Goal: Task Accomplishment & Management: Complete application form

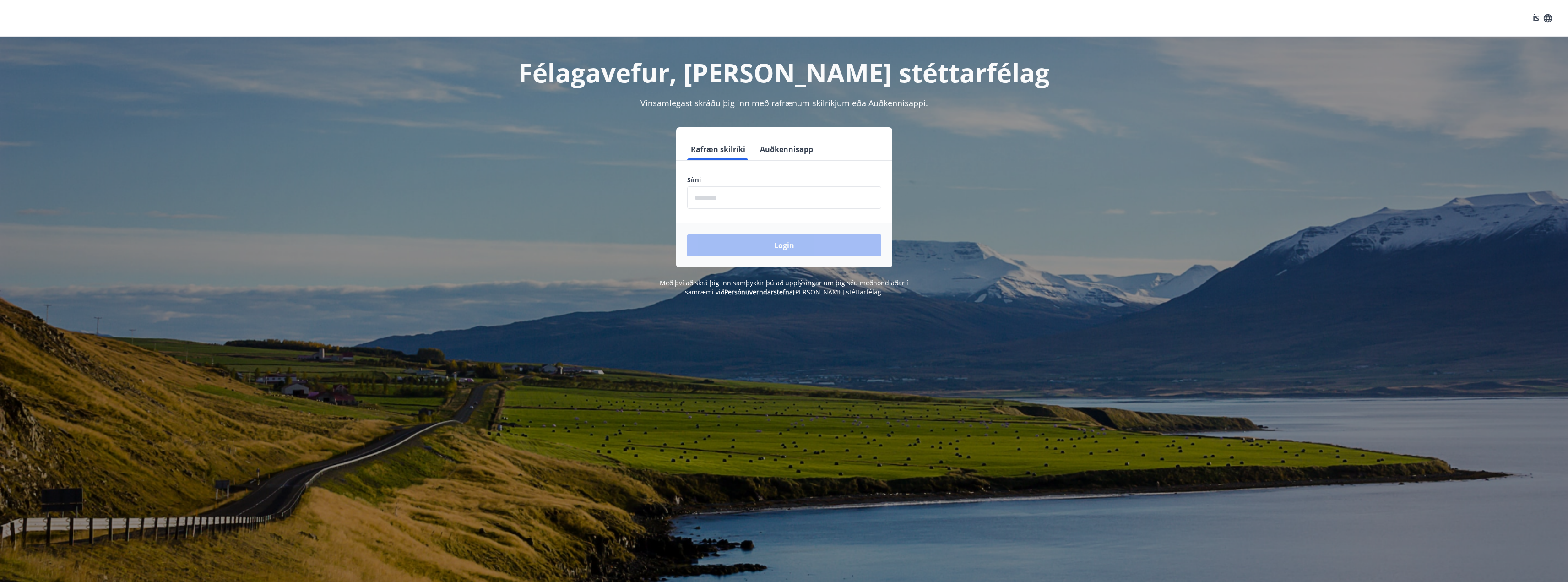
click at [763, 152] on button "Auðkennisapp" at bounding box center [786, 149] width 61 height 22
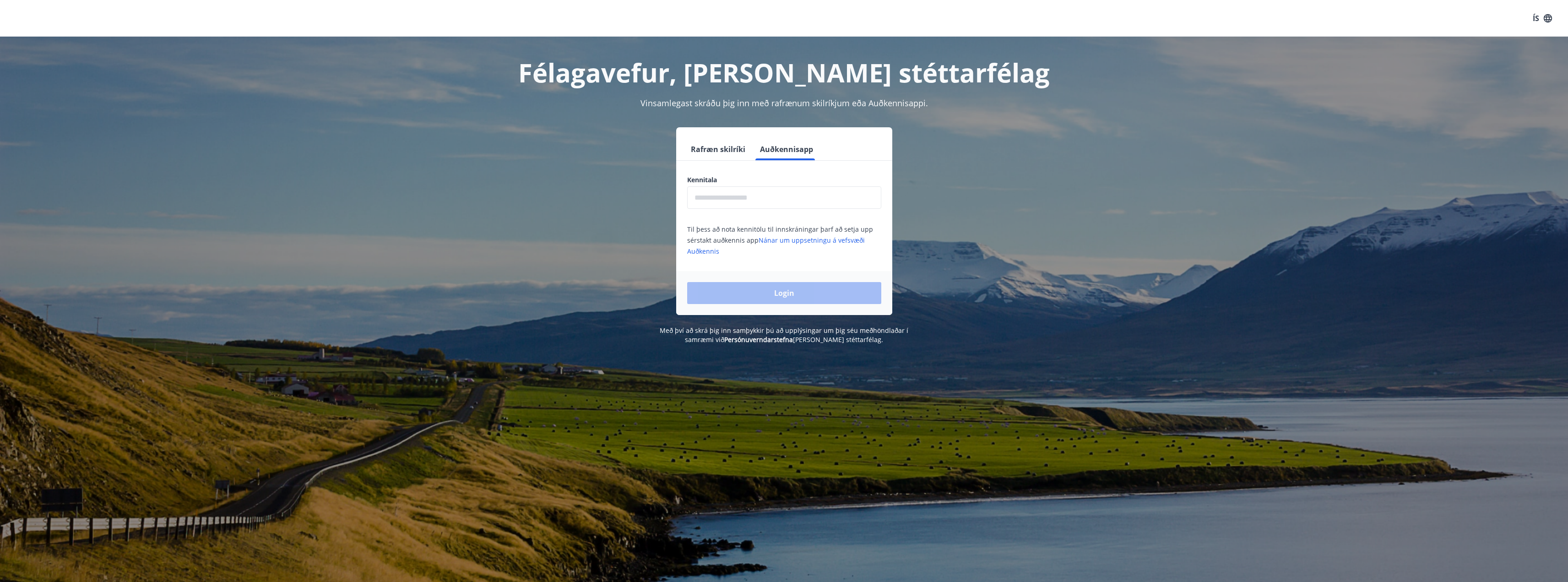
click at [733, 194] on input "text" at bounding box center [784, 197] width 194 height 23
click at [687, 282] on button "Login" at bounding box center [784, 293] width 194 height 22
drag, startPoint x: 750, startPoint y: 196, endPoint x: 688, endPoint y: 190, distance: 62.3
click at [688, 190] on input "**********" at bounding box center [784, 197] width 194 height 23
click at [745, 199] on input "**********" at bounding box center [784, 197] width 194 height 23
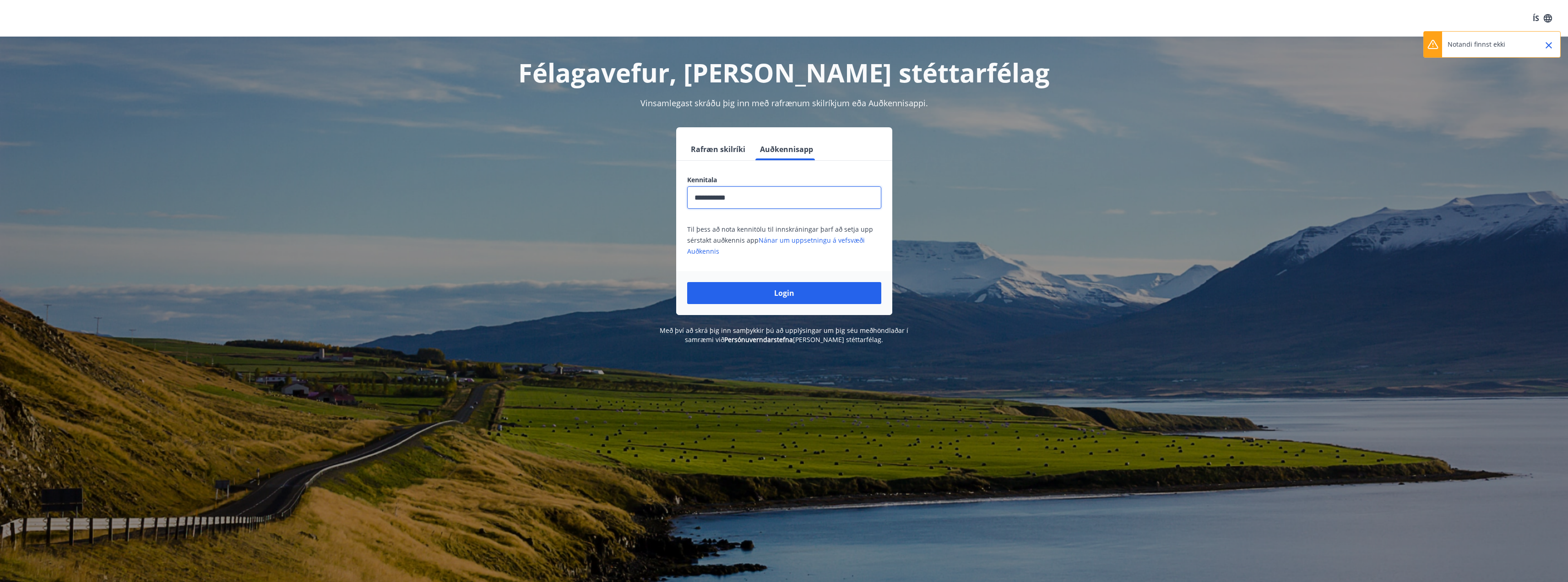
type input "**********"
click at [687, 282] on button "Login" at bounding box center [784, 293] width 194 height 22
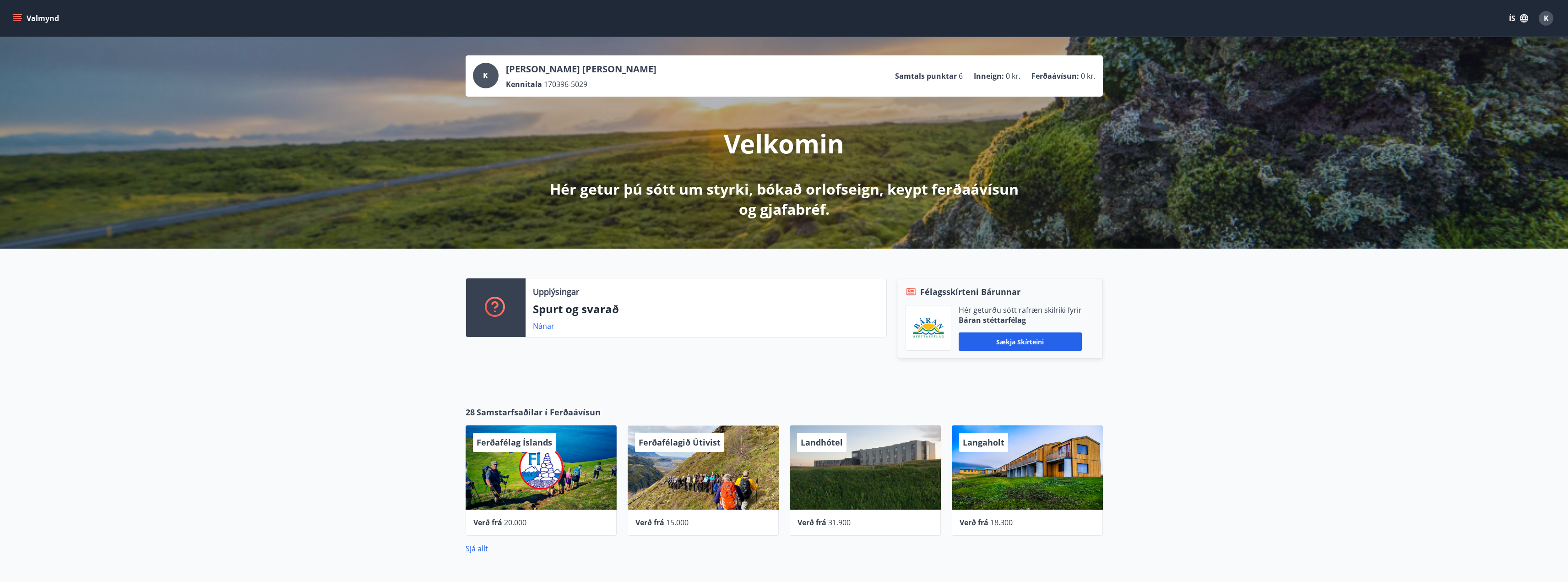
click at [1528, 20] on icon "button" at bounding box center [1523, 18] width 8 height 8
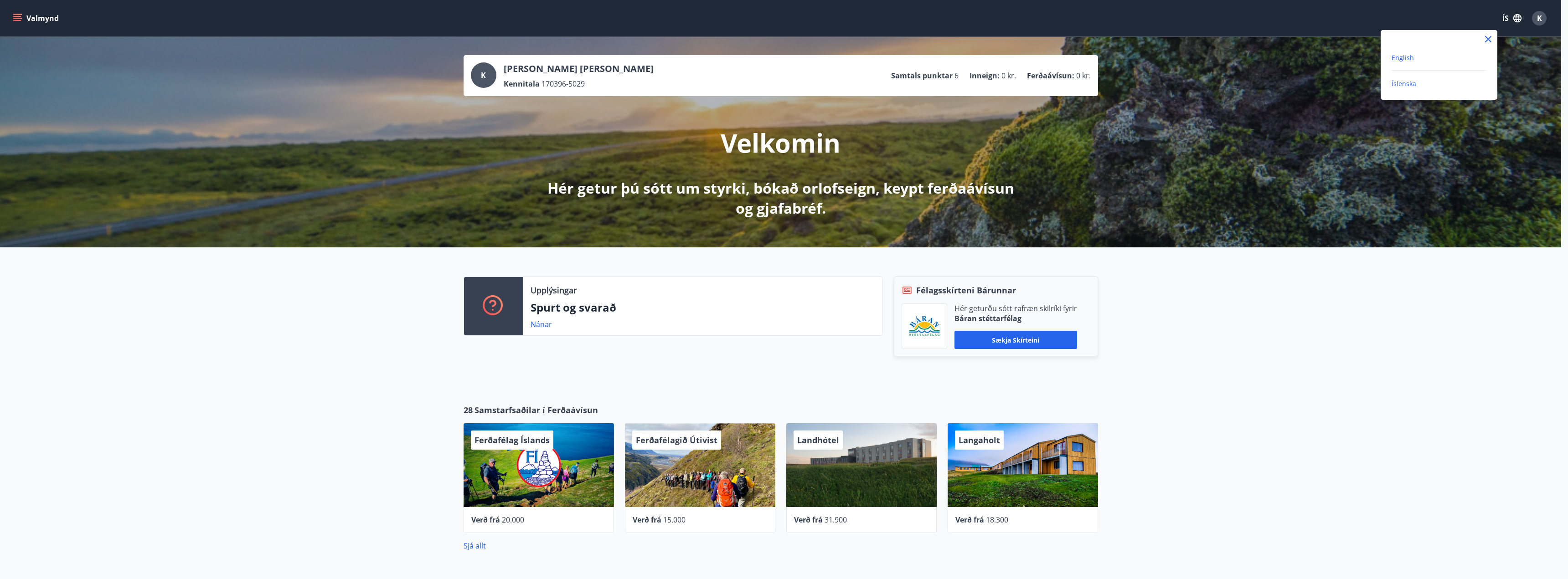
click at [1409, 57] on span "English" at bounding box center [1402, 58] width 23 height 9
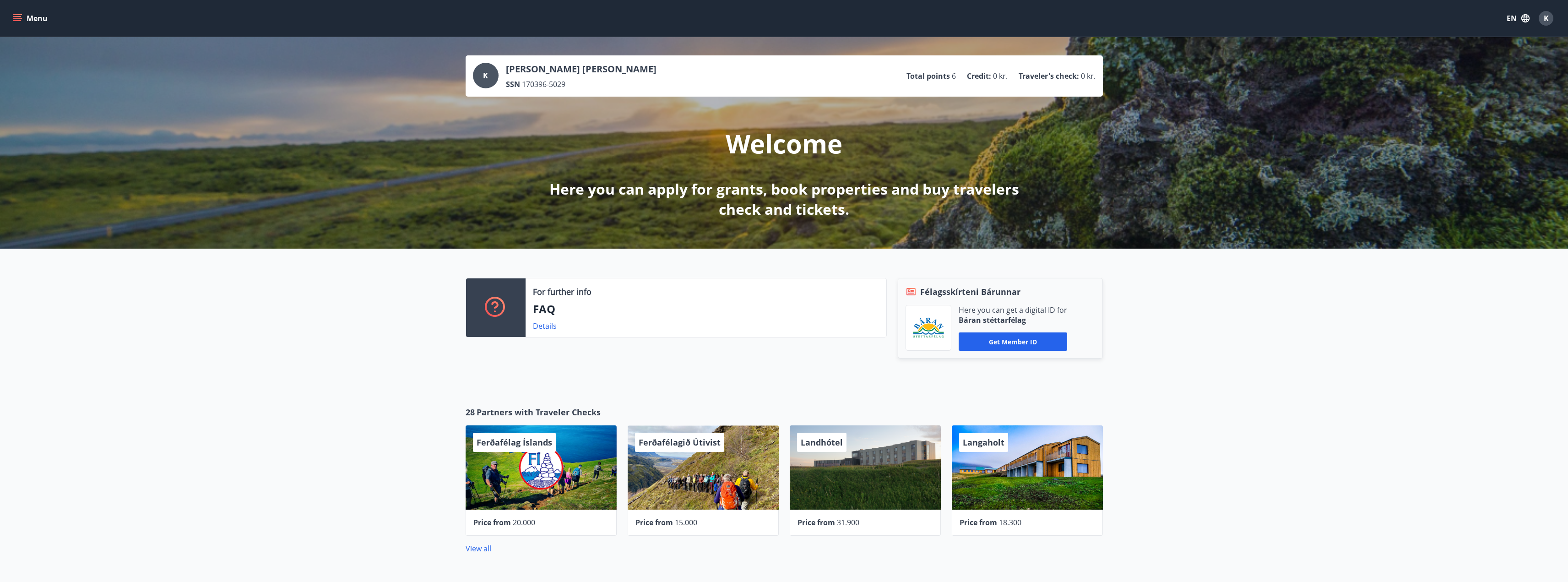
click at [679, 385] on div "For further info FAQ Details Félagsskírteni Bárunnar Here you can get a digital…" at bounding box center [784, 320] width 1568 height 143
click at [1011, 344] on button "Get member ID" at bounding box center [1012, 342] width 108 height 18
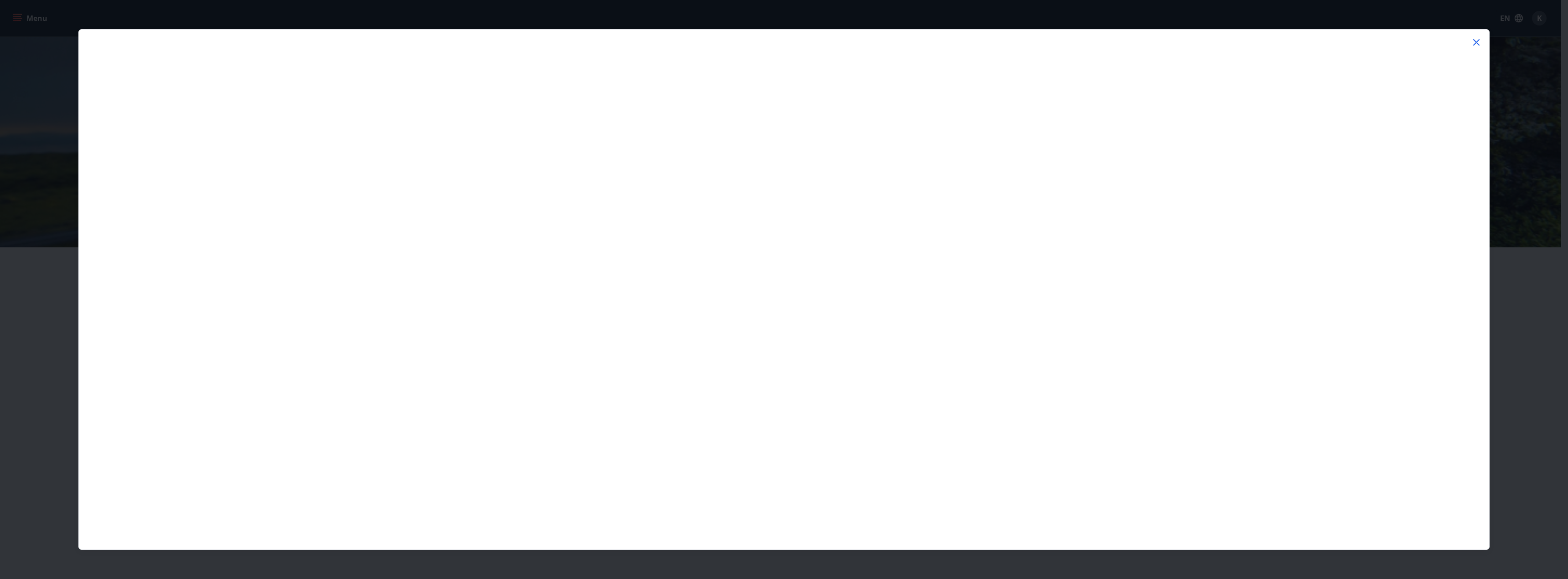
click at [462, 20] on div at bounding box center [784, 290] width 1568 height 579
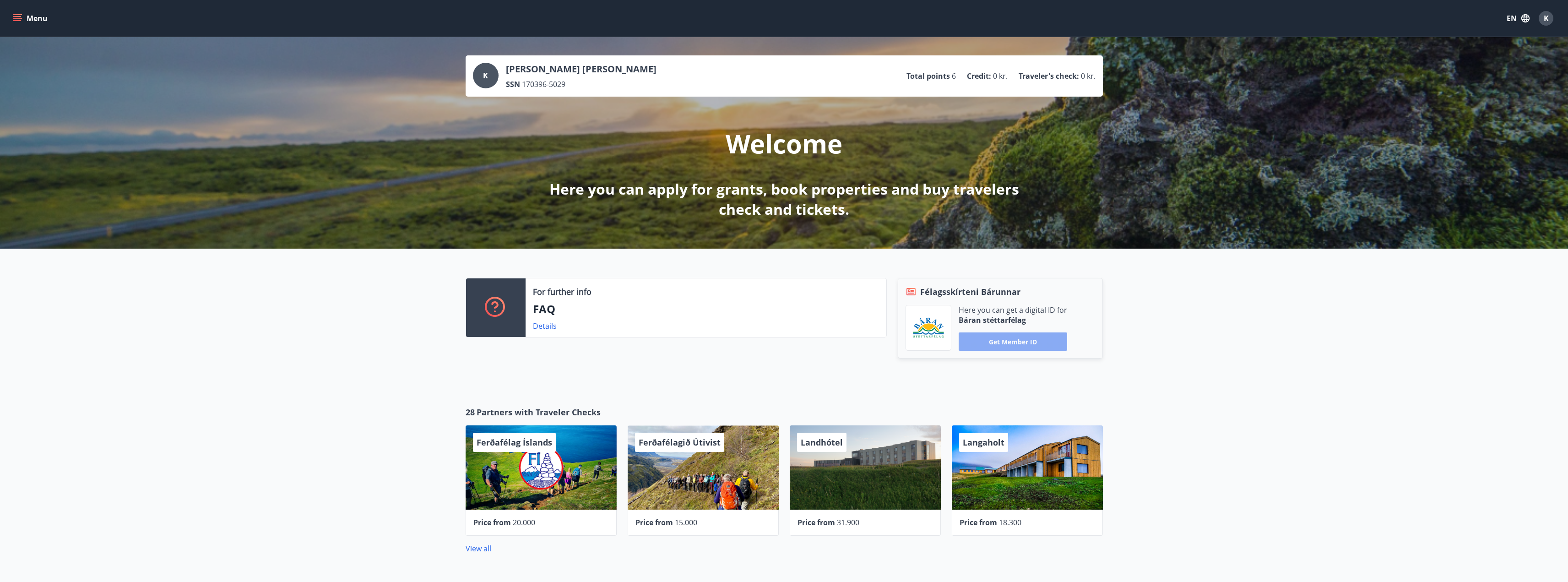
click at [1027, 337] on button "Get member ID" at bounding box center [1012, 342] width 108 height 18
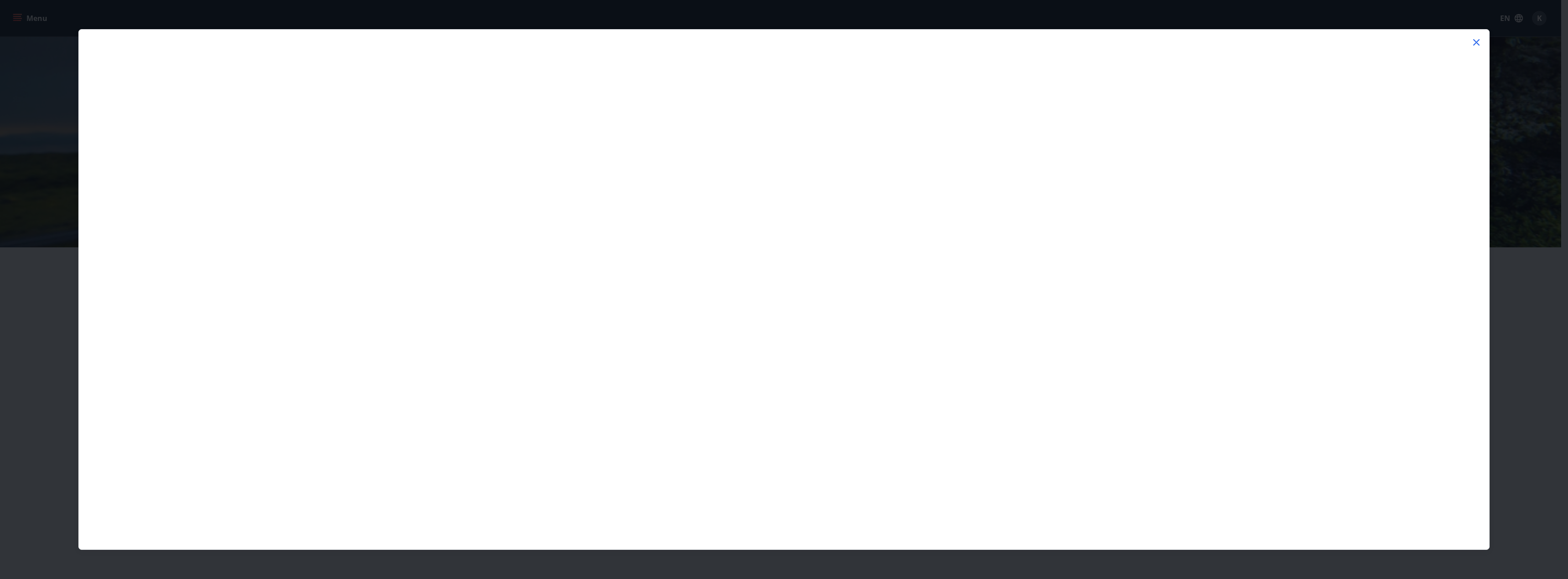
click at [922, 8] on div at bounding box center [784, 290] width 1568 height 579
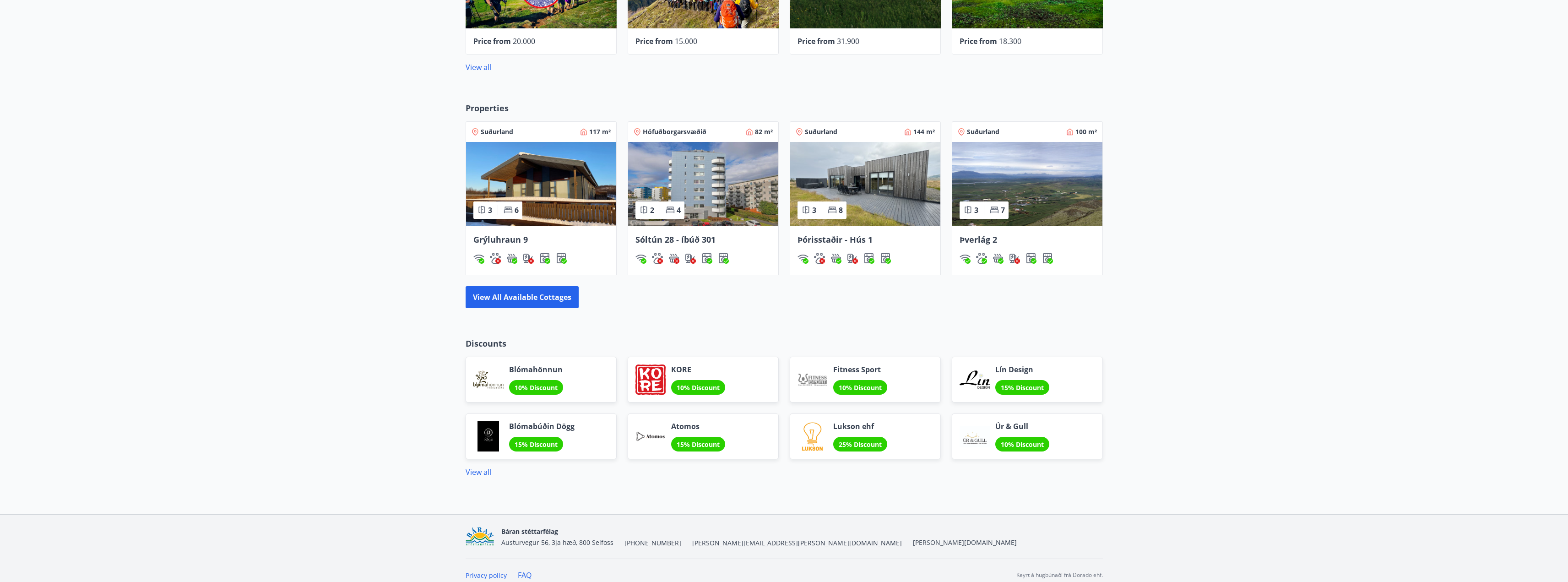
scroll to position [490, 0]
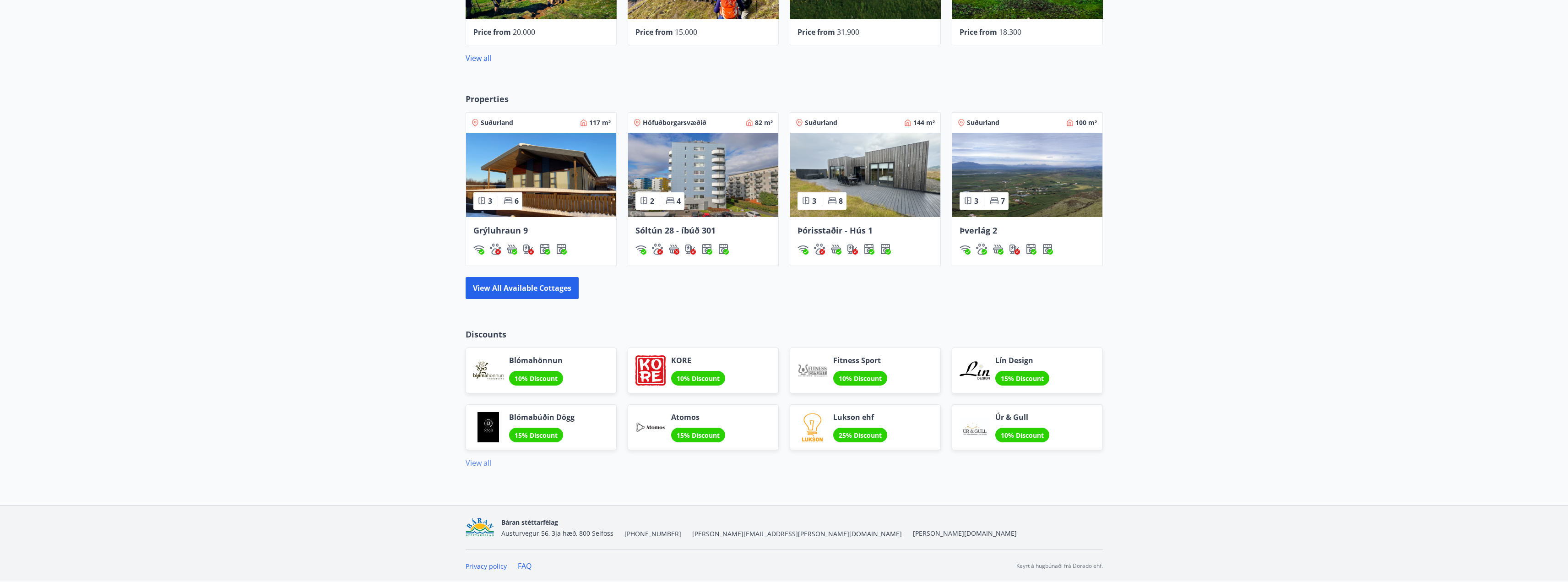
click at [484, 462] on link "View all" at bounding box center [479, 463] width 26 height 10
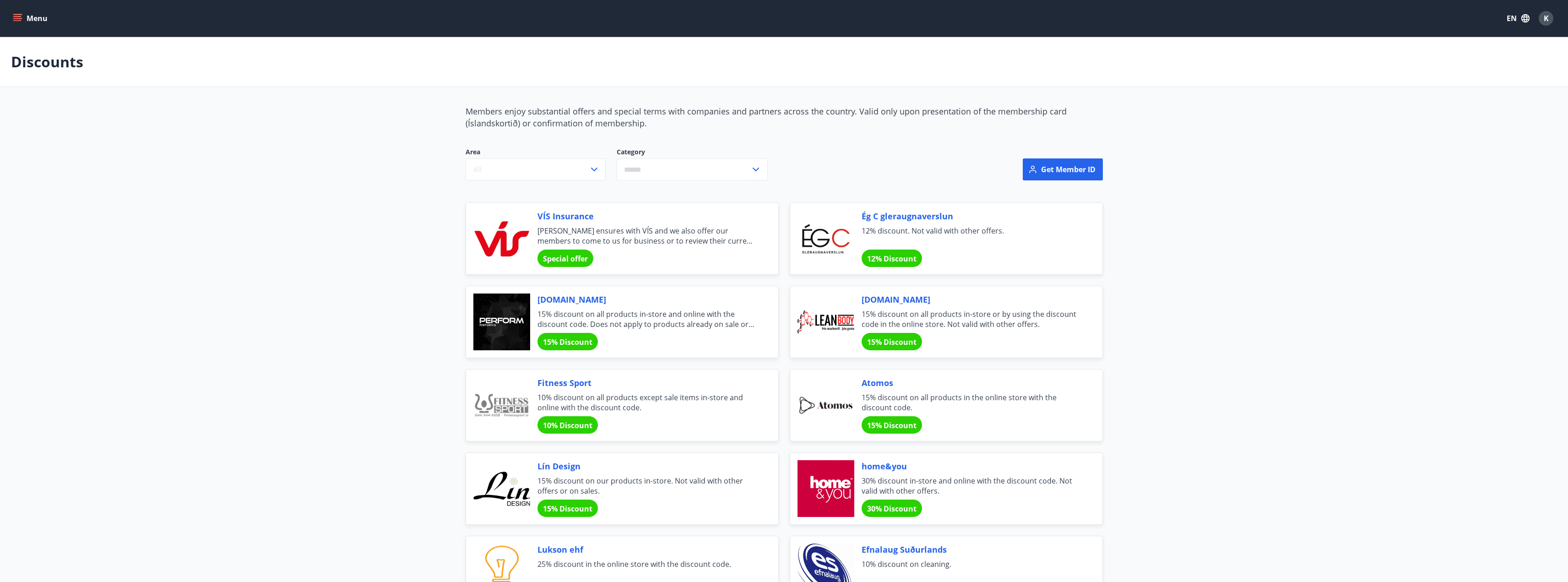
click at [865, 300] on span "Leanbody.is" at bounding box center [971, 299] width 219 height 12
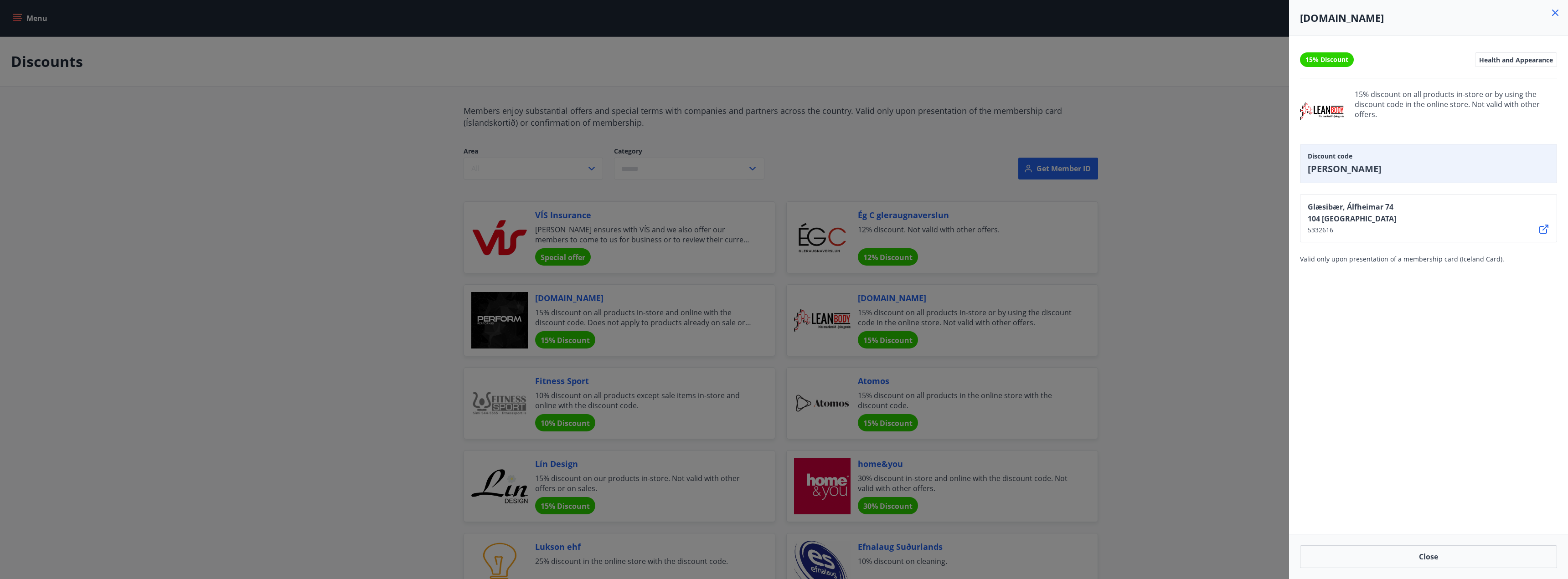
click at [1541, 226] on icon at bounding box center [1544, 229] width 9 height 9
click at [382, 125] on div at bounding box center [784, 290] width 1568 height 579
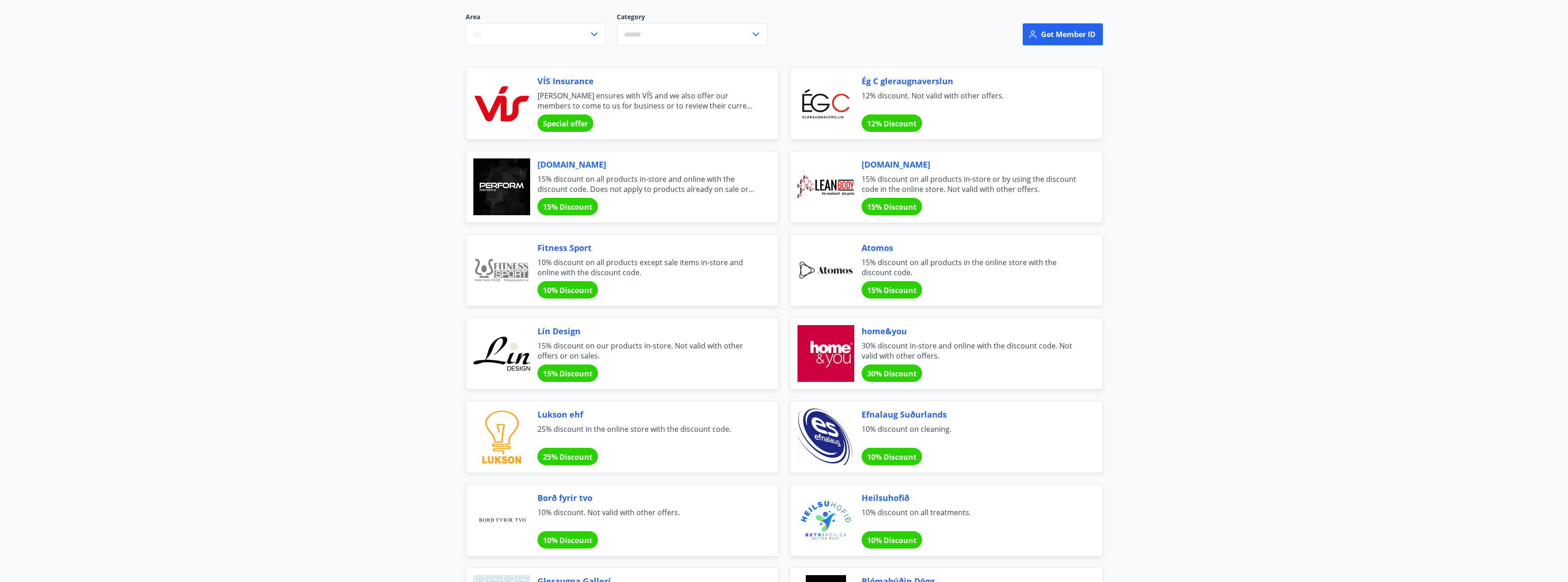
scroll to position [138, 0]
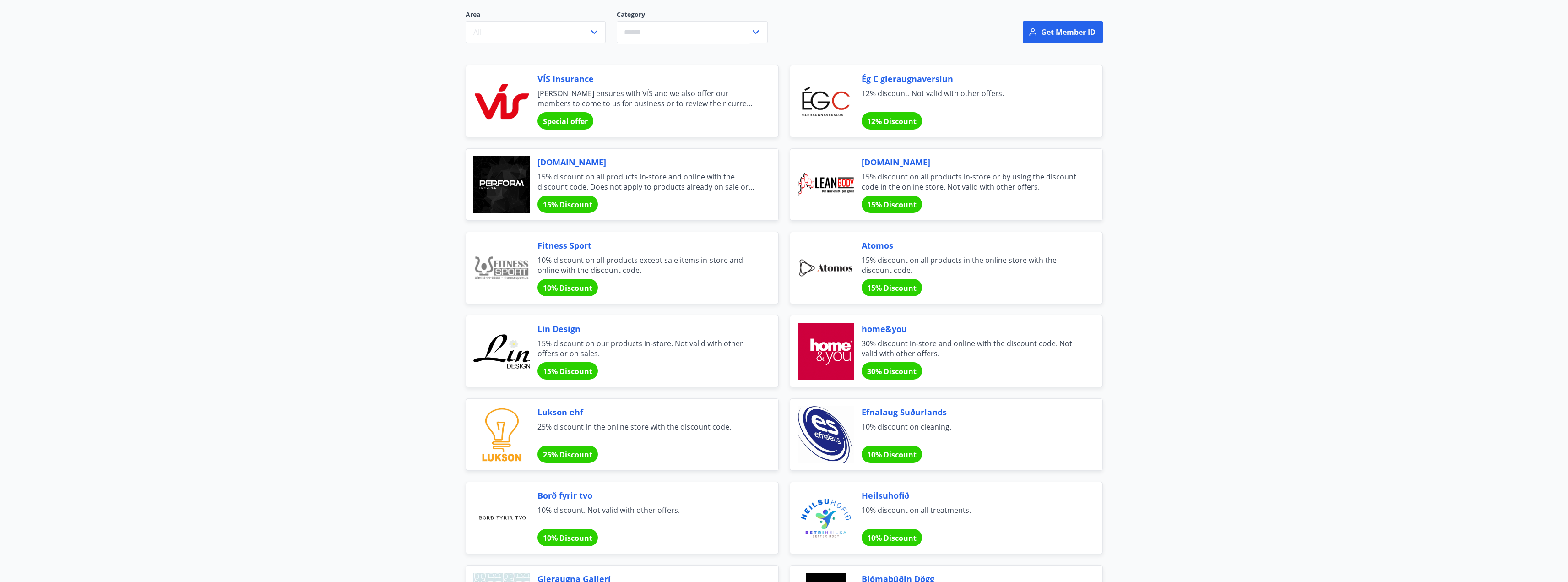
click at [568, 164] on span "Perform.is" at bounding box center [647, 161] width 219 height 12
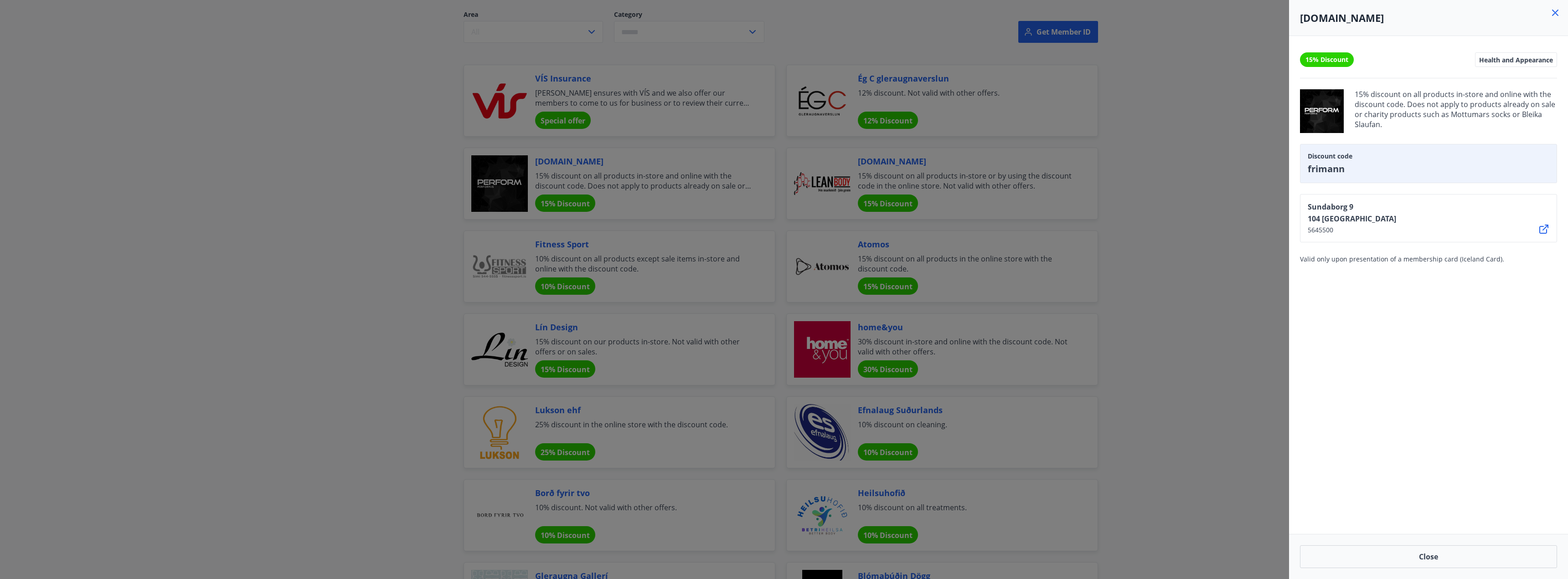
click at [1544, 235] on div "Sundaborg 9 104 Reykjavík 5645500" at bounding box center [1429, 218] width 257 height 48
click at [1544, 231] on icon at bounding box center [1544, 229] width 11 height 11
click at [273, 179] on div at bounding box center [784, 290] width 1568 height 579
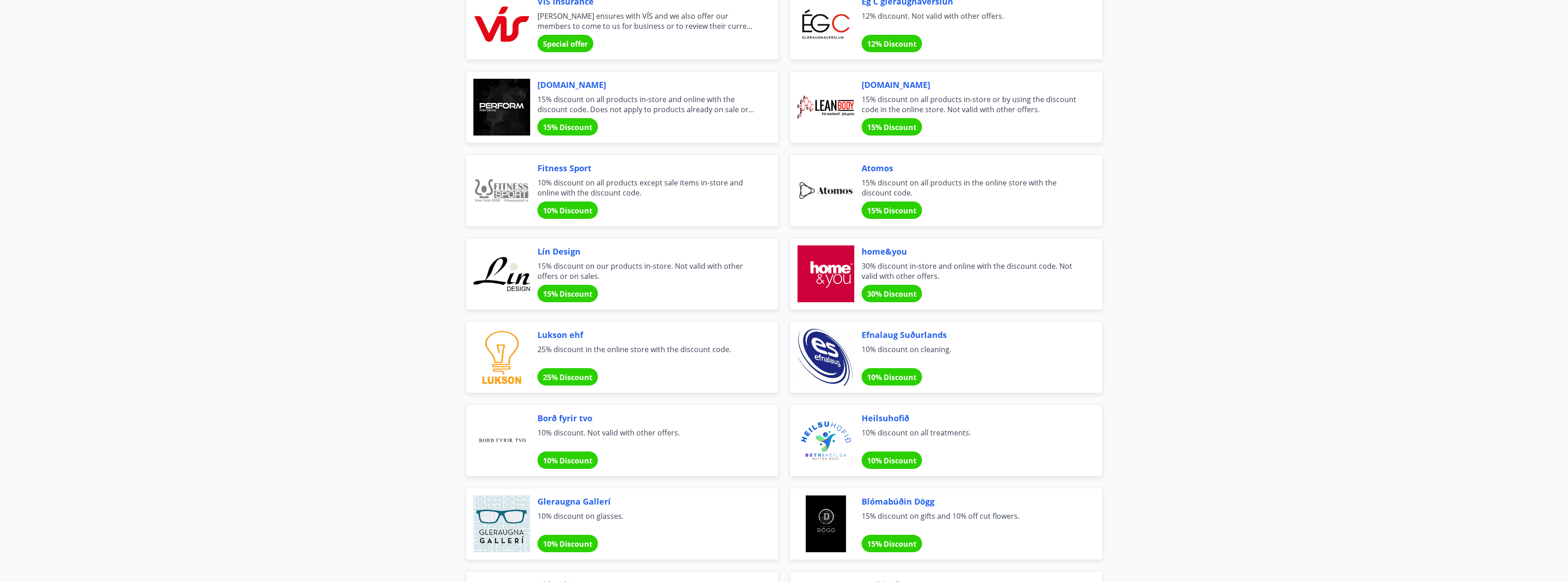
scroll to position [274, 0]
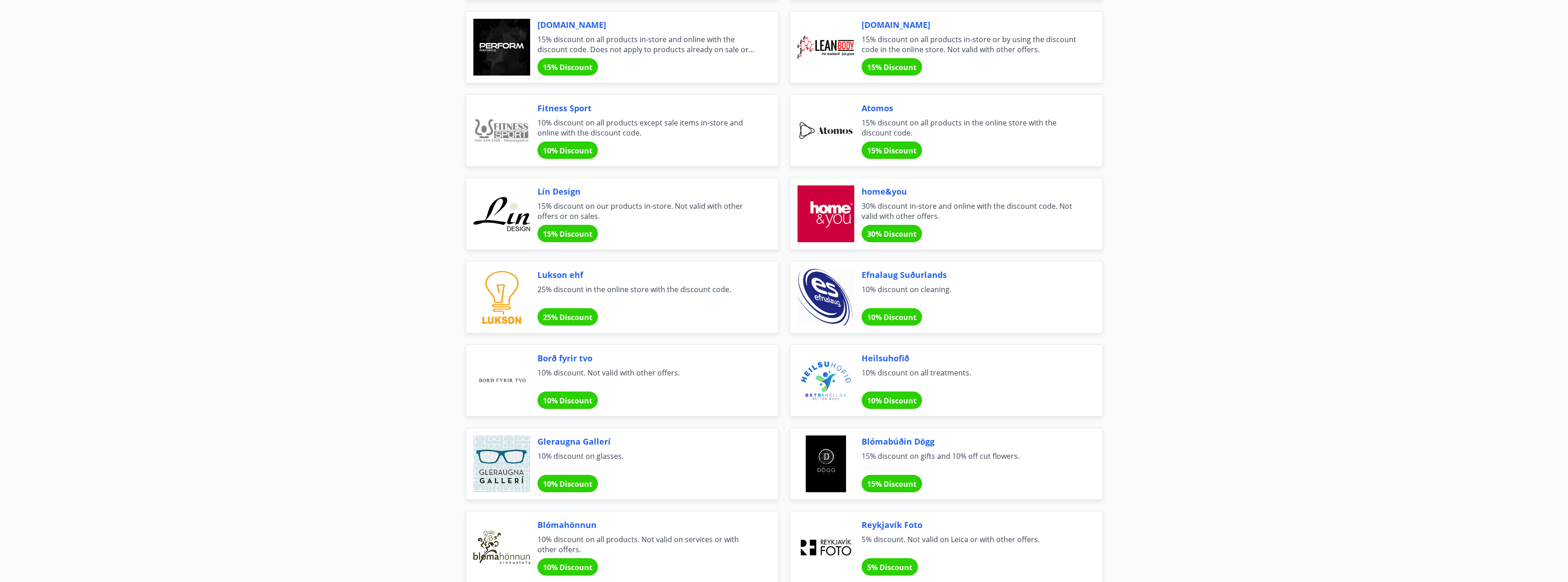
click at [888, 146] on span "15% Discount" at bounding box center [891, 150] width 50 height 10
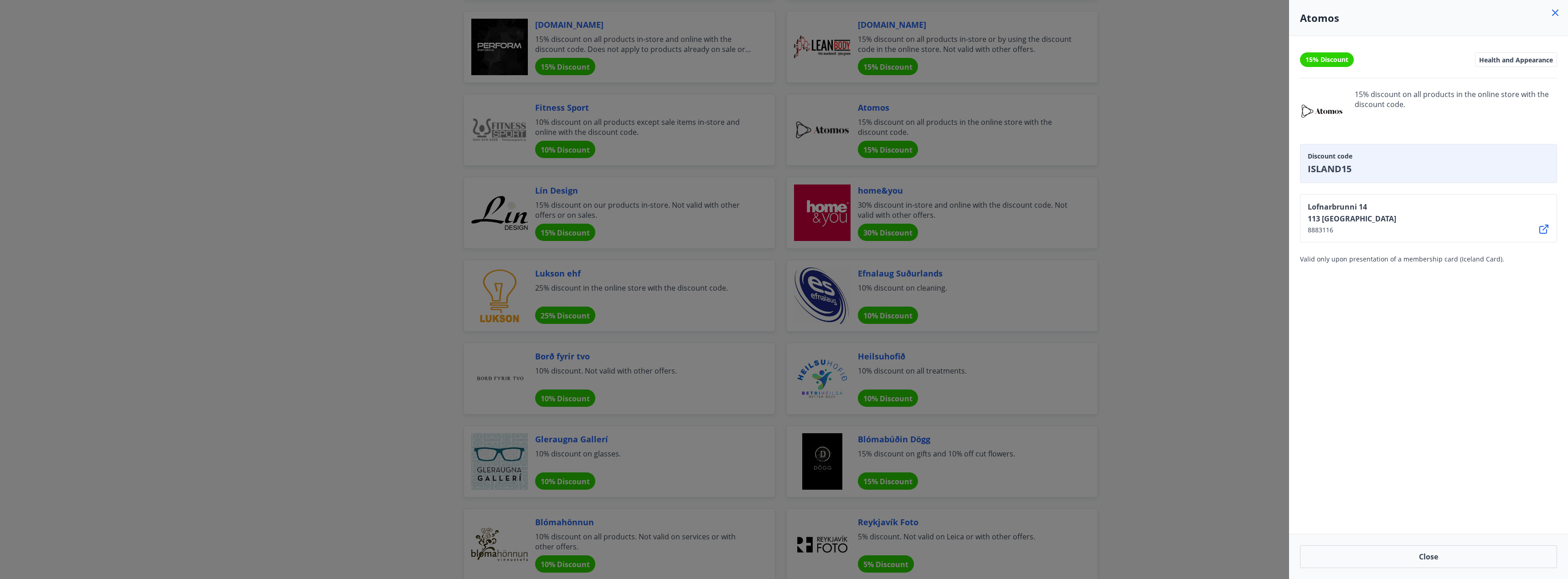
click at [1544, 229] on icon at bounding box center [1544, 229] width 9 height 9
click at [304, 77] on div at bounding box center [784, 290] width 1568 height 579
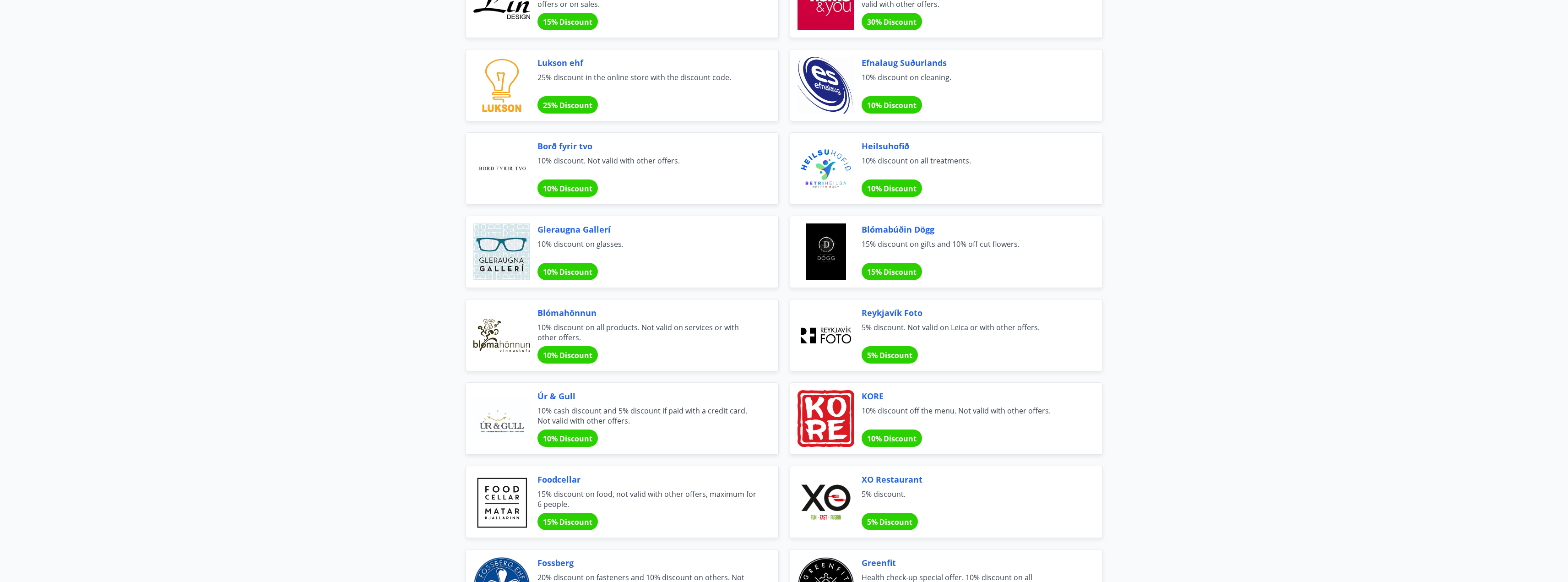
scroll to position [504, 0]
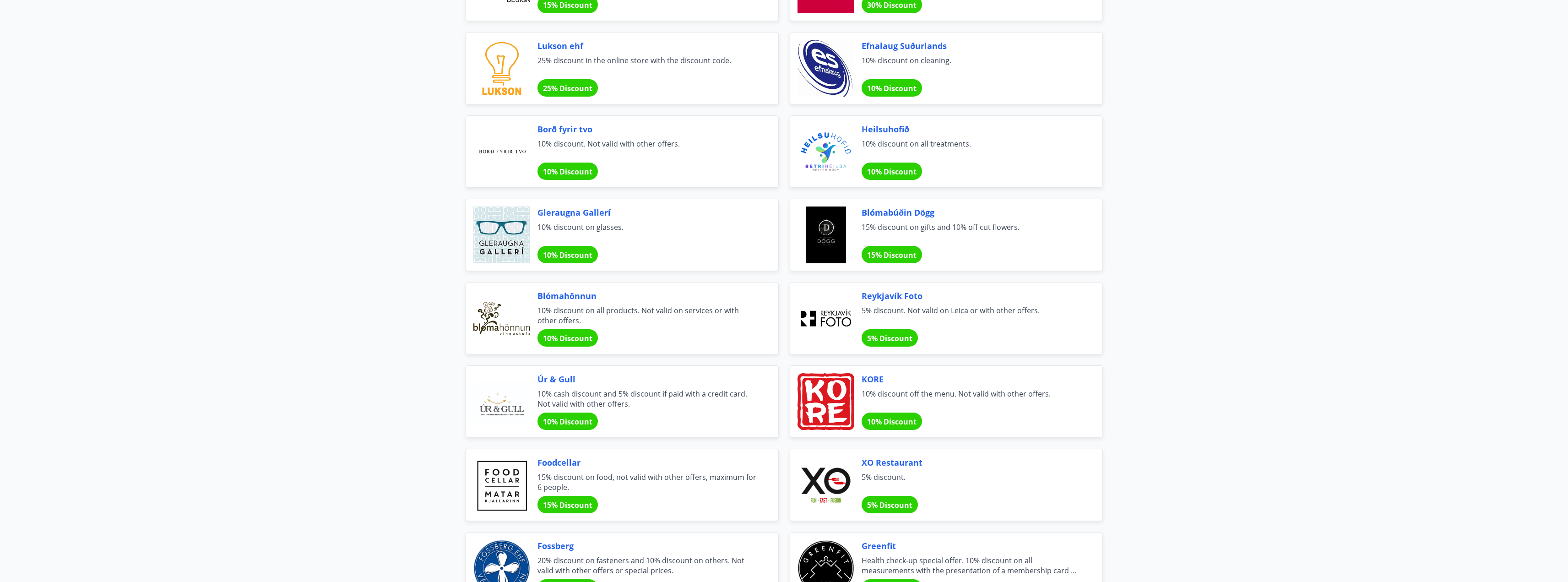
click at [557, 251] on span "10% Discount" at bounding box center [567, 255] width 50 height 10
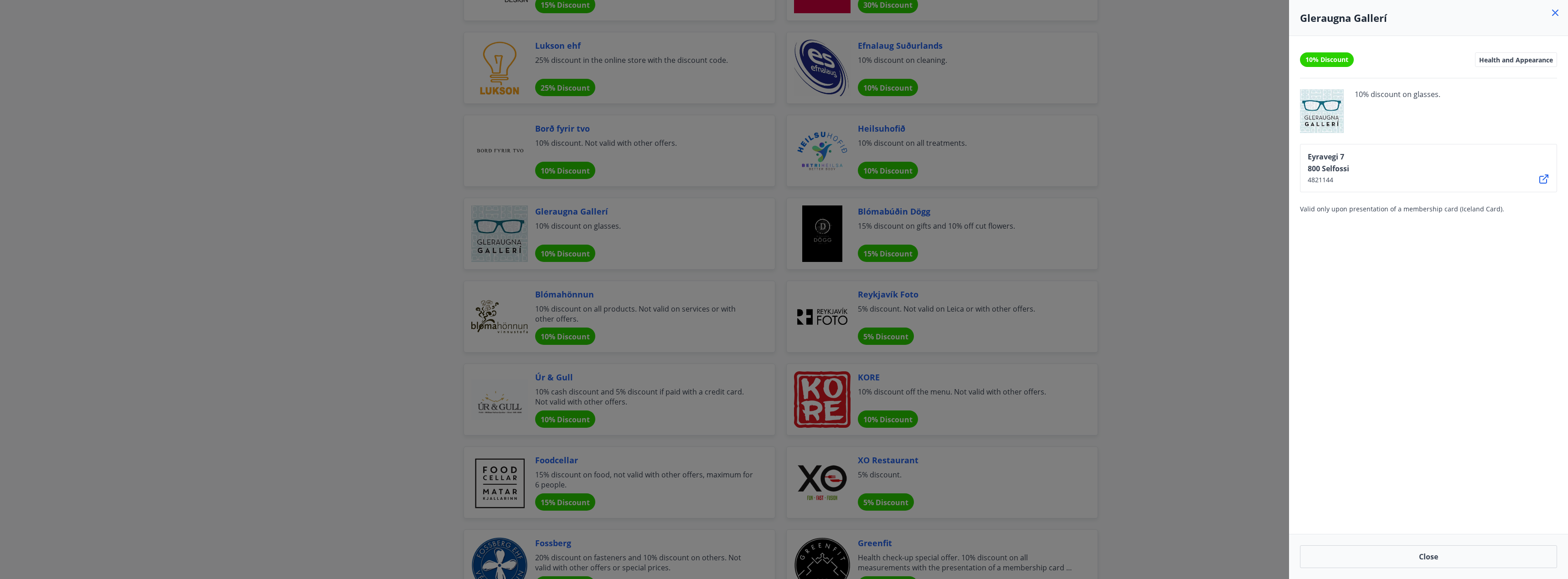
click at [1541, 182] on icon at bounding box center [1544, 179] width 11 height 11
click at [364, 150] on div at bounding box center [784, 290] width 1568 height 579
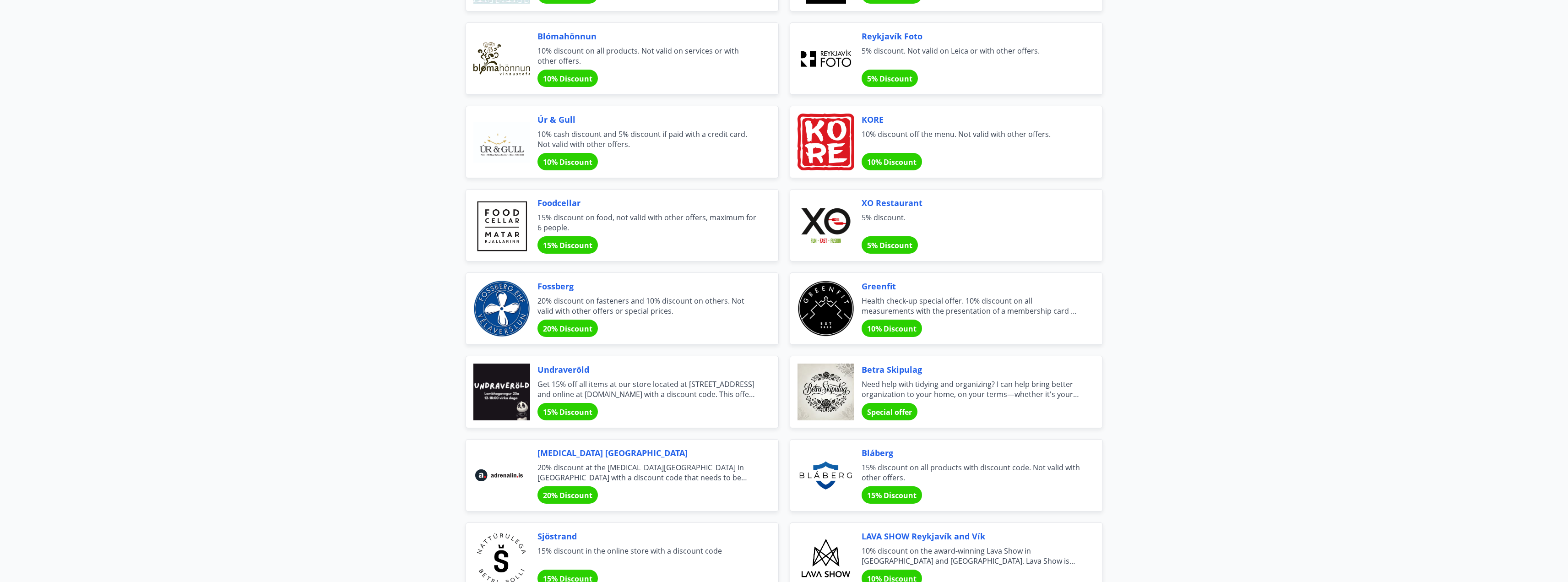
scroll to position [778, 0]
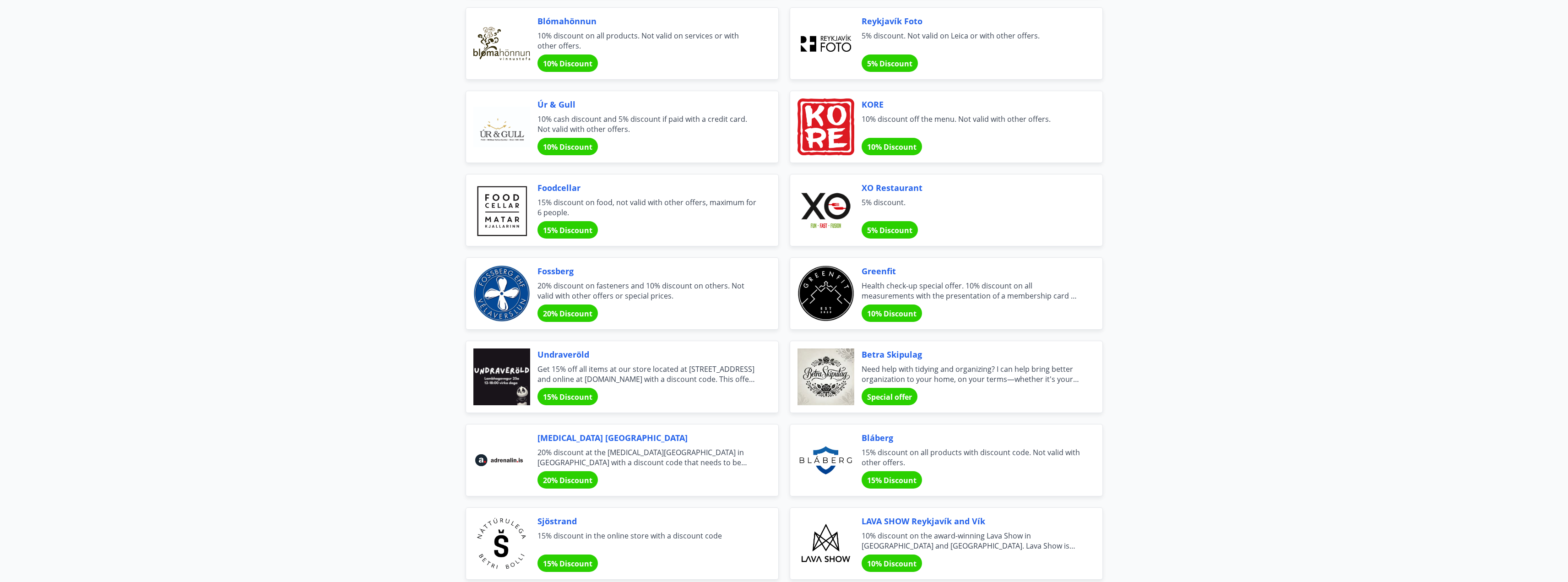
click at [579, 310] on span "20% Discount" at bounding box center [567, 314] width 50 height 10
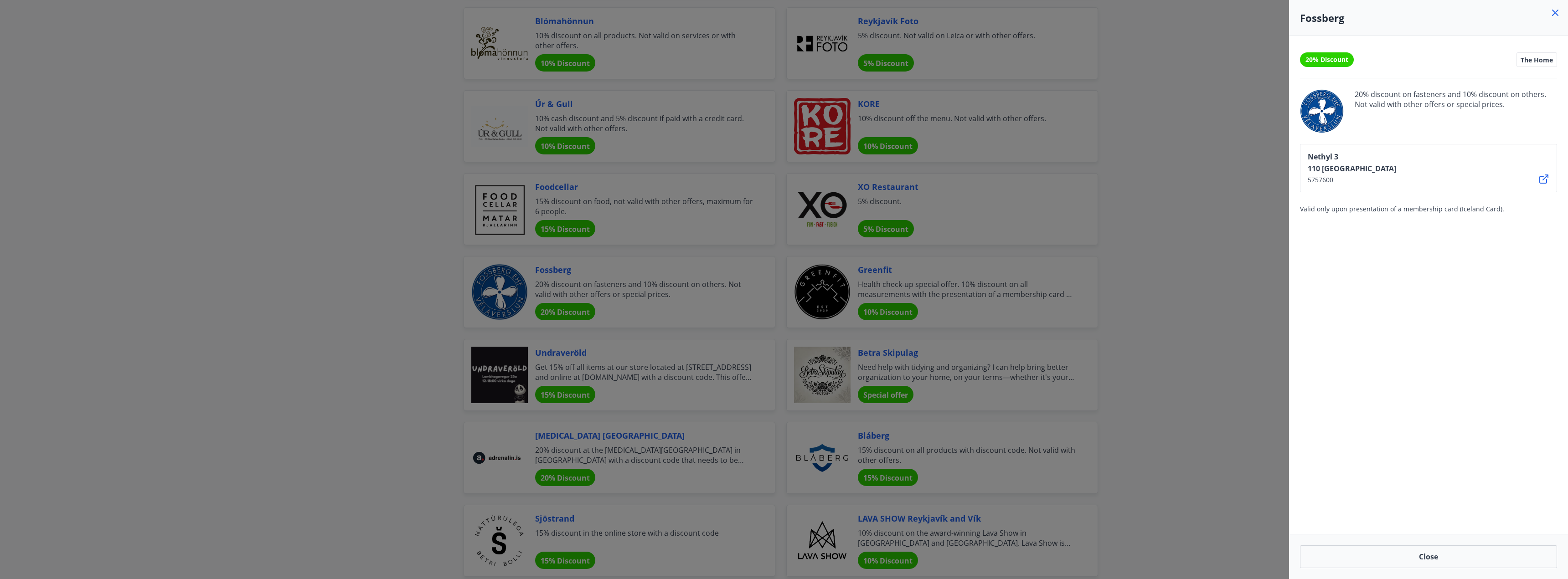
click at [1546, 178] on icon at bounding box center [1544, 179] width 11 height 11
click at [347, 204] on div at bounding box center [784, 290] width 1568 height 579
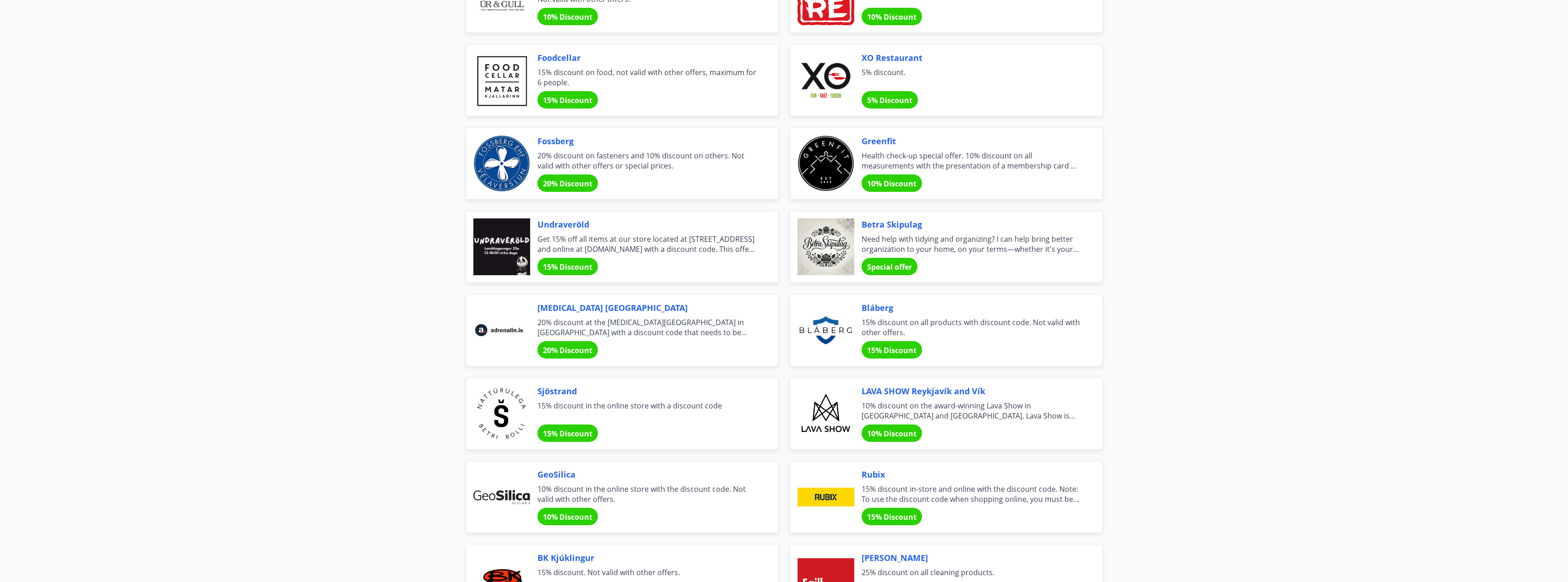
scroll to position [916, 0]
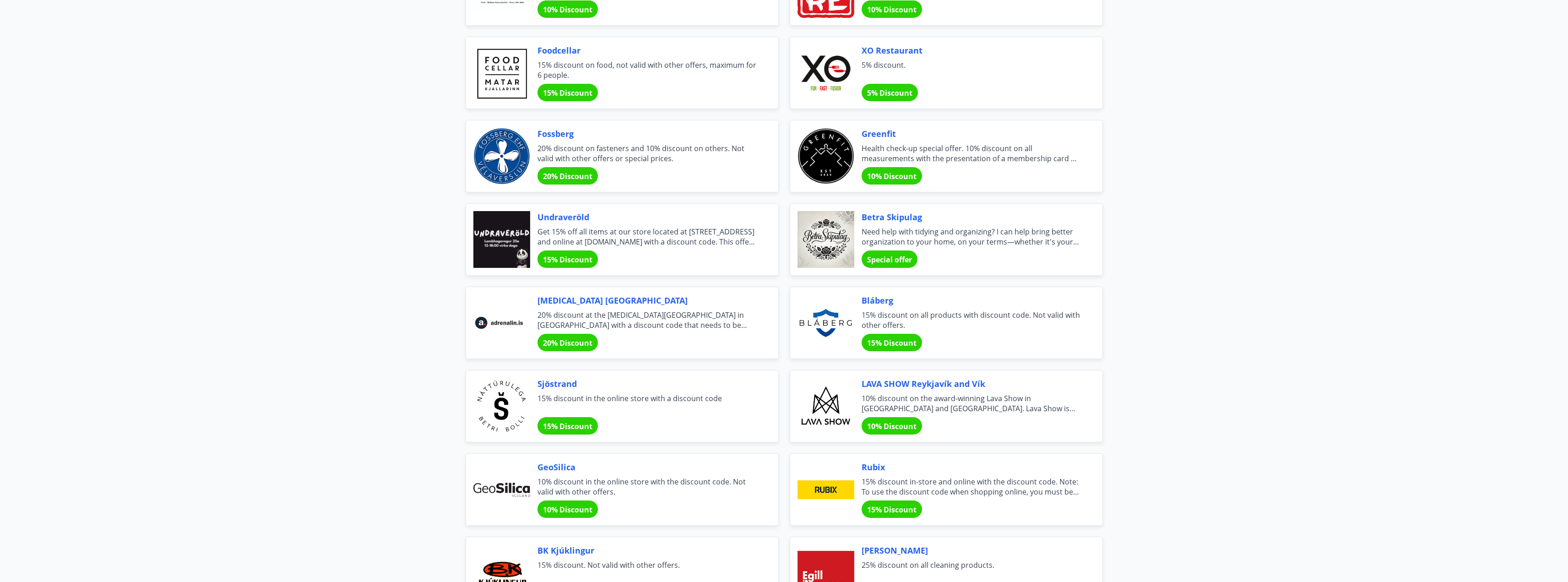
click at [564, 256] on span "15% Discount" at bounding box center [567, 259] width 50 height 10
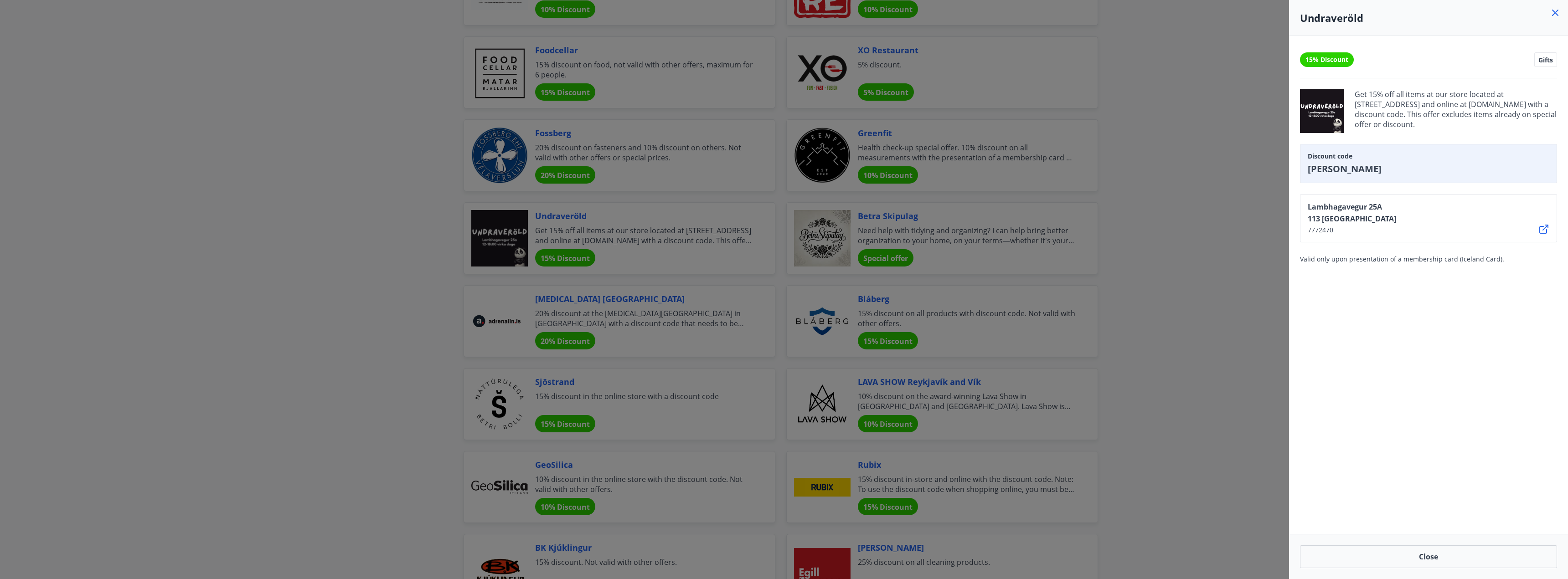
click at [1541, 227] on icon at bounding box center [1544, 229] width 9 height 9
click at [382, 224] on div at bounding box center [784, 290] width 1568 height 579
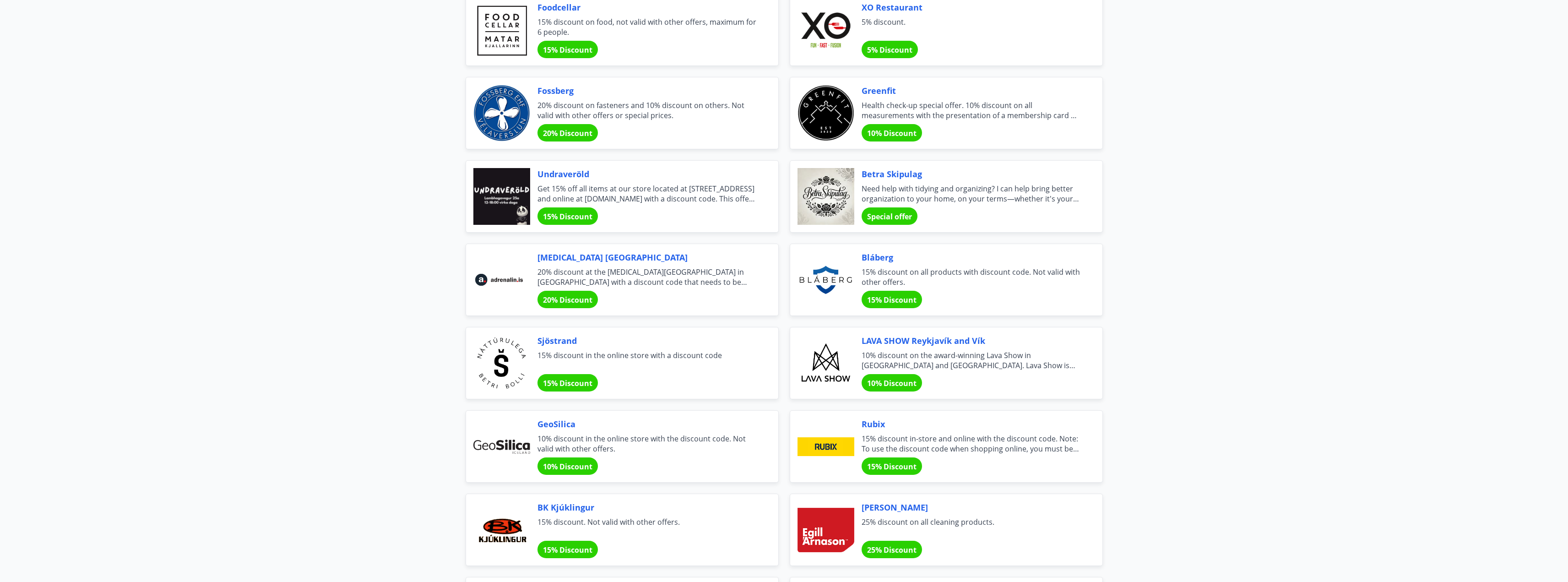
scroll to position [962, 0]
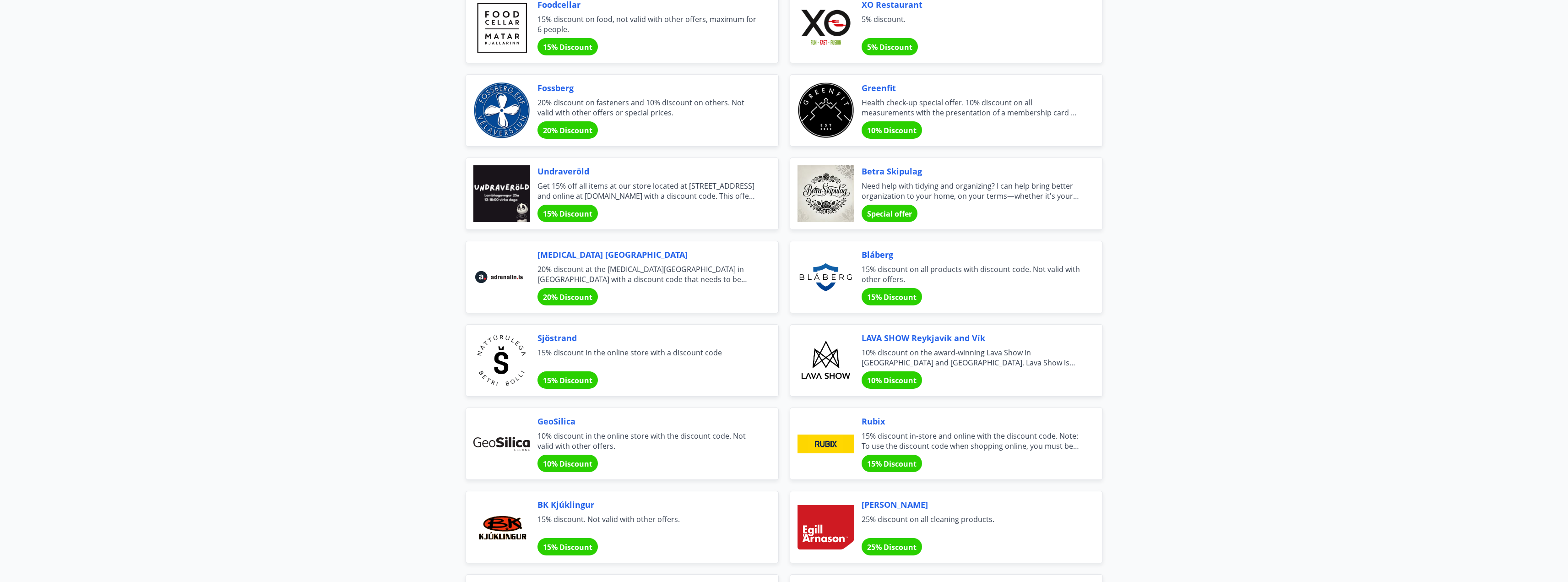
click at [584, 295] on span "20% Discount" at bounding box center [567, 297] width 50 height 10
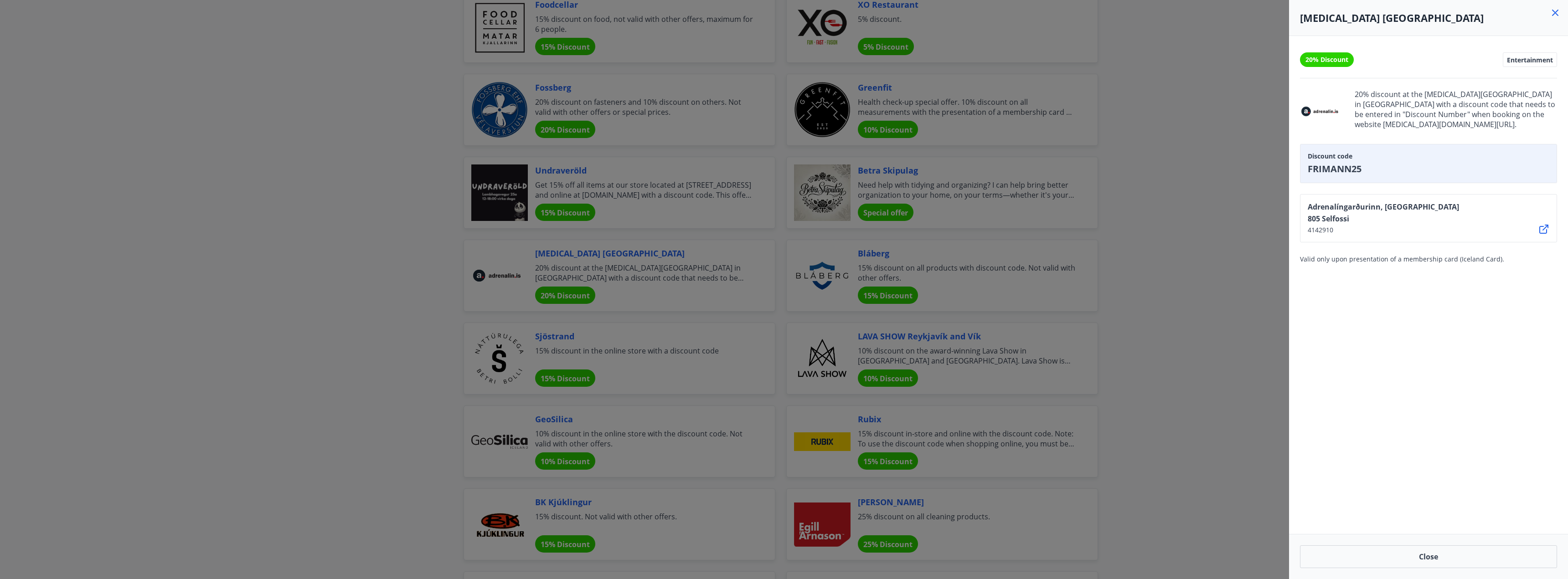
click at [1543, 231] on icon at bounding box center [1544, 229] width 11 height 11
click at [900, 317] on div at bounding box center [784, 290] width 1568 height 579
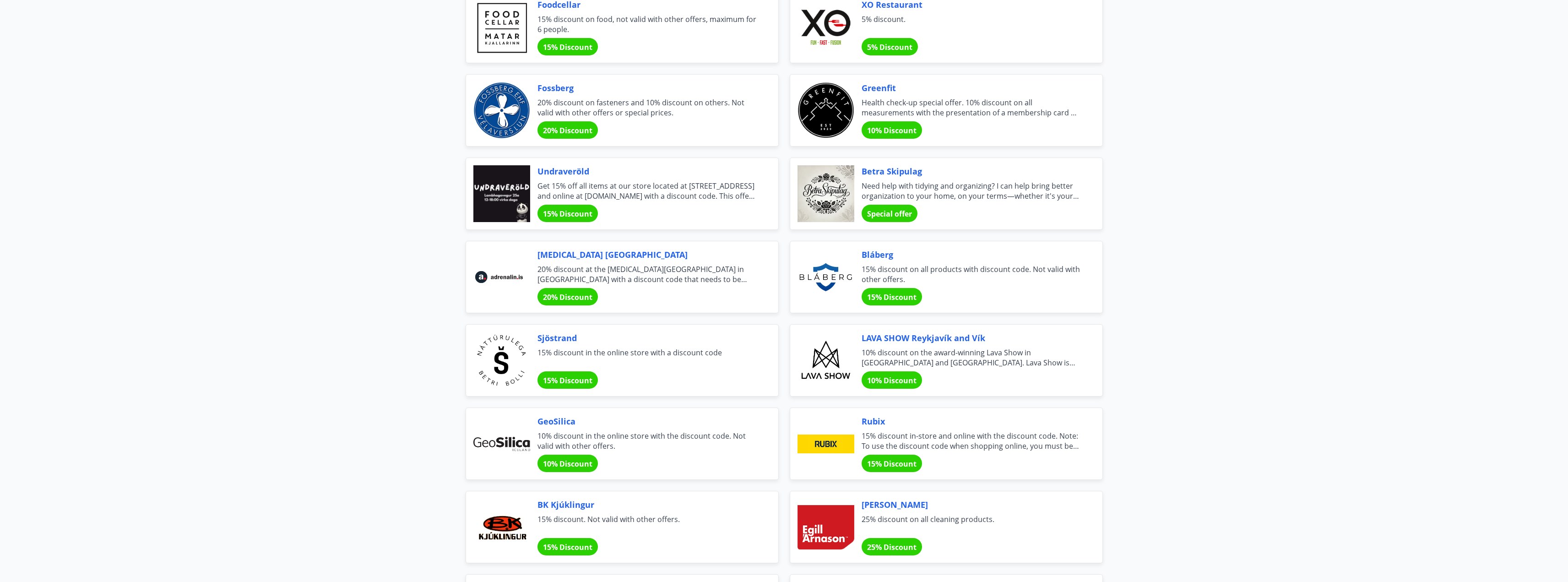
click at [908, 296] on span "15% Discount" at bounding box center [891, 297] width 50 height 10
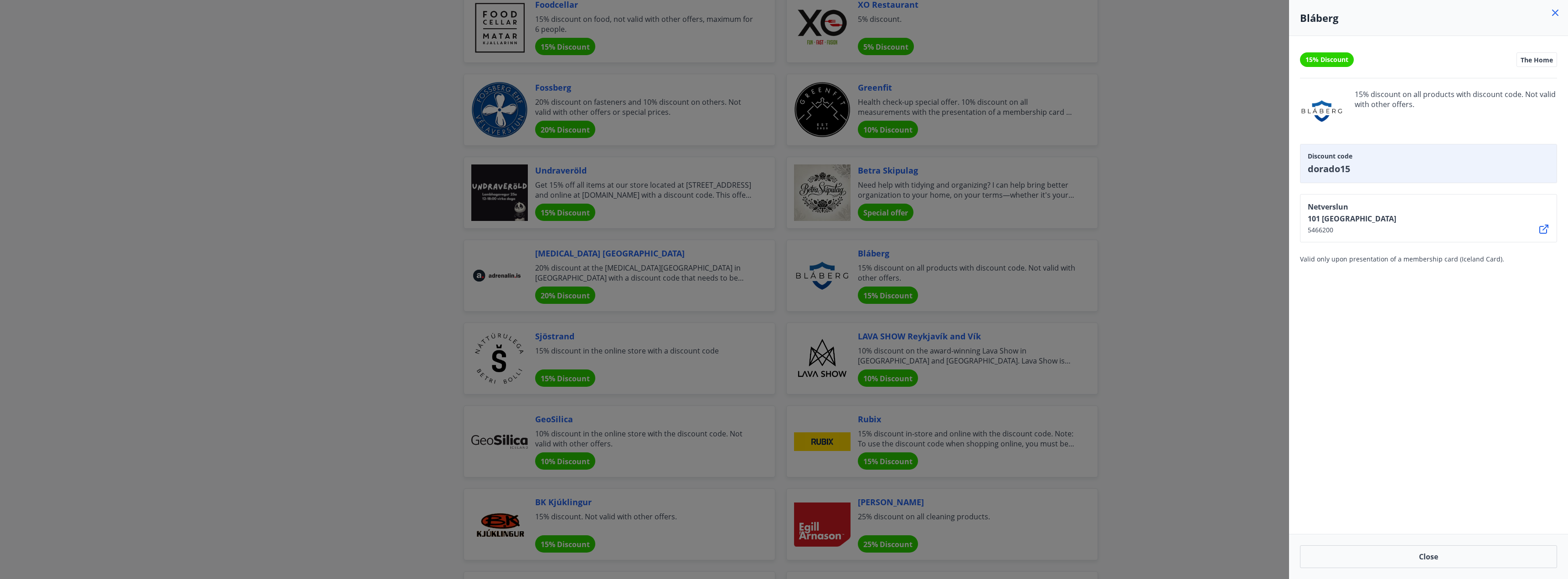
click at [1539, 231] on icon at bounding box center [1544, 229] width 9 height 9
click at [340, 217] on div at bounding box center [784, 290] width 1568 height 579
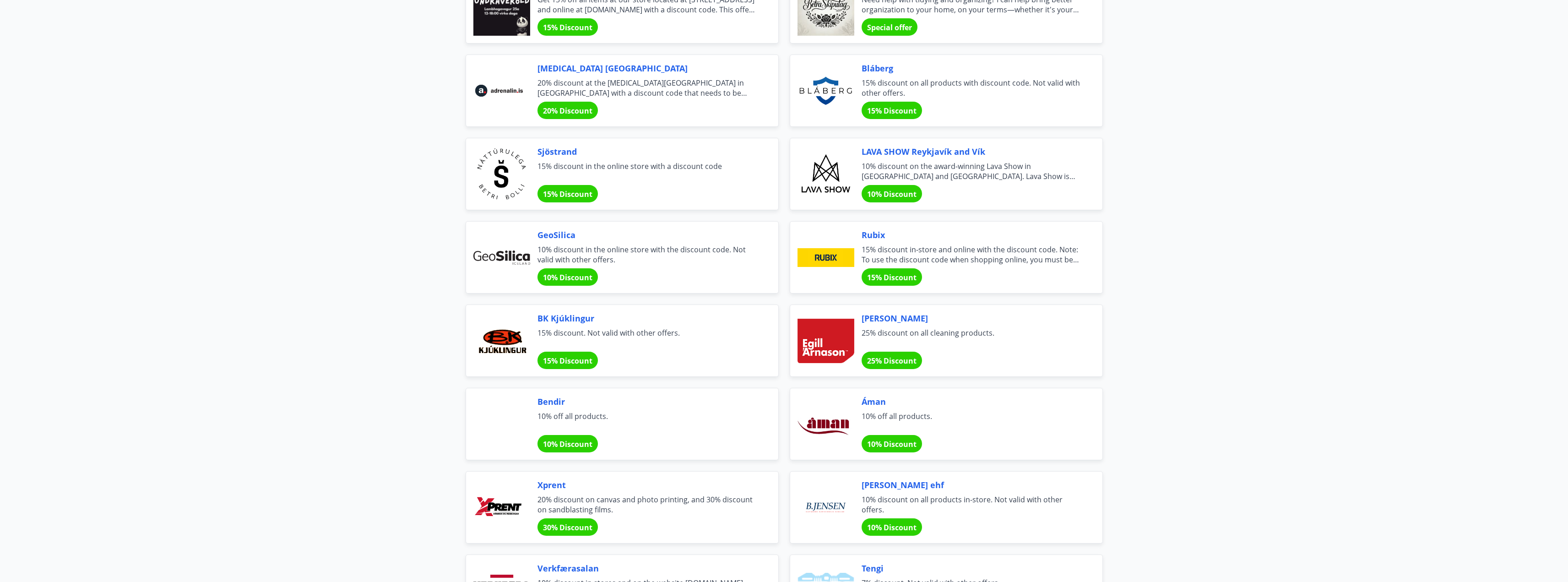
scroll to position [1144, 0]
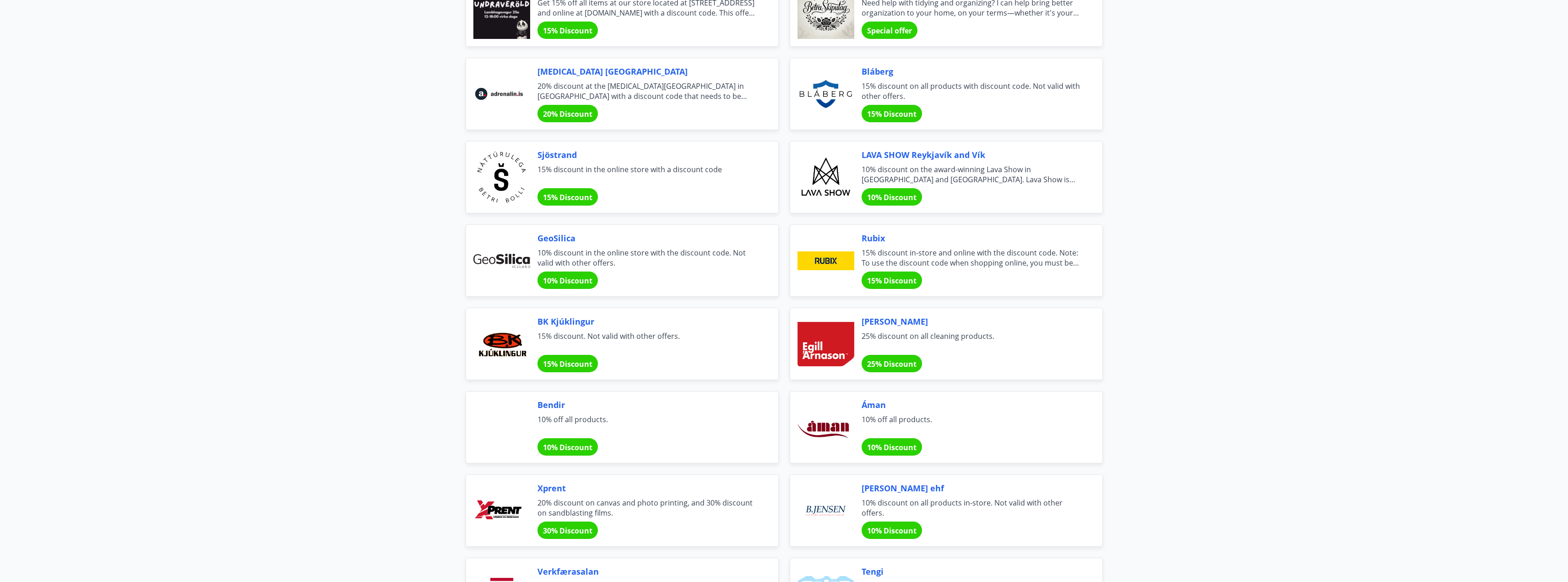
click at [548, 197] on span "15% Discount" at bounding box center [567, 197] width 50 height 10
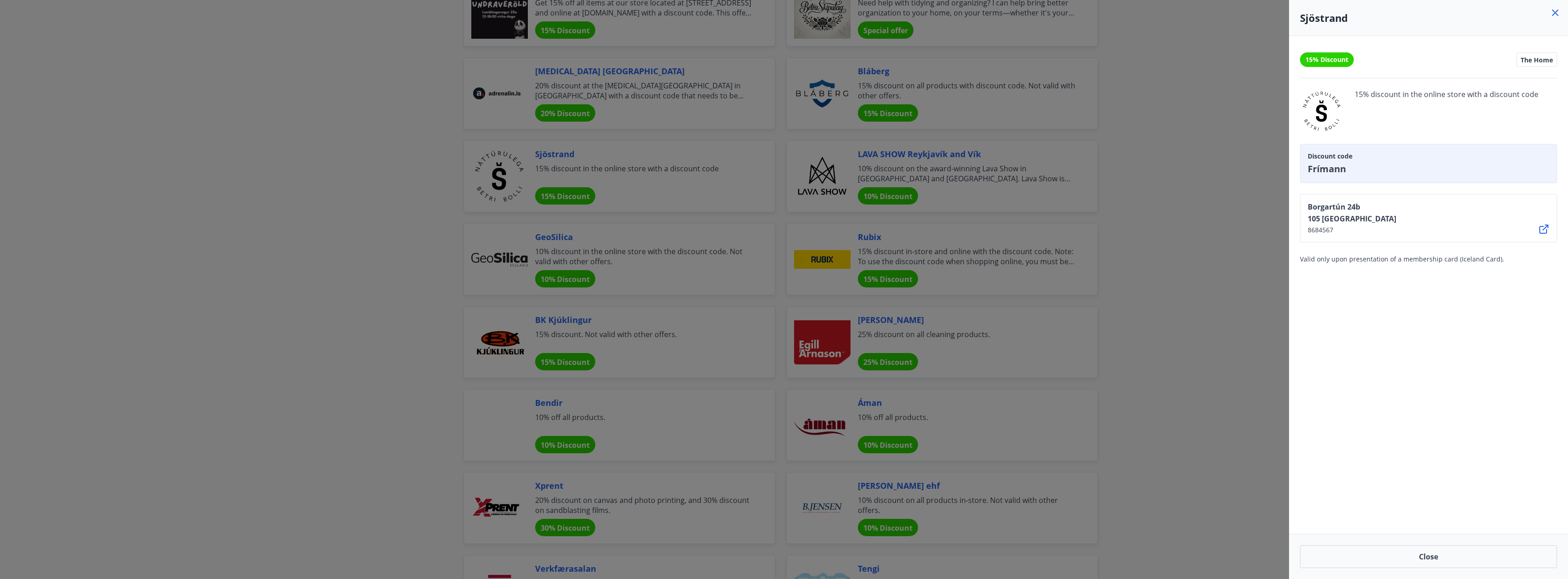
click at [1540, 233] on icon at bounding box center [1544, 229] width 11 height 11
click at [369, 204] on div at bounding box center [784, 290] width 1568 height 579
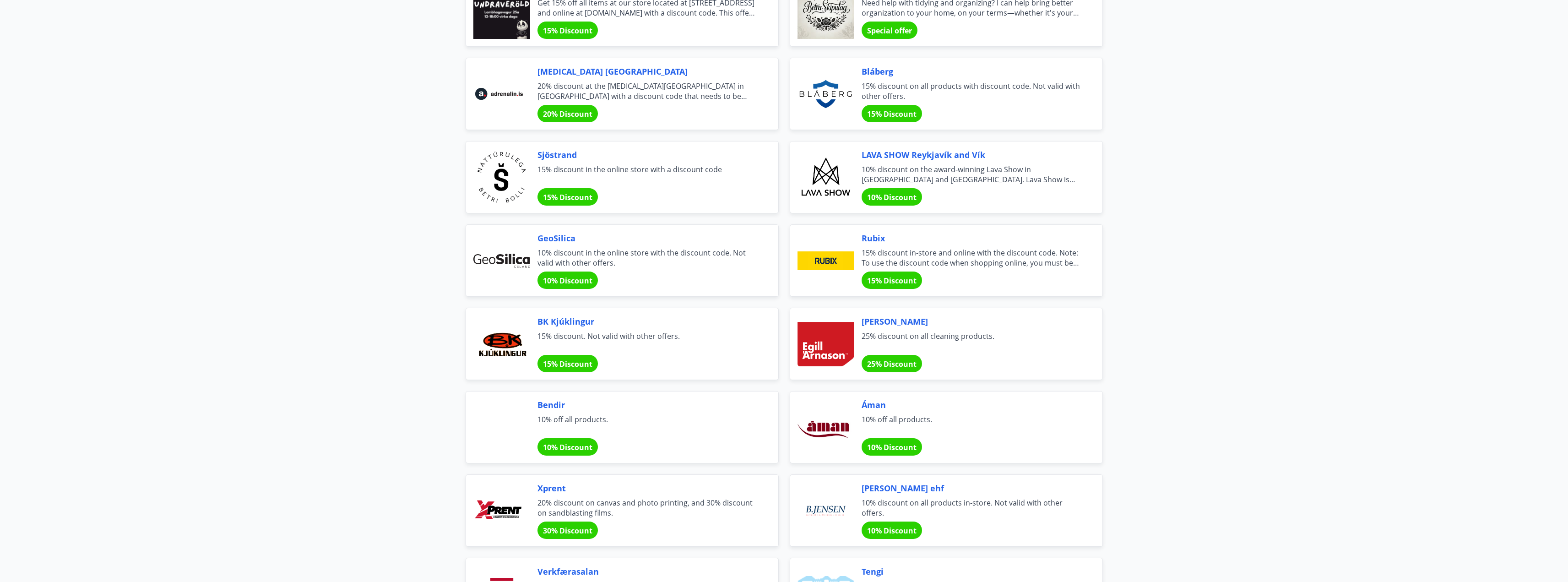
click at [562, 278] on span "10% Discount" at bounding box center [567, 281] width 50 height 10
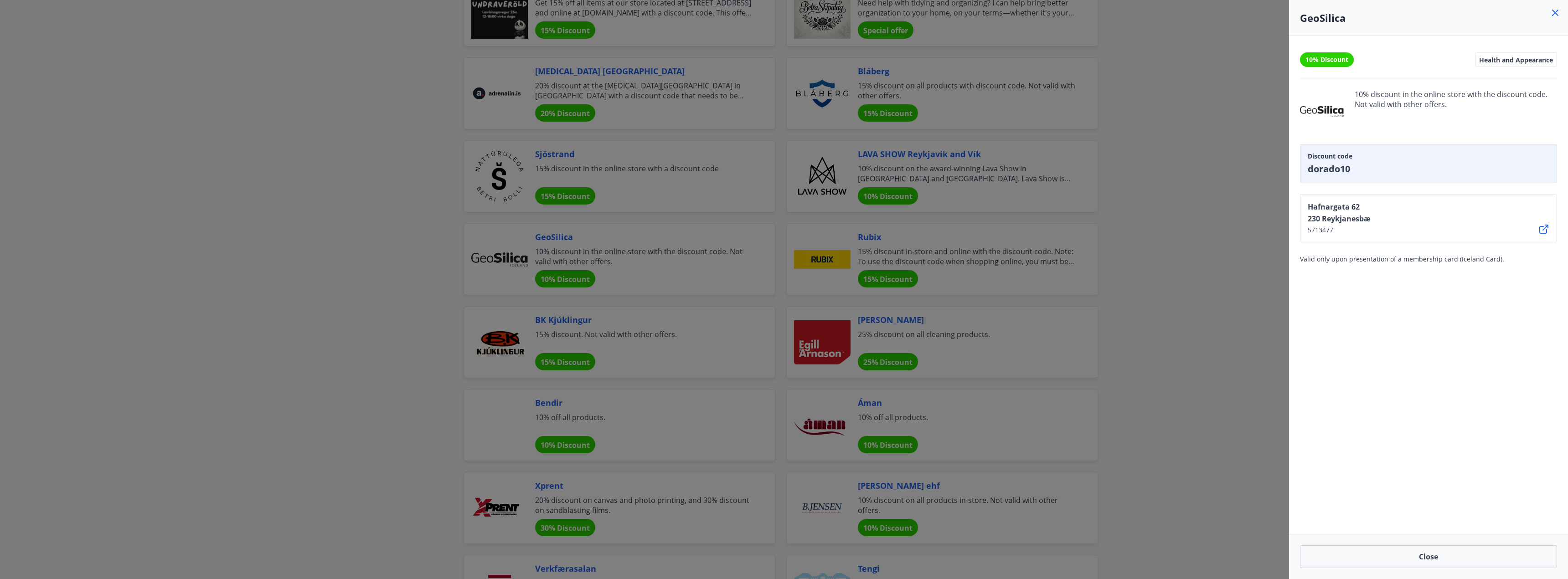
click at [1543, 229] on icon at bounding box center [1544, 229] width 9 height 9
click at [253, 207] on div at bounding box center [784, 290] width 1568 height 579
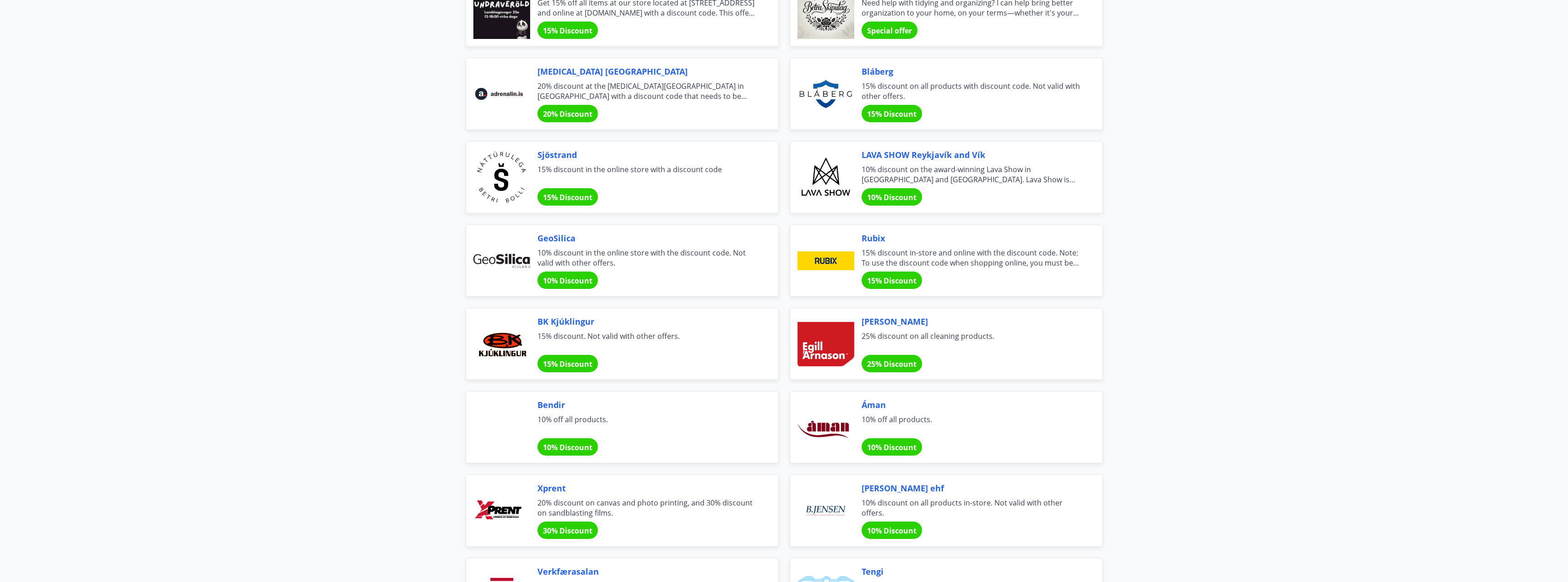
click at [903, 280] on span "15% Discount" at bounding box center [891, 281] width 50 height 10
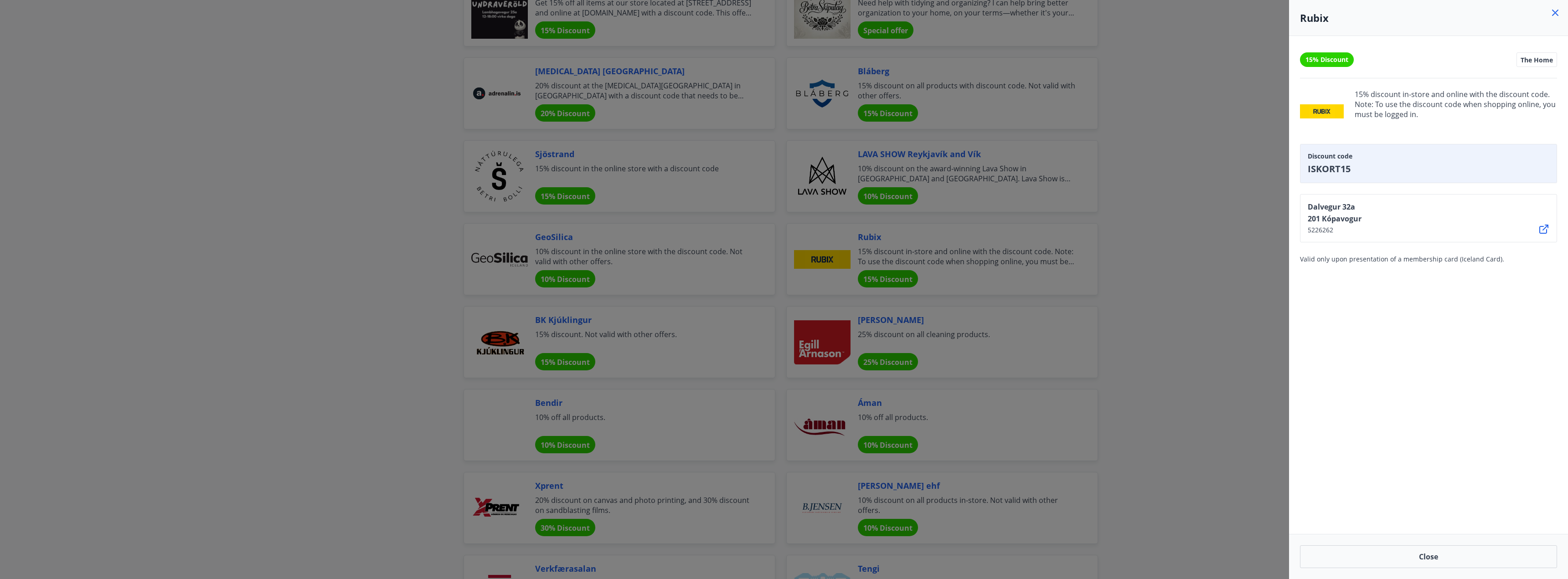
click at [1545, 228] on icon at bounding box center [1544, 229] width 9 height 9
click at [367, 208] on div at bounding box center [784, 290] width 1568 height 579
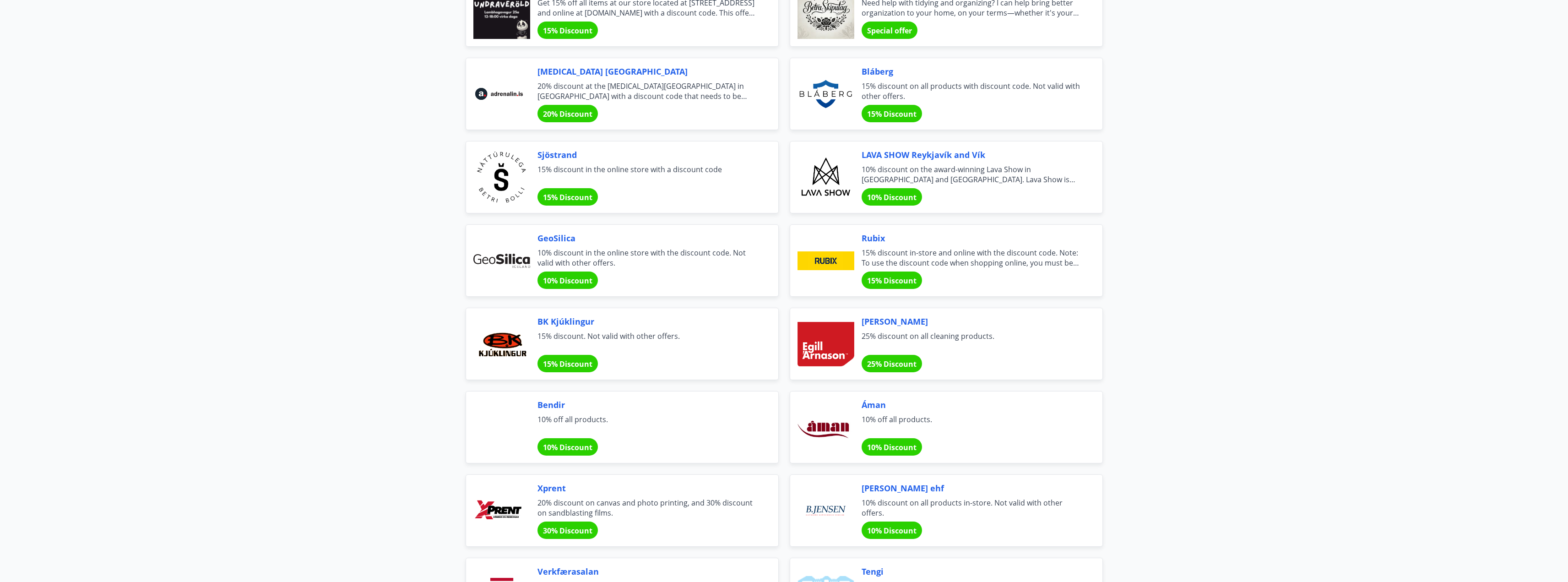
click at [573, 362] on span "15% Discount" at bounding box center [567, 364] width 50 height 10
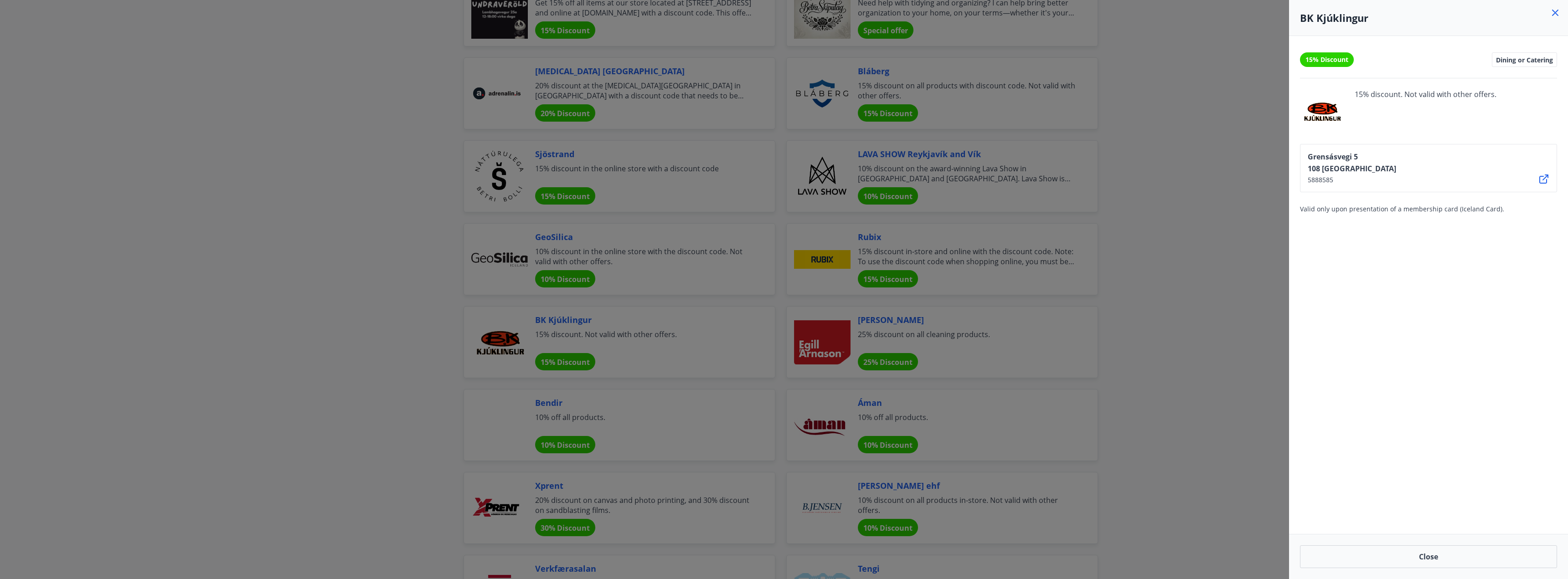
click at [1542, 181] on icon at bounding box center [1544, 179] width 11 height 11
click at [319, 325] on div at bounding box center [784, 290] width 1568 height 579
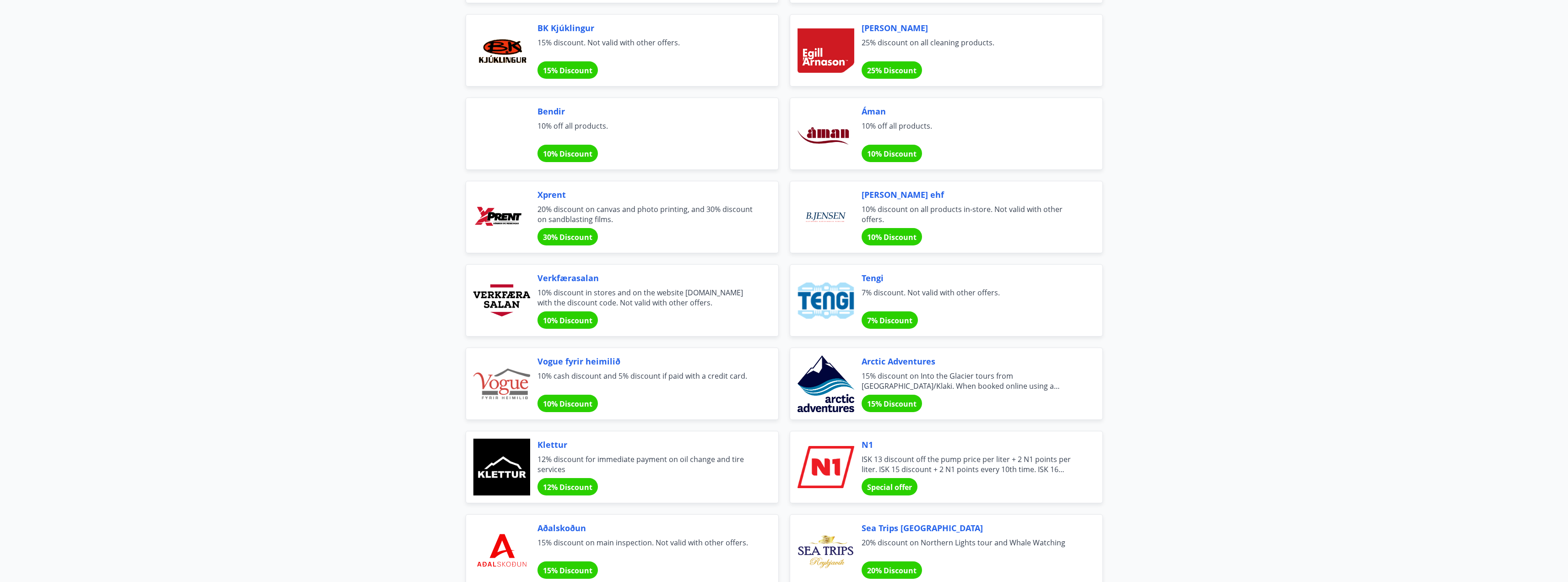
scroll to position [1465, 0]
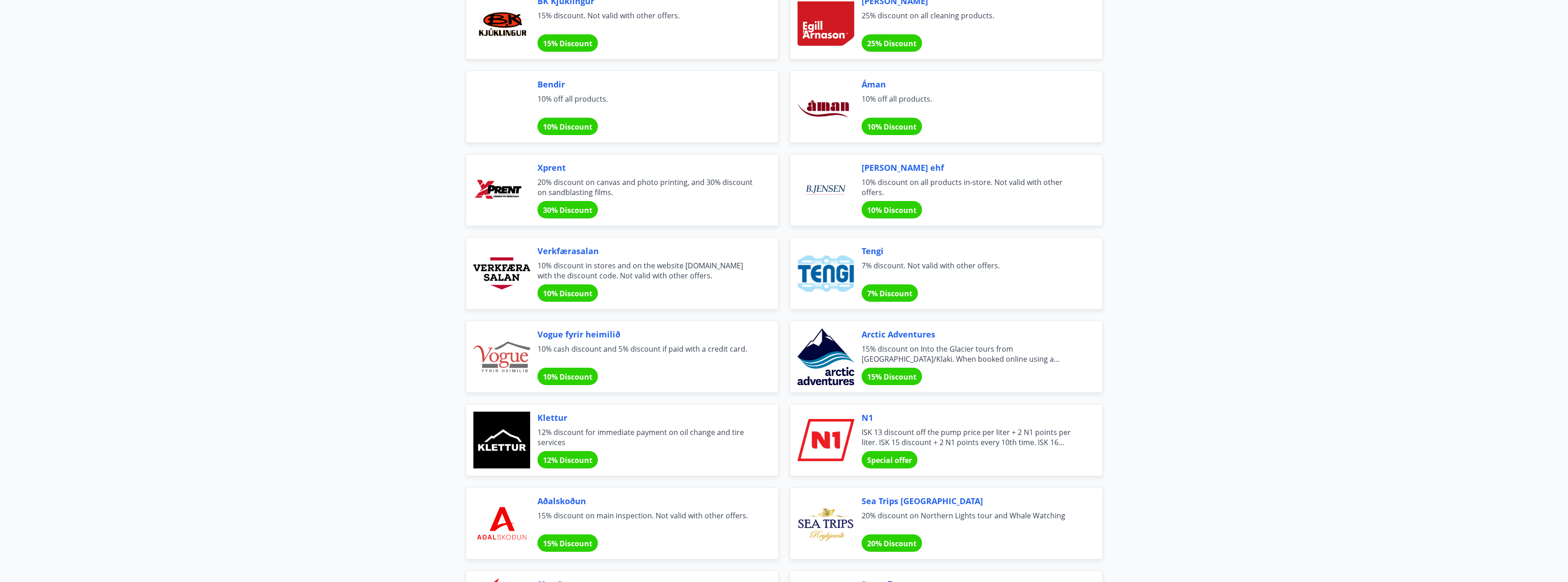
click at [580, 128] on span "10% Discount" at bounding box center [567, 127] width 50 height 10
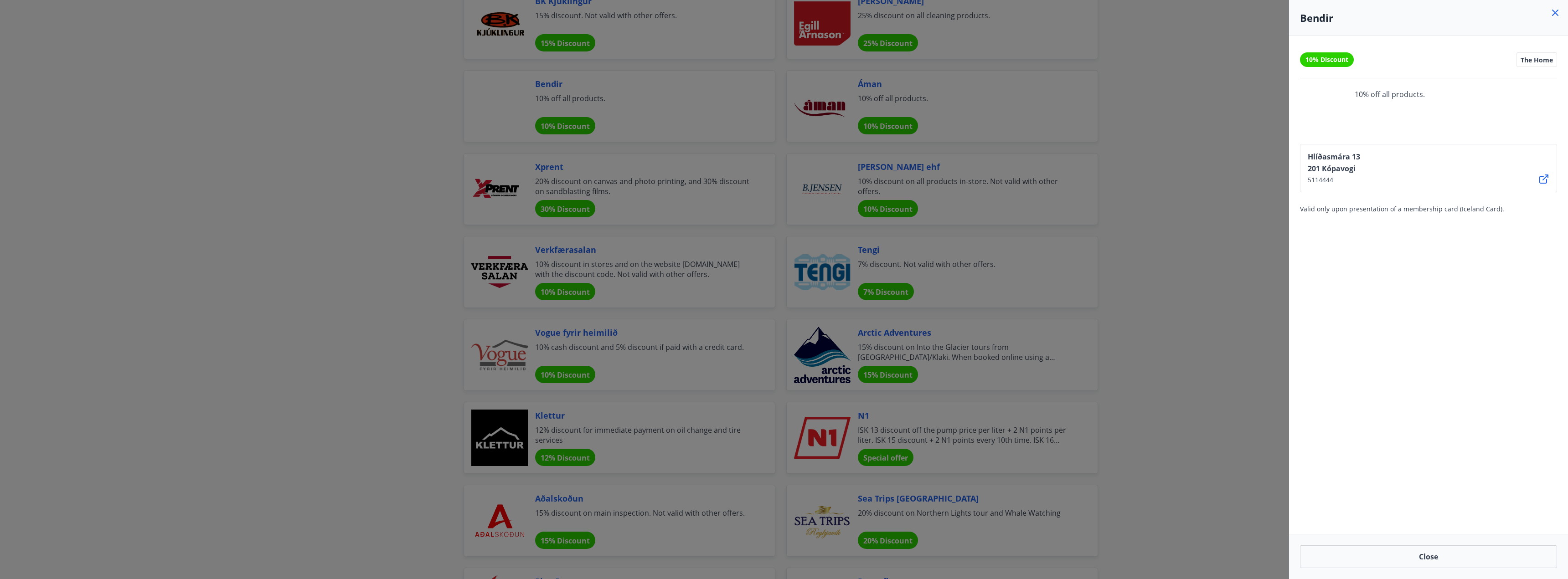
click at [1542, 180] on icon at bounding box center [1544, 179] width 9 height 9
click at [814, 170] on div at bounding box center [784, 290] width 1568 height 579
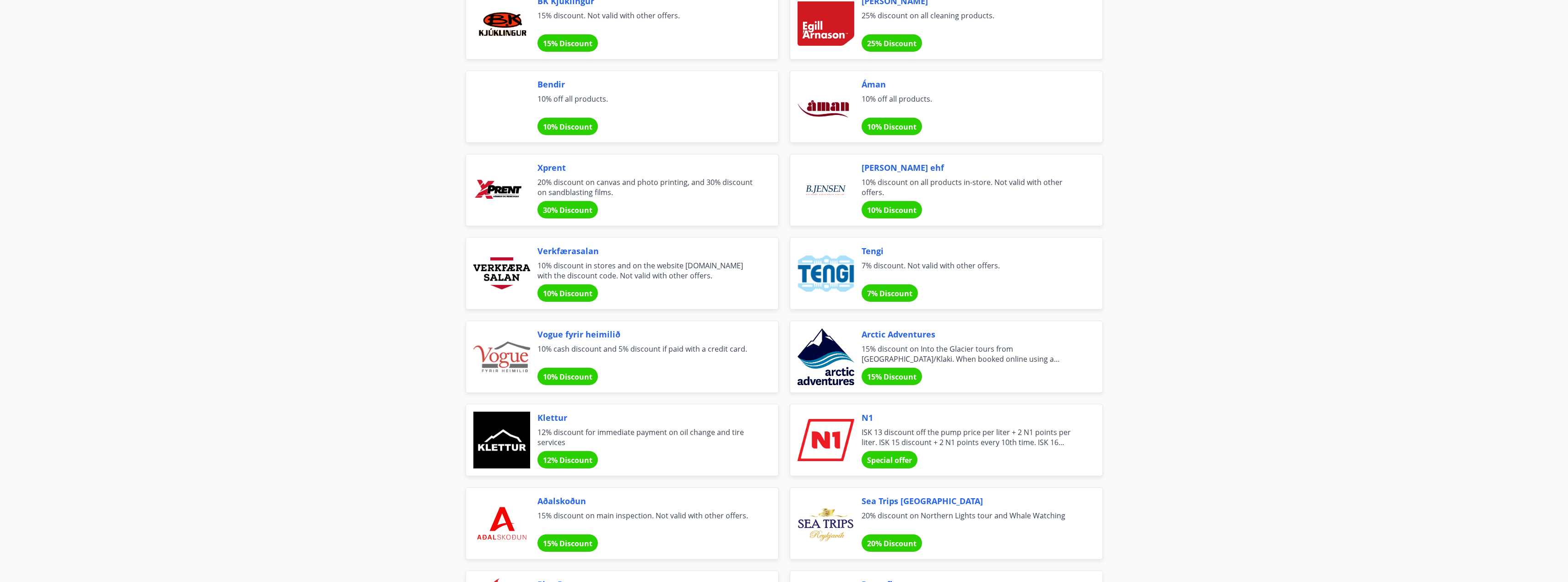
click at [878, 134] on div "10% Discount" at bounding box center [891, 126] width 61 height 17
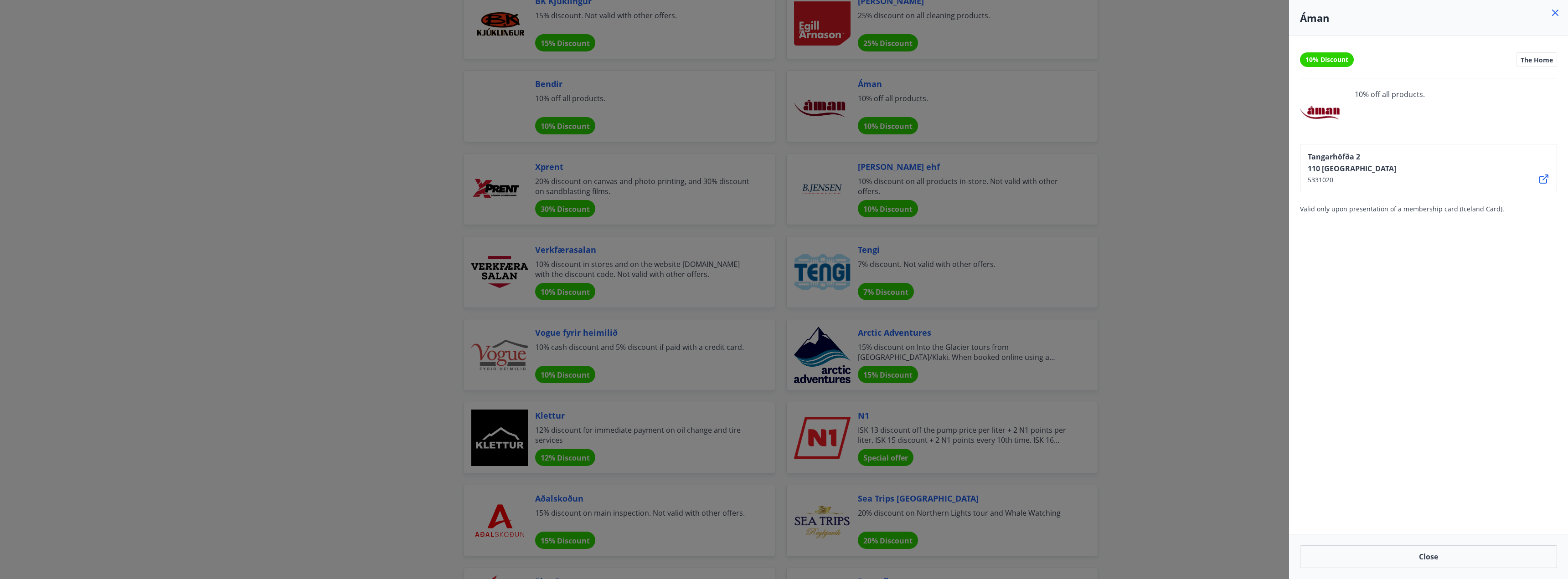
click at [1385, 161] on div "Tangarhöfða 2 110 Reykjavík 5331020" at bounding box center [1429, 168] width 257 height 48
click at [1542, 182] on icon at bounding box center [1544, 179] width 11 height 11
click at [338, 231] on div at bounding box center [784, 290] width 1568 height 579
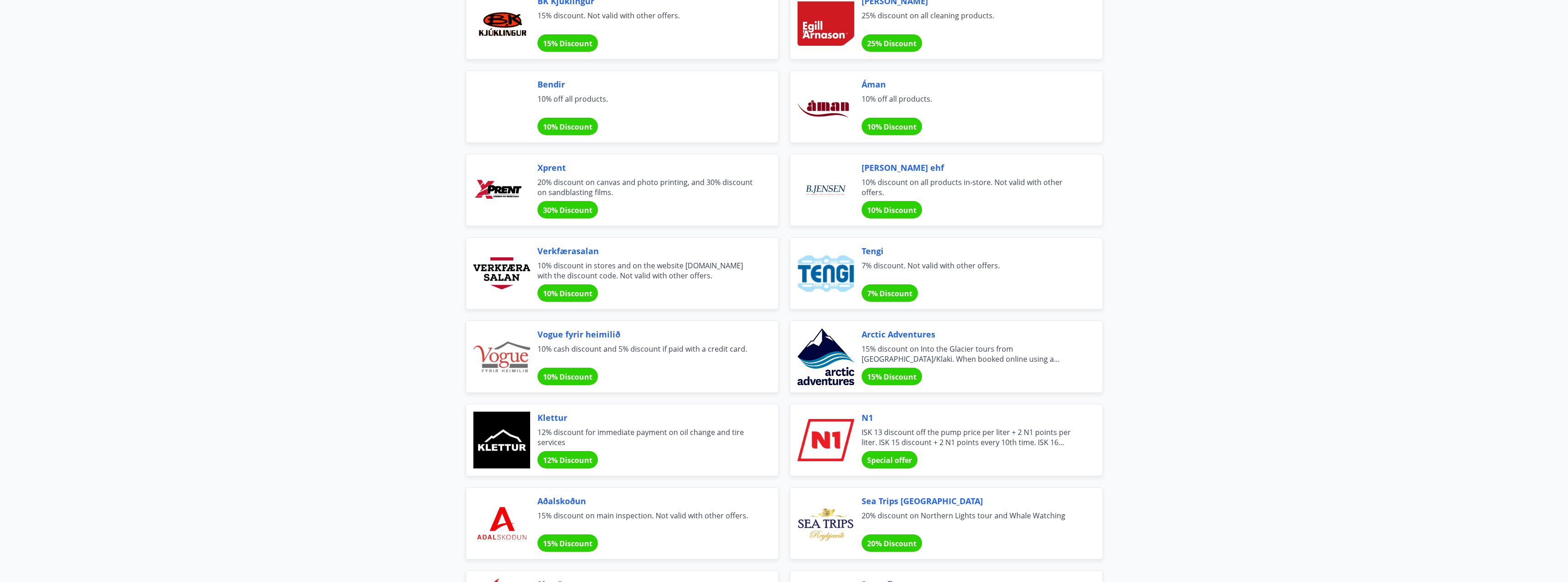
click at [909, 207] on span "10% Discount" at bounding box center [891, 210] width 50 height 10
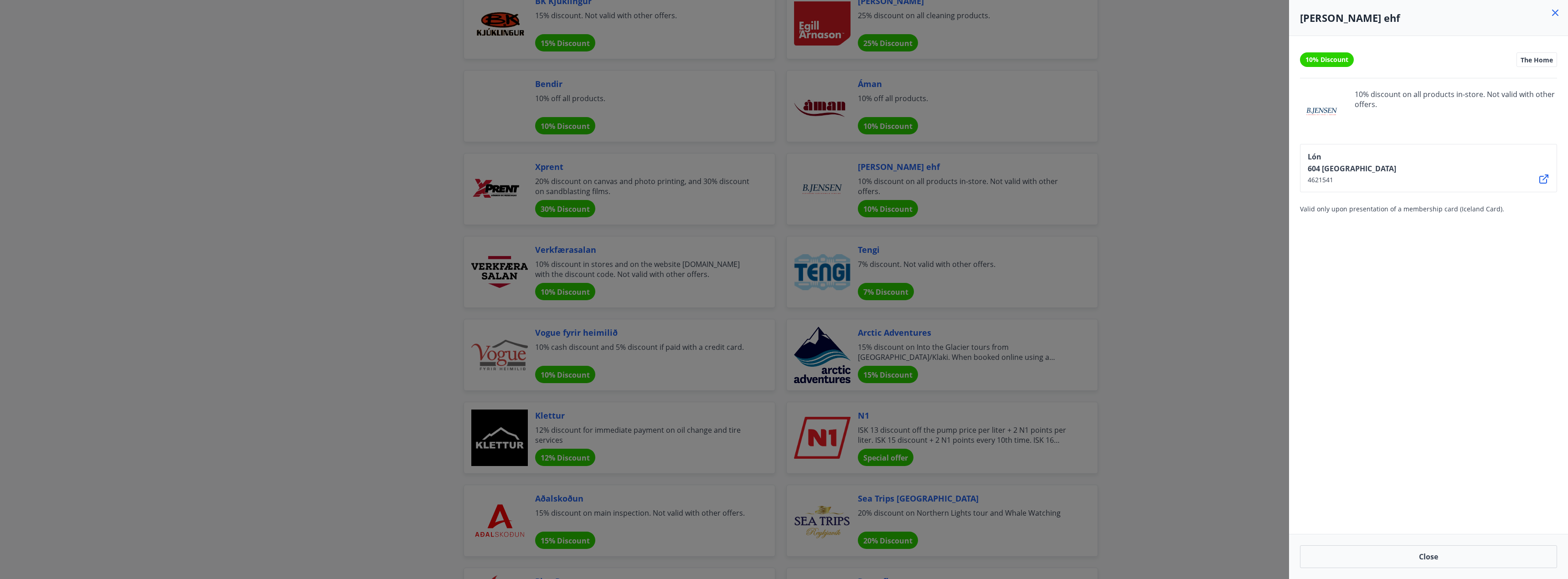
click at [1549, 179] on icon at bounding box center [1544, 179] width 11 height 11
click at [327, 220] on div at bounding box center [784, 290] width 1568 height 579
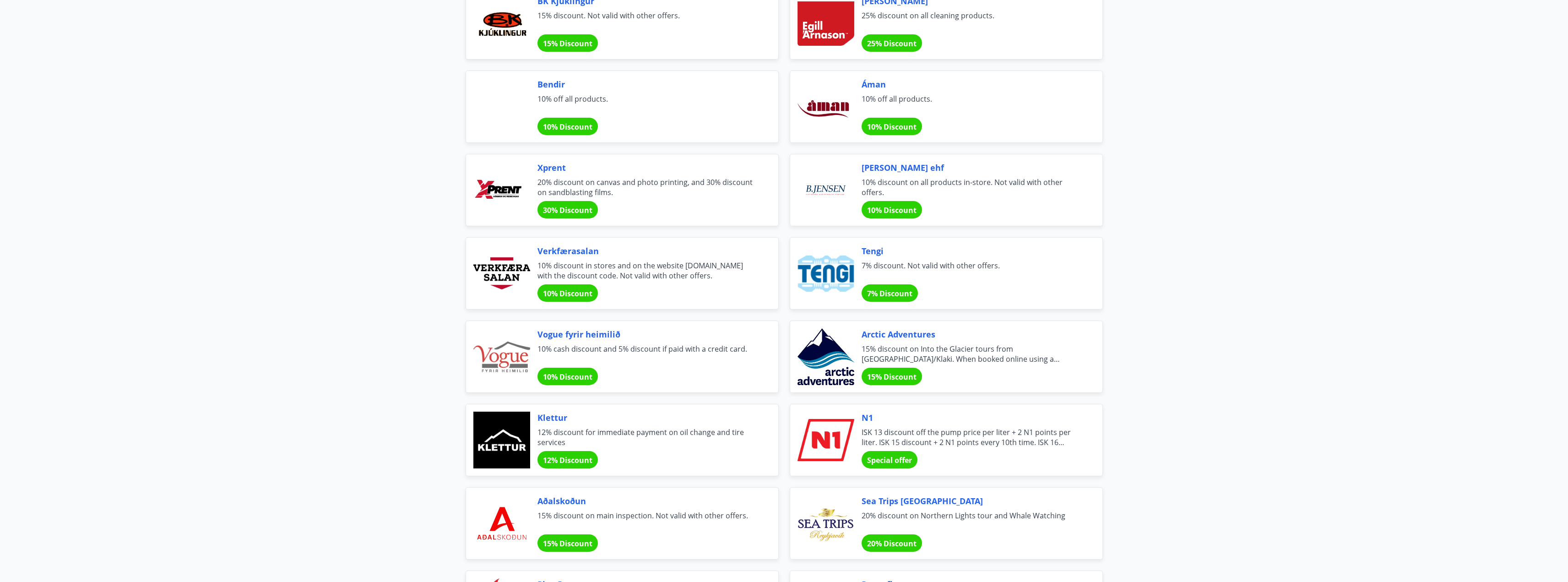
click at [910, 131] on span "10% Discount" at bounding box center [891, 127] width 50 height 10
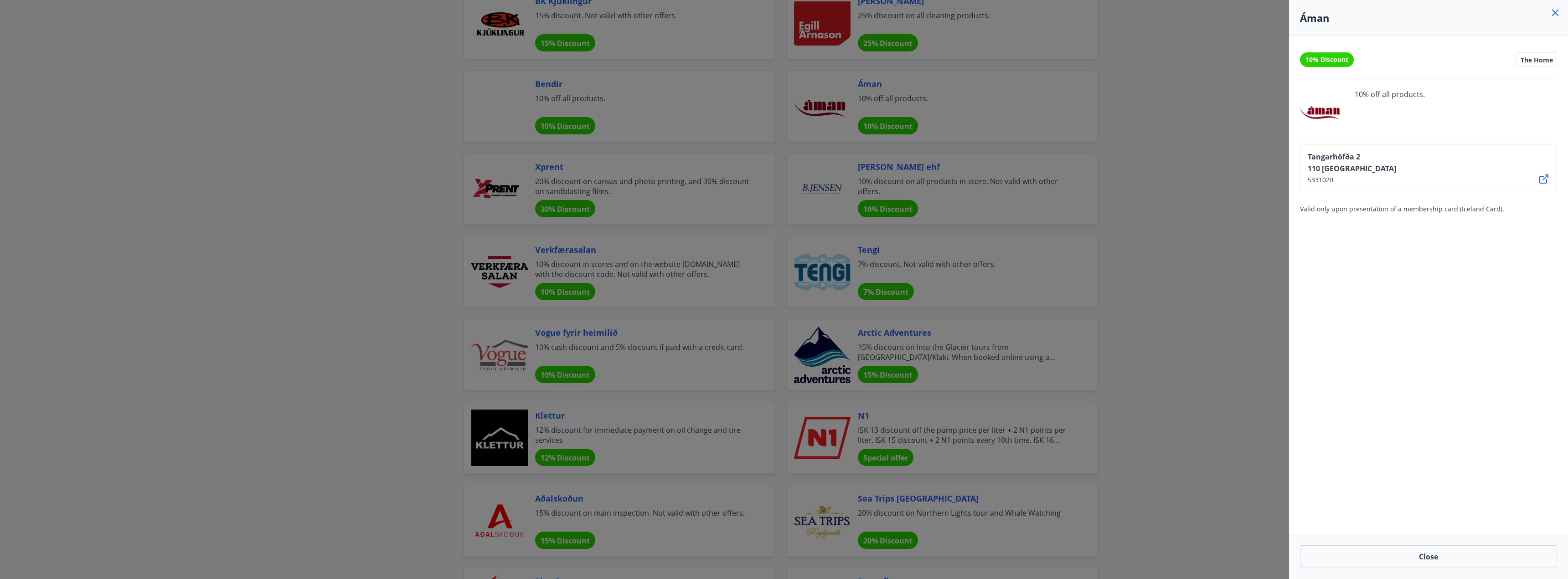
click at [1538, 184] on div "Tangarhöfða 2 110 Reykjavík 5331020" at bounding box center [1429, 168] width 257 height 48
click at [1543, 182] on icon at bounding box center [1544, 179] width 11 height 11
click at [307, 201] on div at bounding box center [784, 290] width 1568 height 579
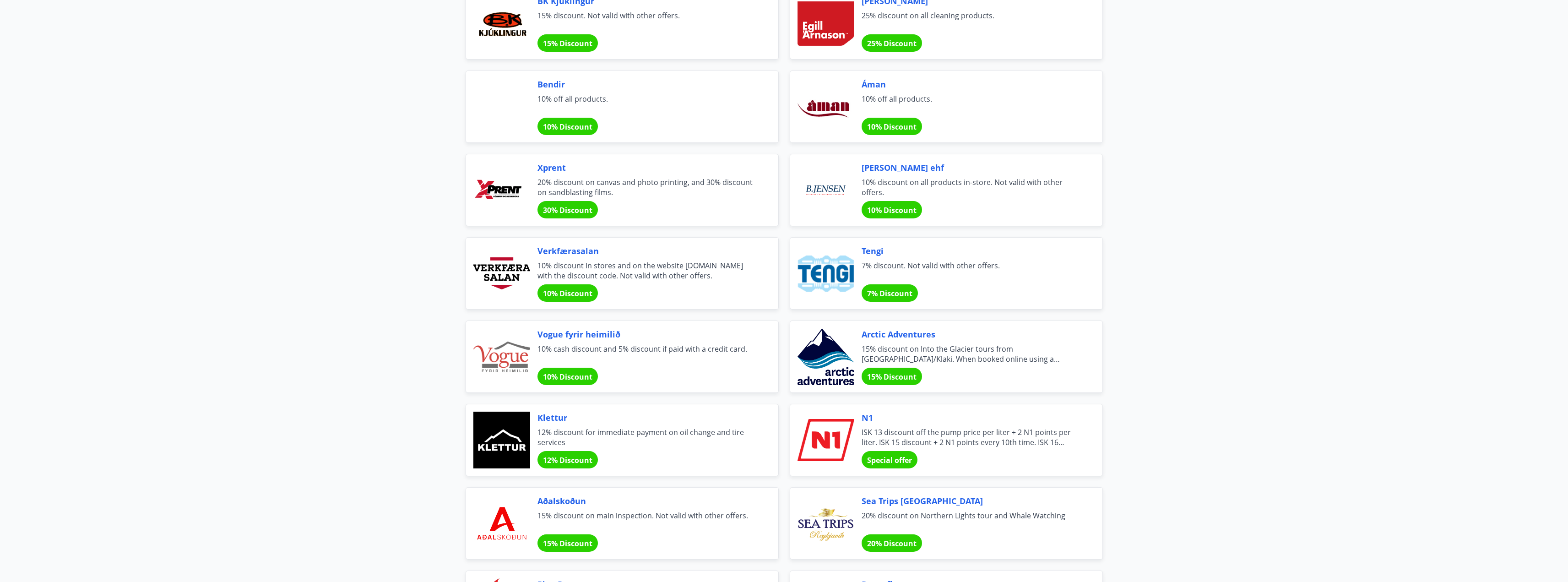
click at [888, 289] on span "7% Discount" at bounding box center [889, 293] width 45 height 10
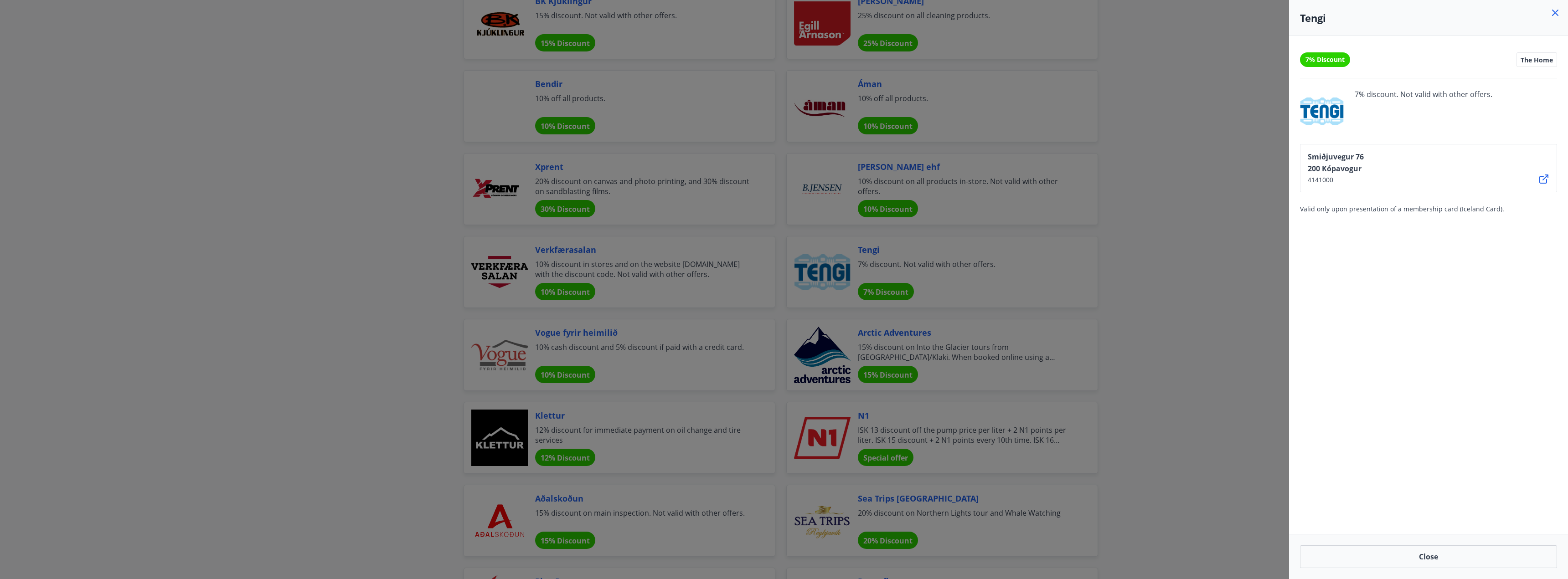
click at [1545, 179] on icon at bounding box center [1544, 179] width 11 height 11
click at [331, 217] on div at bounding box center [784, 290] width 1568 height 579
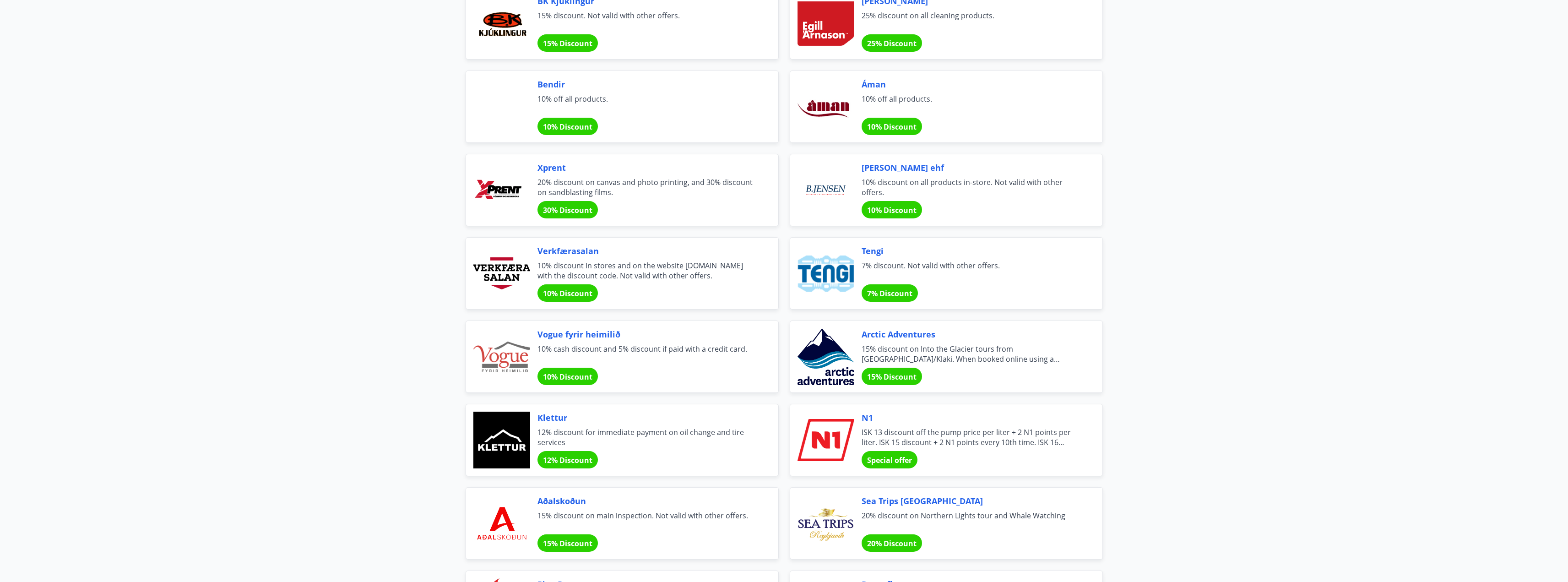
click at [559, 290] on span "10% Discount" at bounding box center [567, 293] width 50 height 10
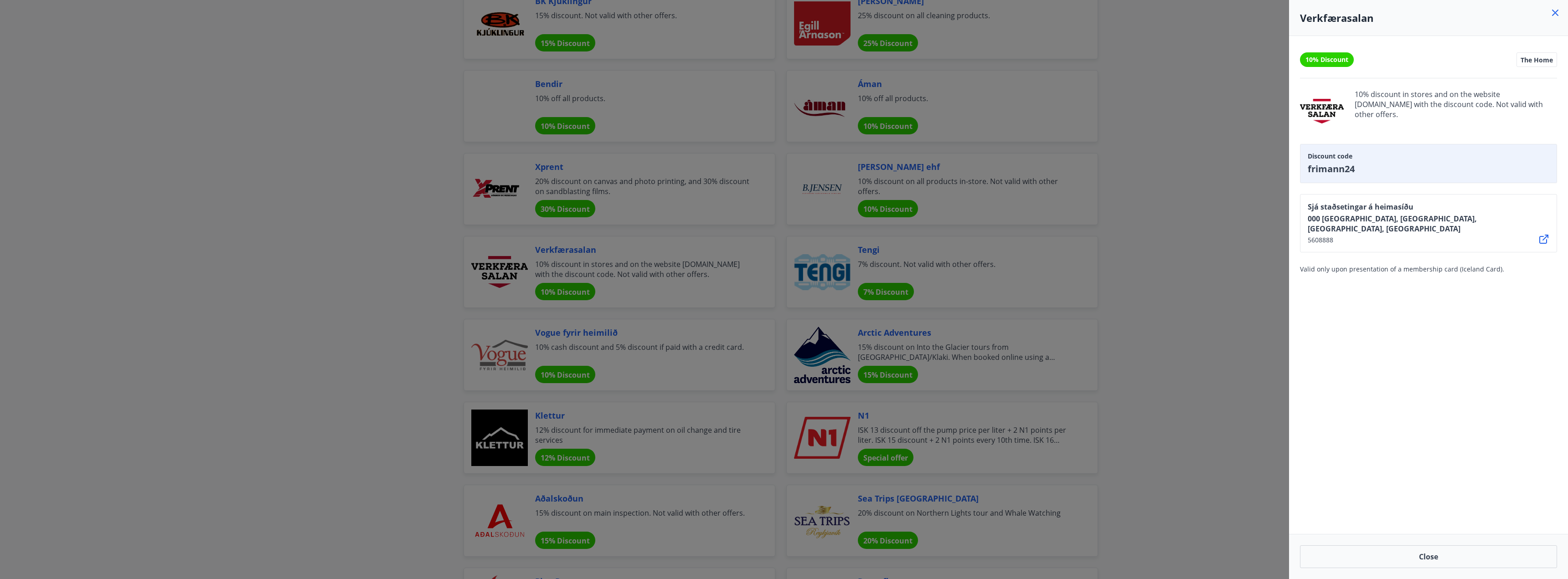
click at [1543, 234] on icon at bounding box center [1544, 239] width 11 height 11
click at [319, 224] on div at bounding box center [784, 290] width 1568 height 579
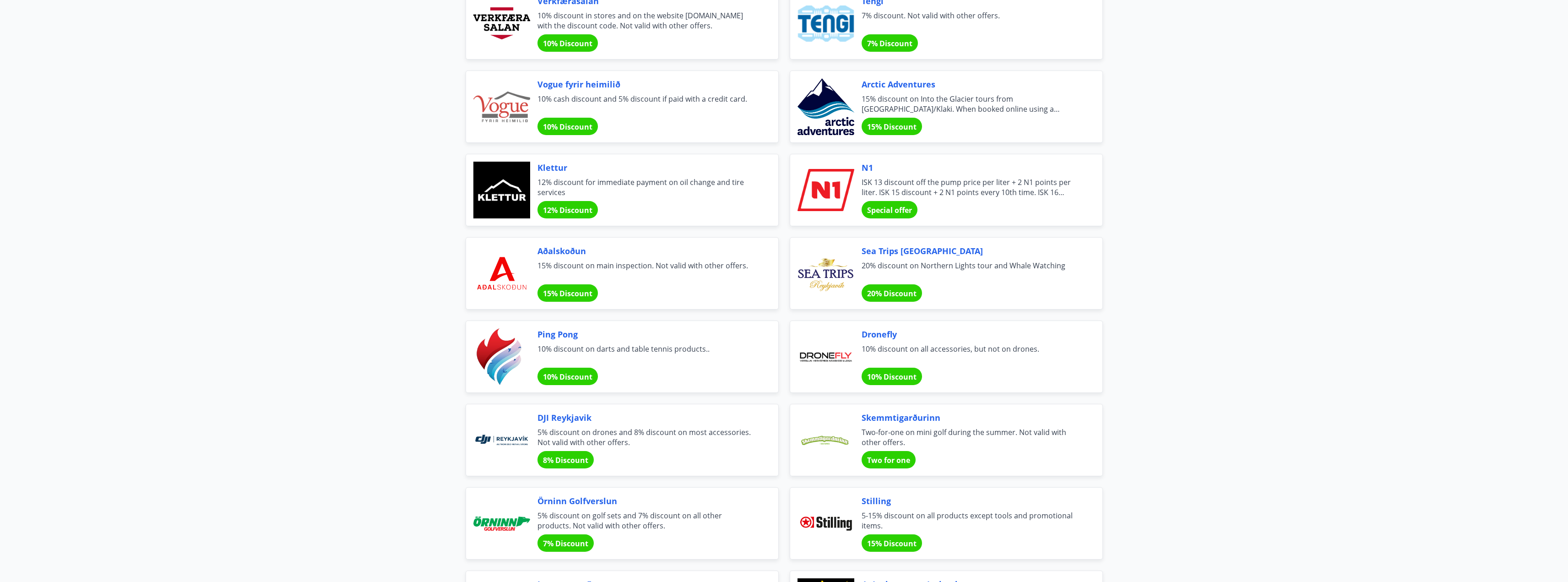
scroll to position [1740, 0]
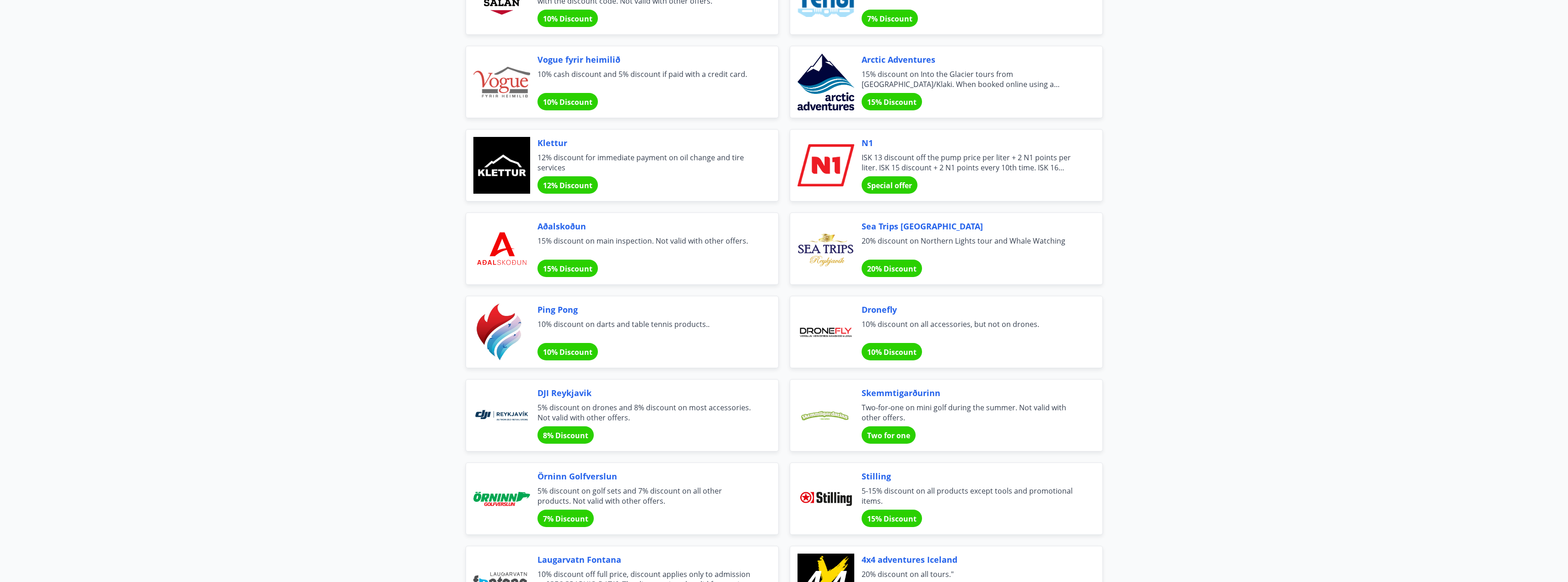
click at [877, 351] on span "10% Discount" at bounding box center [891, 352] width 50 height 10
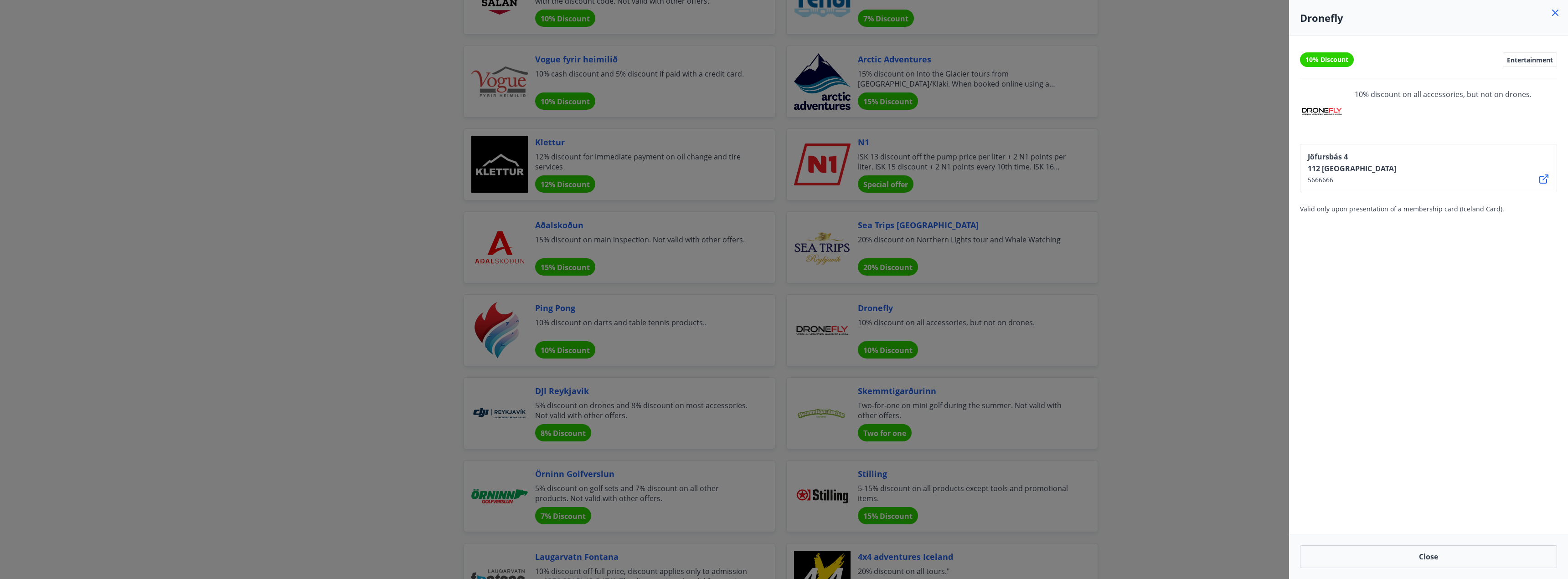
click at [1547, 181] on icon at bounding box center [1544, 179] width 9 height 9
click at [334, 275] on div at bounding box center [784, 290] width 1568 height 579
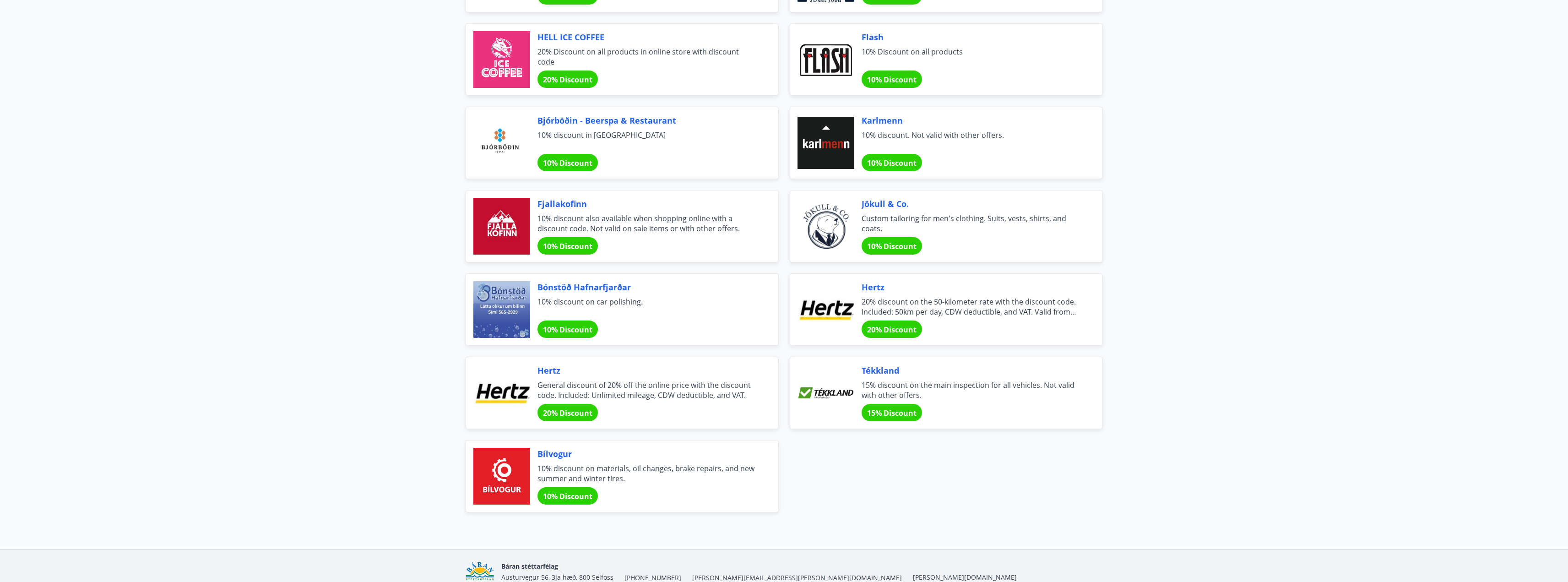
scroll to position [2930, 0]
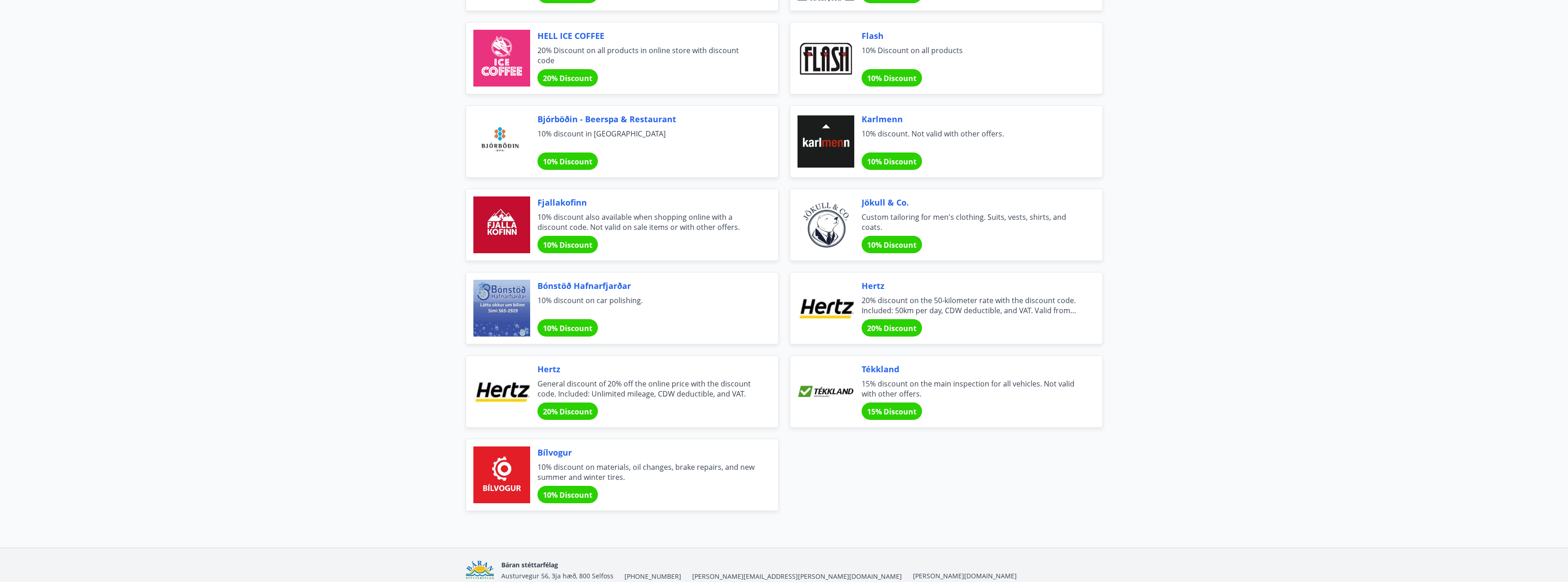
click at [550, 414] on span "20% Discount" at bounding box center [567, 411] width 50 height 10
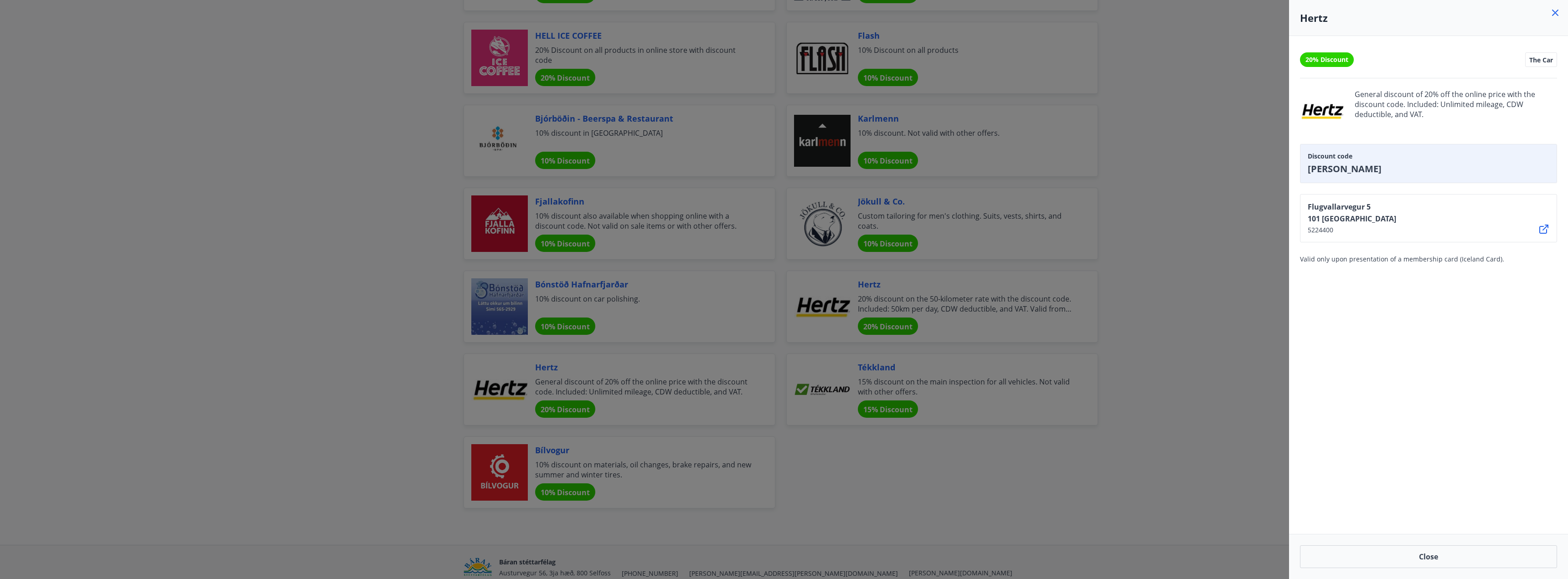
click at [1255, 182] on div at bounding box center [784, 290] width 1568 height 579
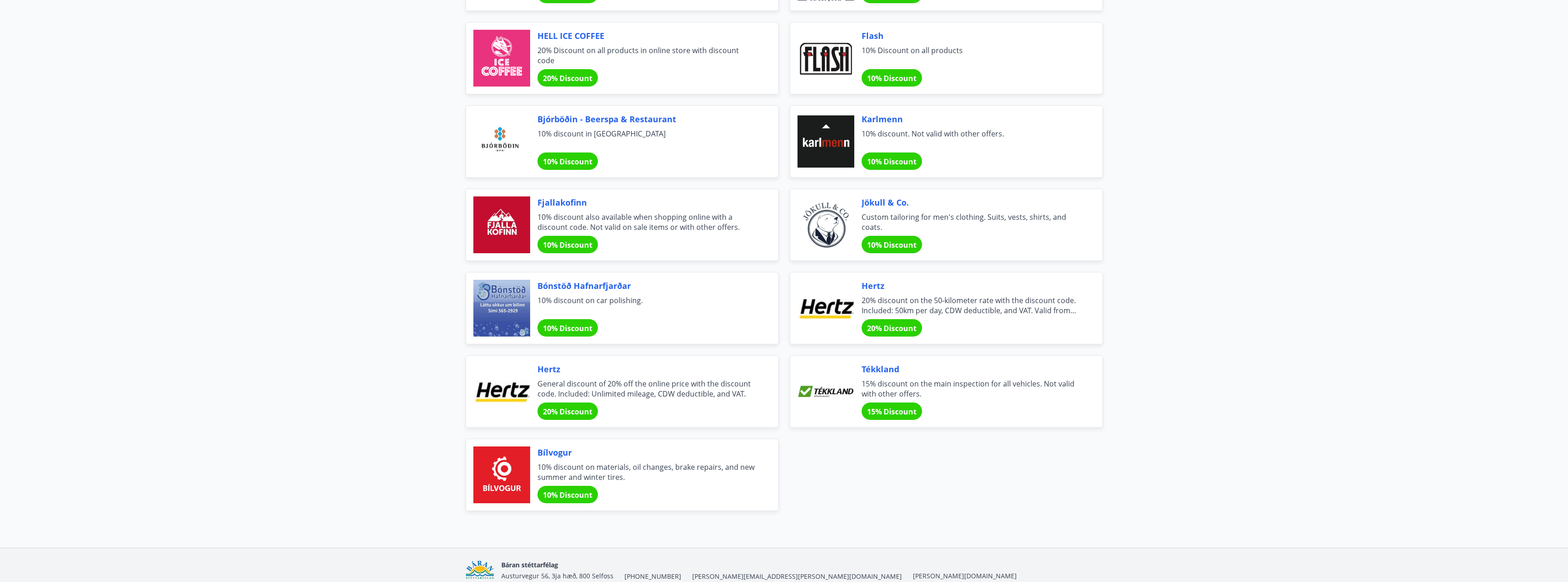
click at [567, 498] on span "10% Discount" at bounding box center [567, 495] width 50 height 10
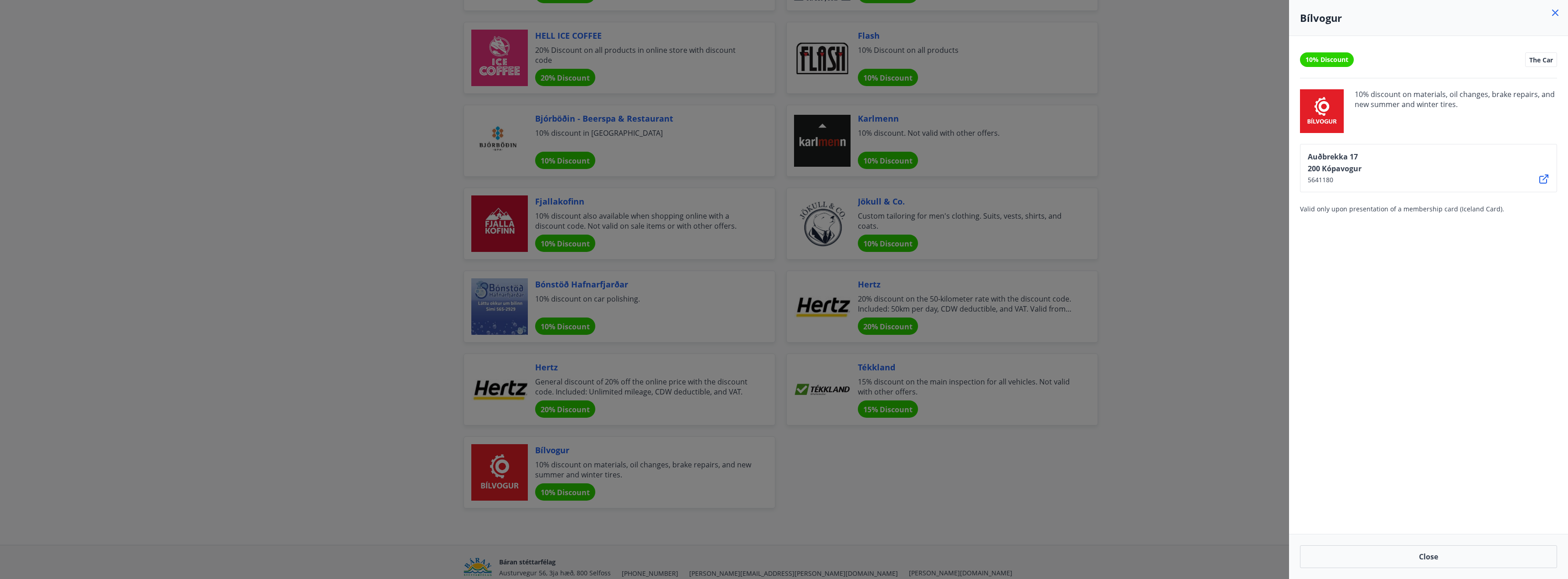
click at [1208, 228] on div at bounding box center [784, 290] width 1568 height 579
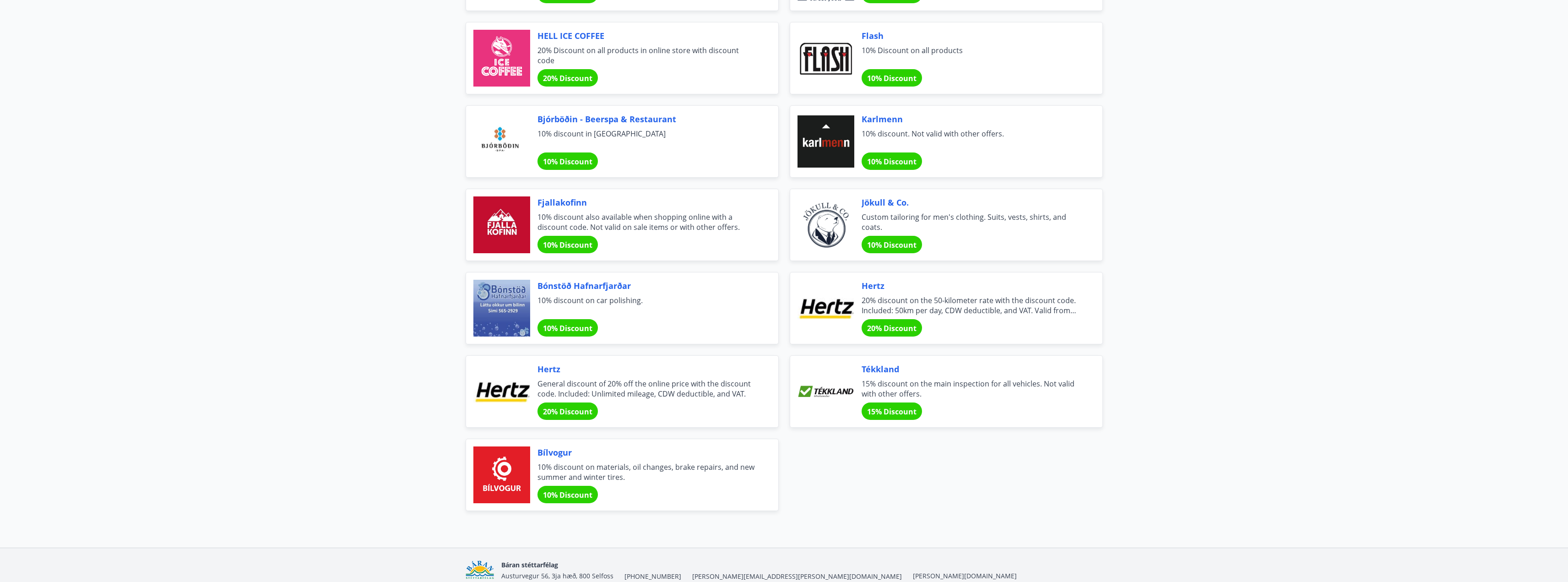
click at [564, 492] on span "10% Discount" at bounding box center [567, 495] width 50 height 10
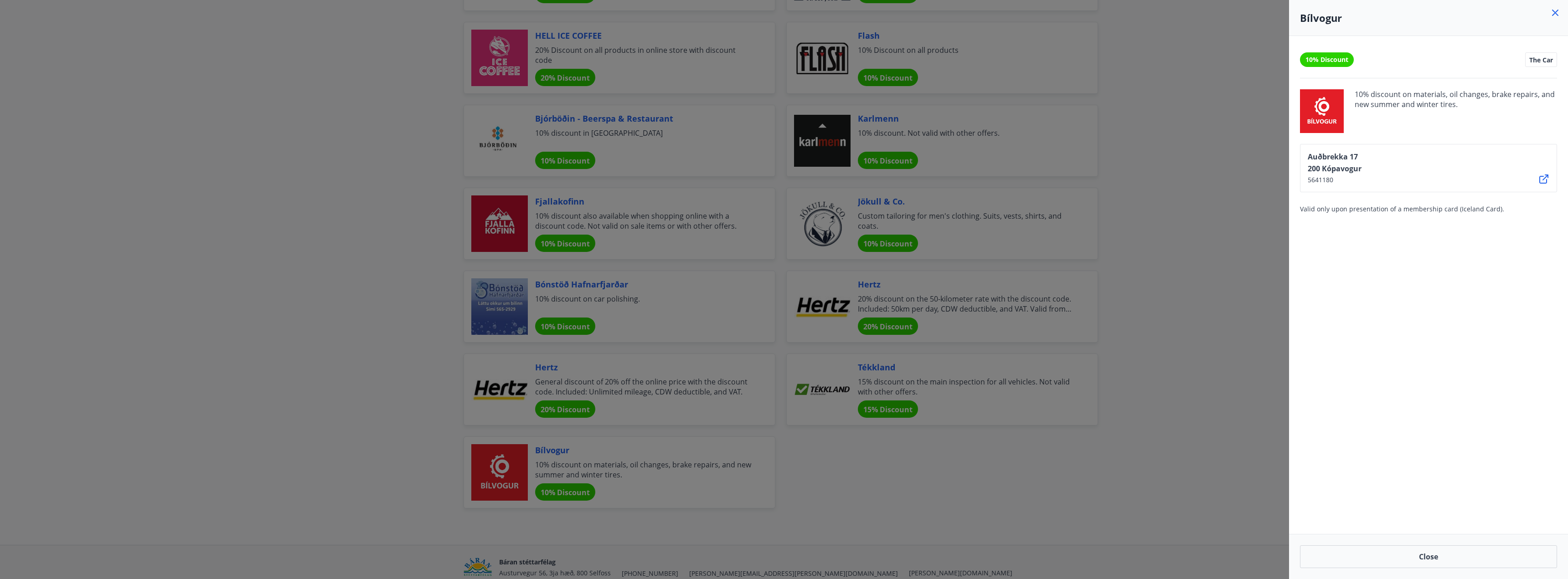
click at [1544, 174] on icon at bounding box center [1544, 179] width 11 height 11
click at [307, 120] on div at bounding box center [784, 290] width 1568 height 579
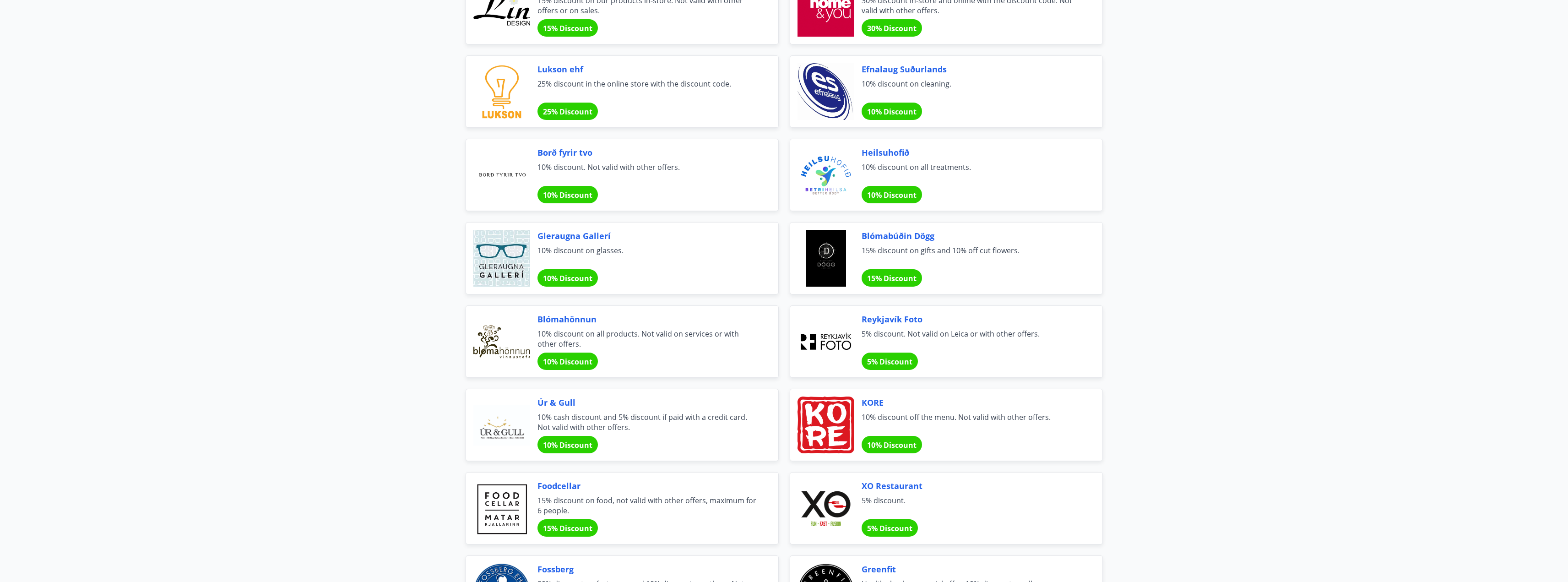
scroll to position [0, 0]
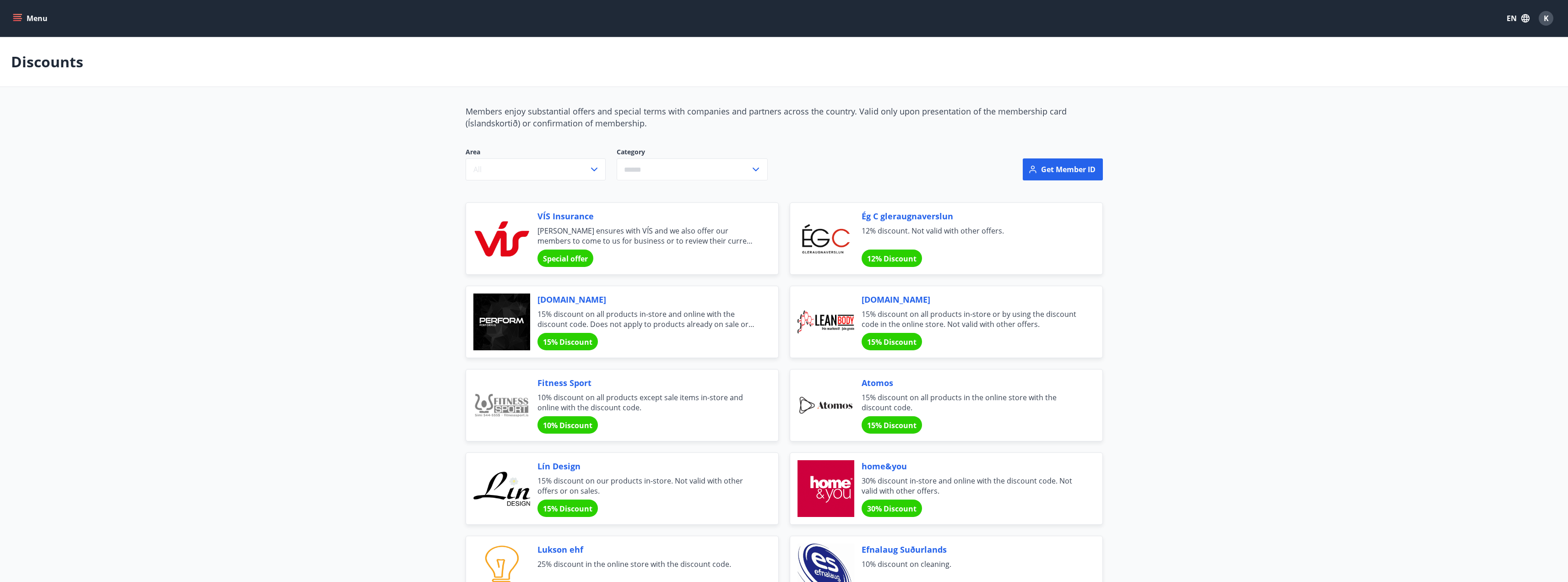
click at [36, 16] on button "Menu" at bounding box center [31, 18] width 40 height 17
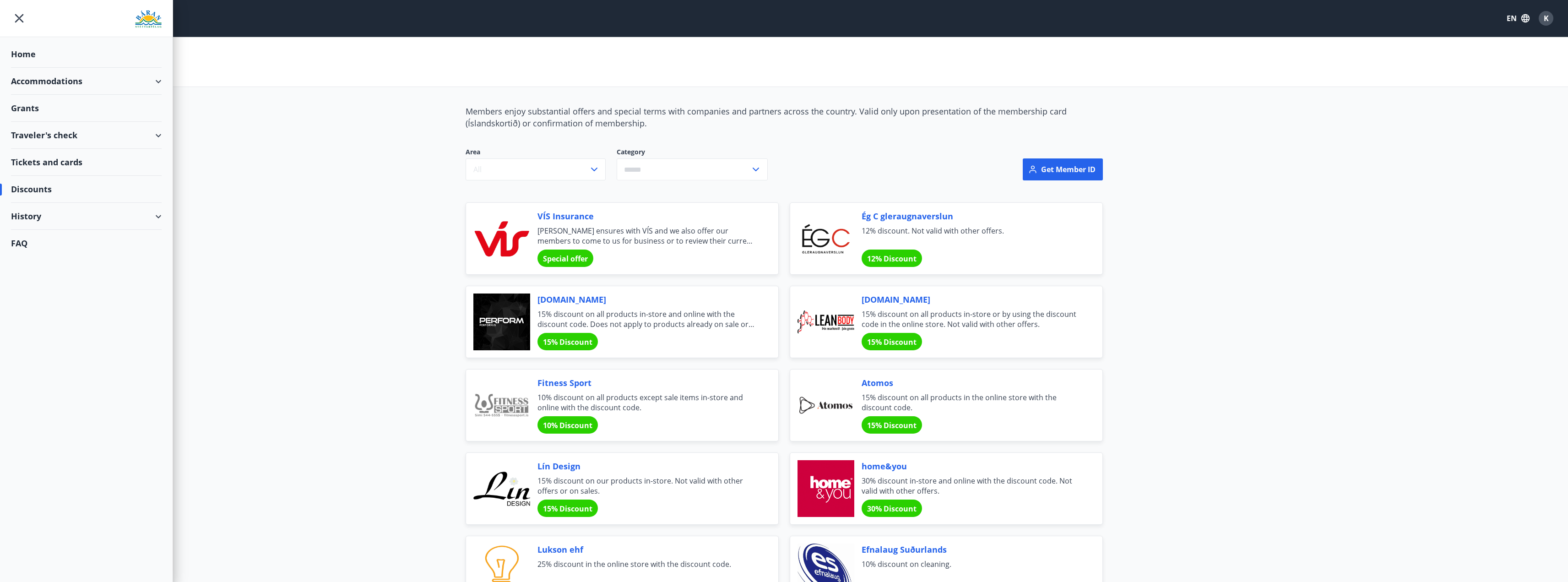
click at [29, 57] on div "Home" at bounding box center [86, 54] width 150 height 27
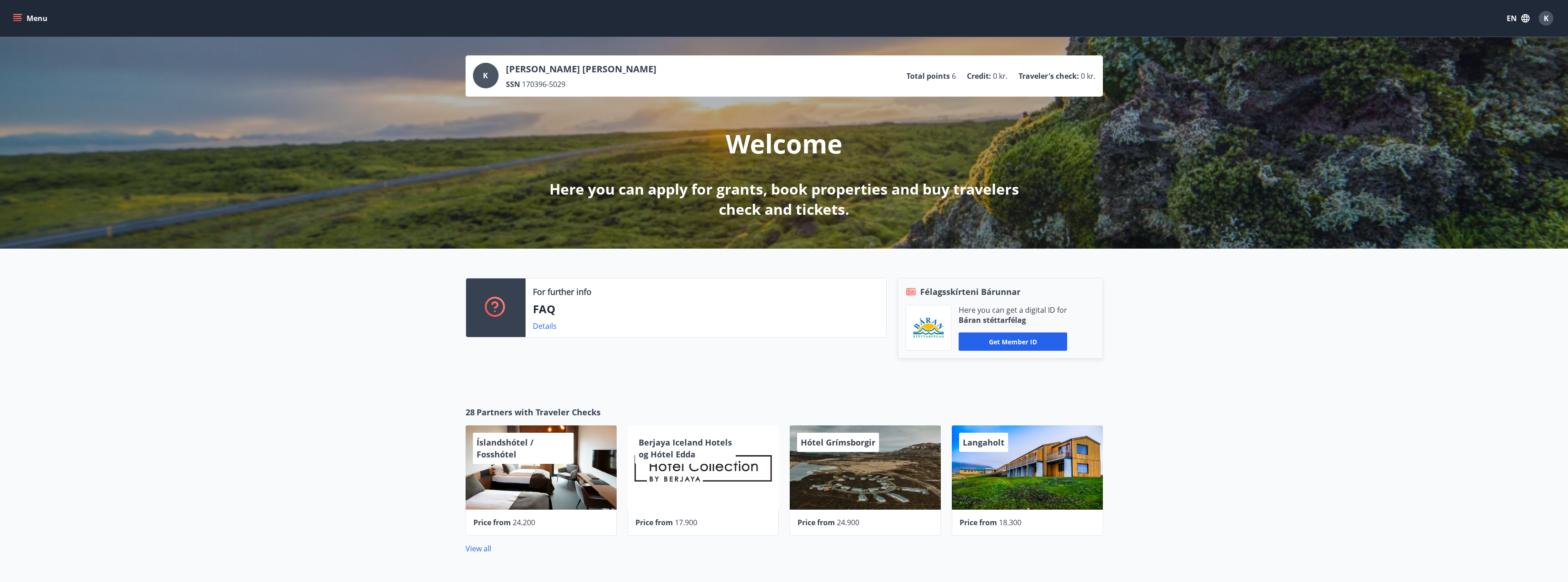
click at [26, 17] on button "Menu" at bounding box center [31, 18] width 40 height 17
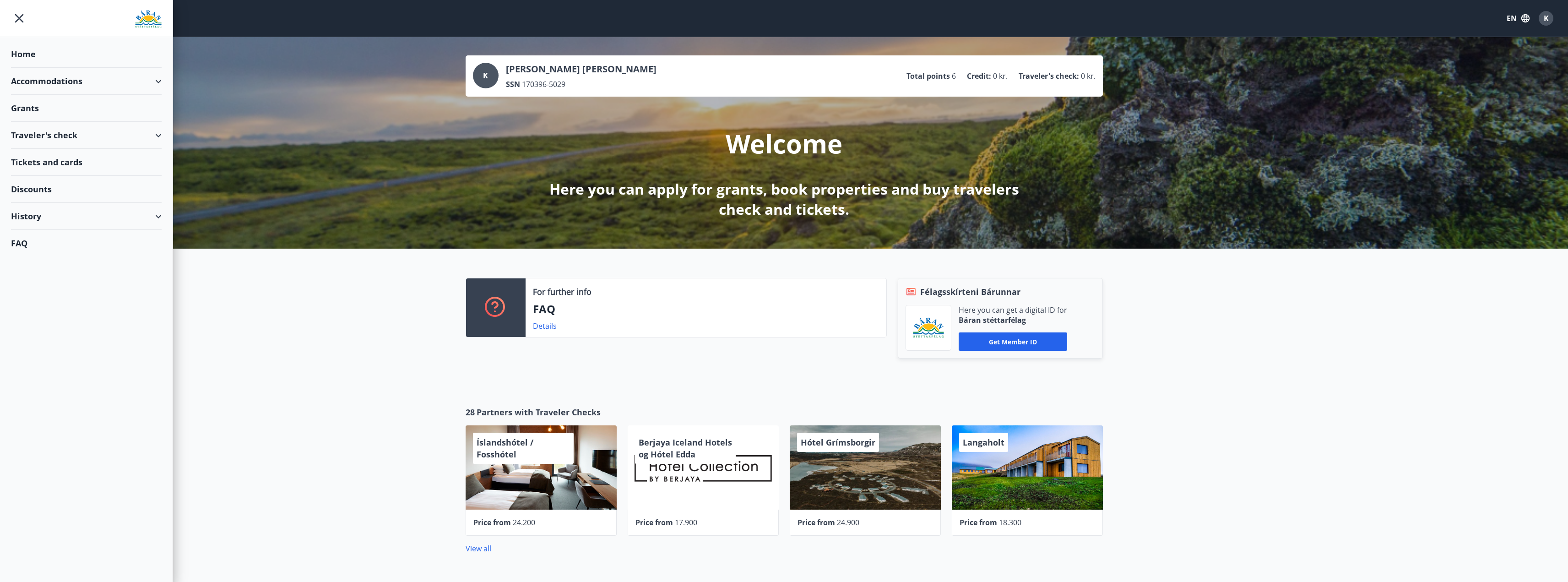
click at [117, 134] on div "Traveler's check" at bounding box center [86, 135] width 150 height 27
click at [96, 210] on div "History" at bounding box center [86, 216] width 150 height 27
click at [26, 334] on div "Grant history" at bounding box center [86, 335] width 136 height 19
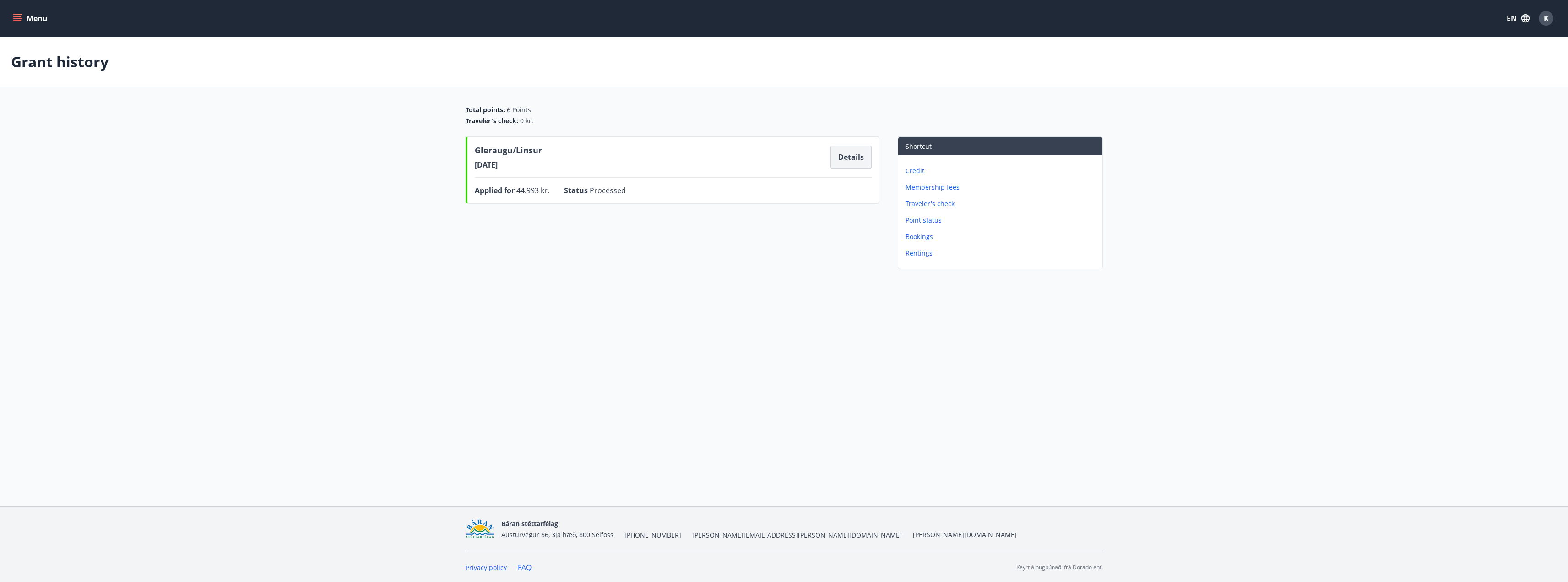
click at [834, 154] on button "Details" at bounding box center [850, 157] width 41 height 23
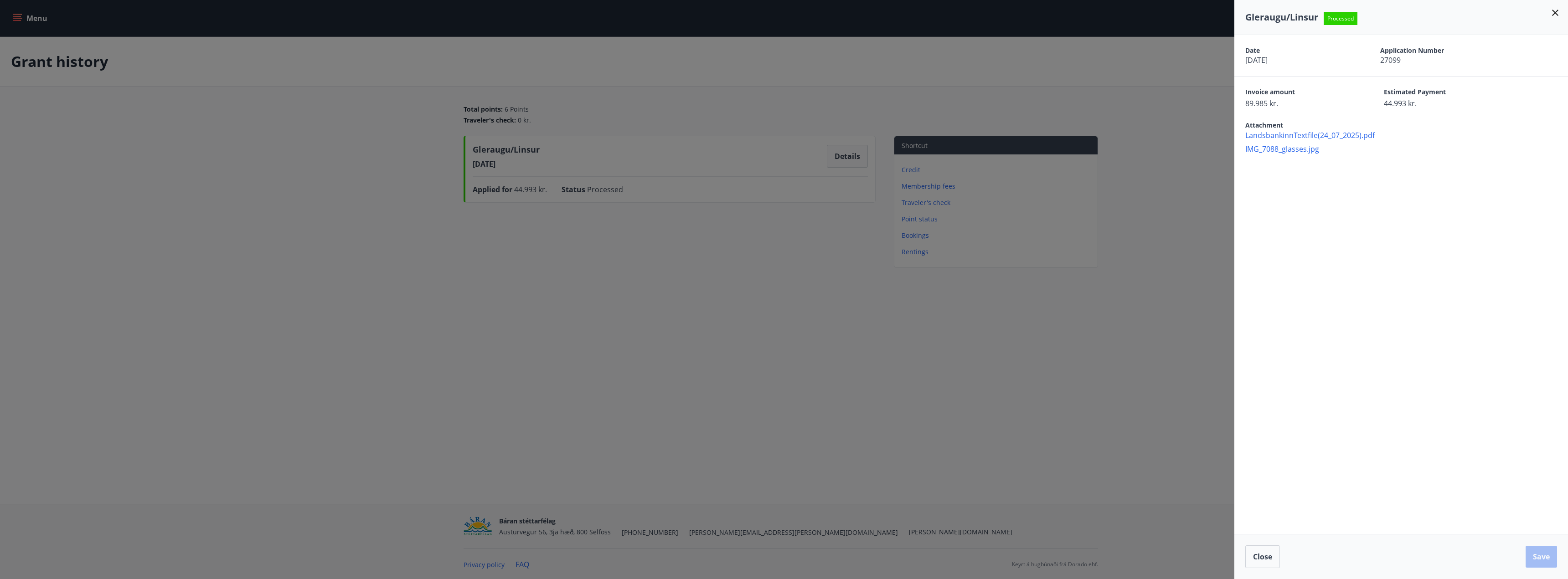
click at [749, 316] on div at bounding box center [784, 290] width 1568 height 579
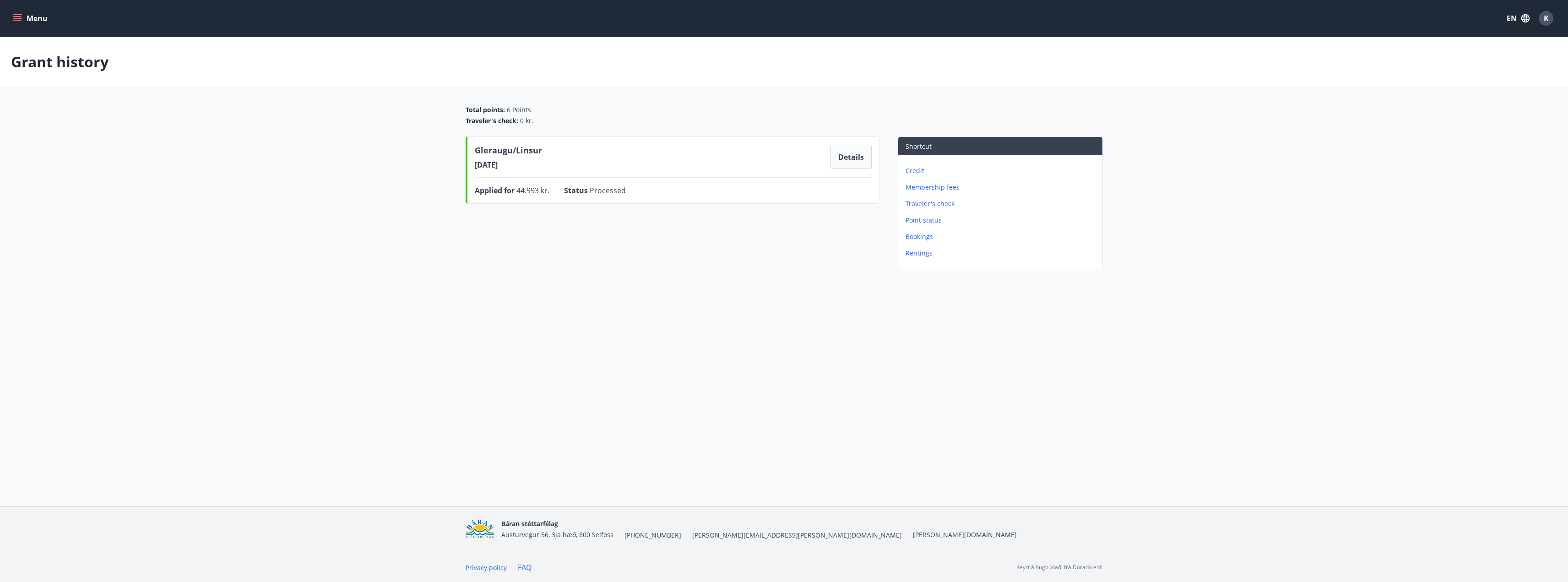
click at [18, 20] on icon "menu" at bounding box center [17, 20] width 8 height 1
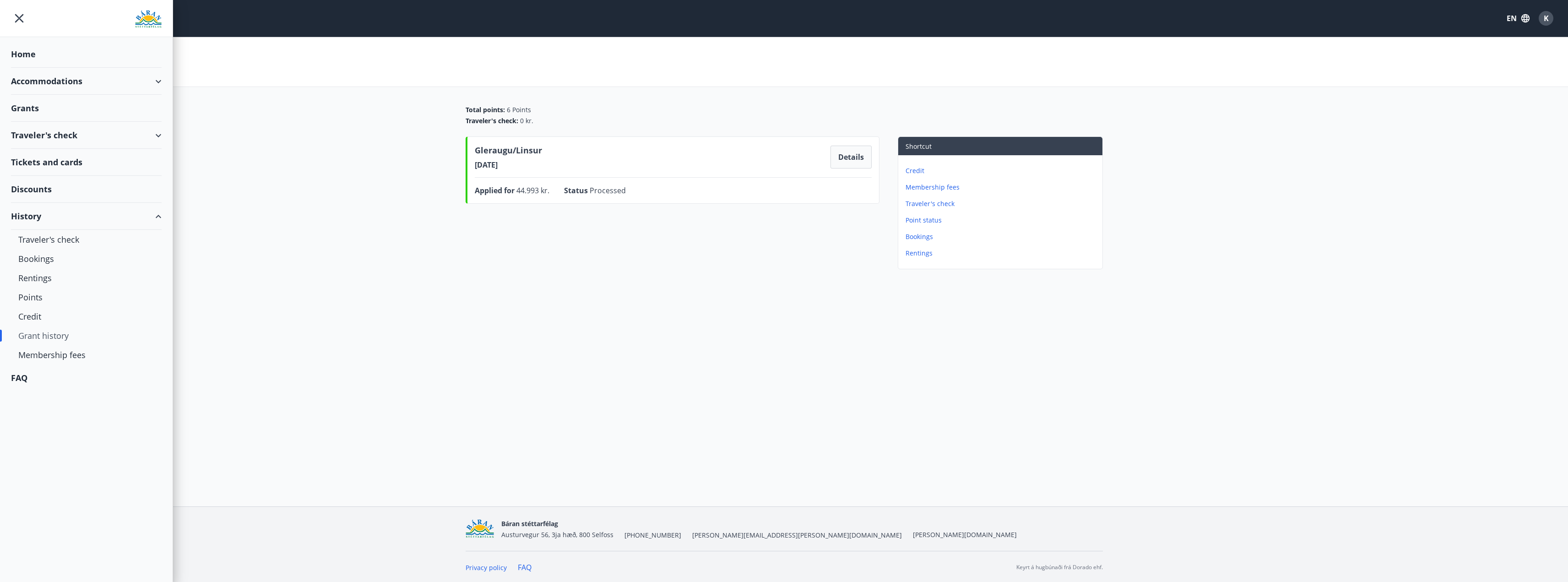
click at [90, 196] on div "Discounts" at bounding box center [86, 190] width 150 height 27
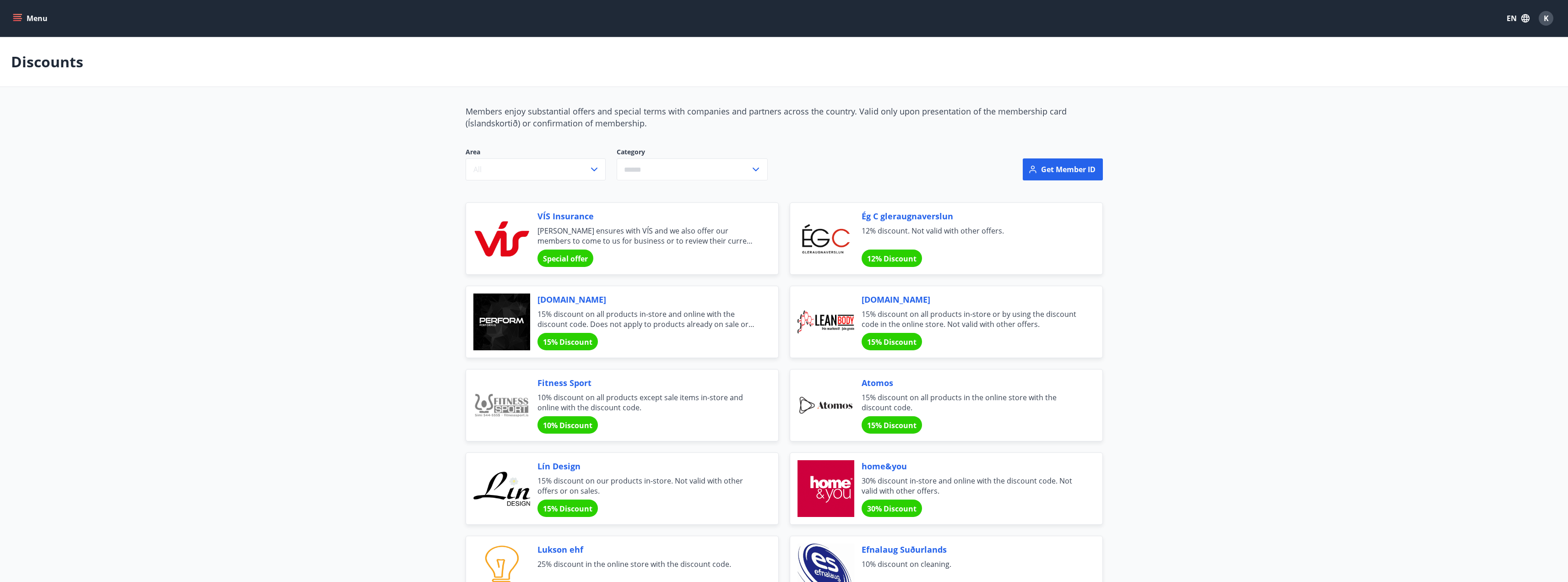
click at [15, 20] on icon "menu" at bounding box center [17, 18] width 9 height 9
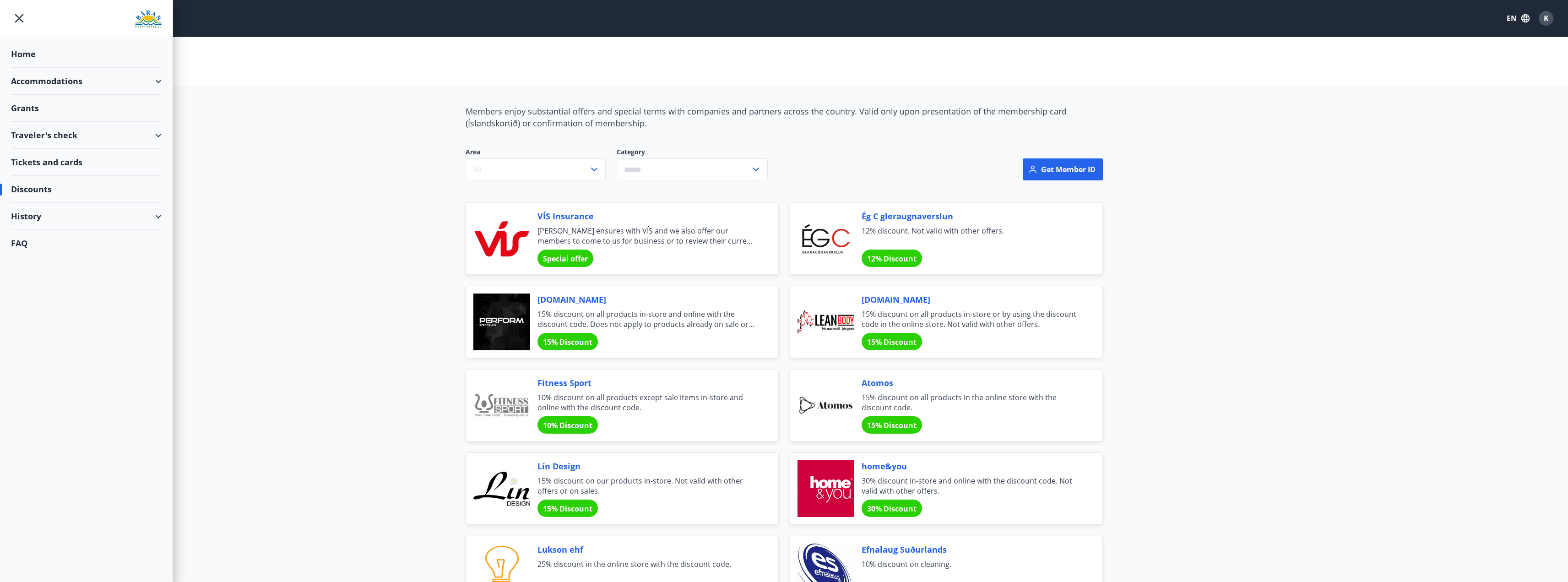
click at [91, 155] on div "Tickets and cards" at bounding box center [86, 162] width 150 height 27
click at [62, 138] on div "Traveler's check" at bounding box center [86, 135] width 150 height 27
click at [49, 160] on div "Offers" at bounding box center [86, 158] width 136 height 19
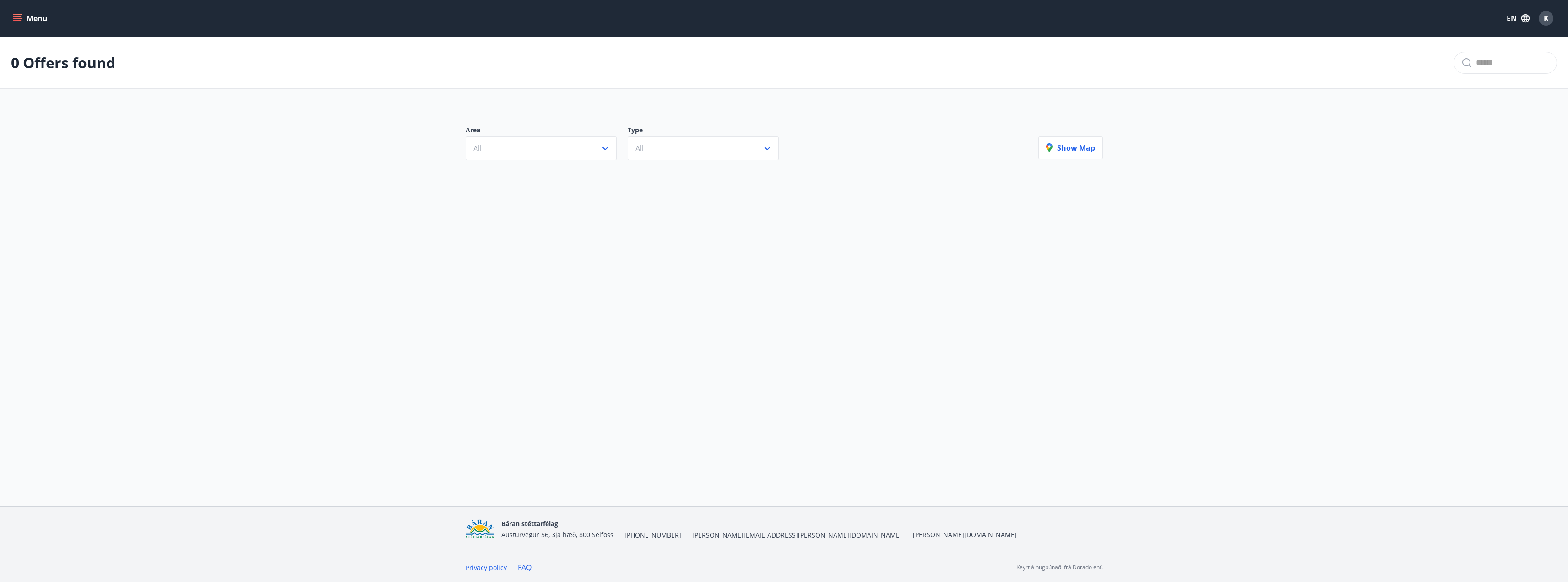
click at [33, 20] on button "Menu" at bounding box center [31, 18] width 40 height 17
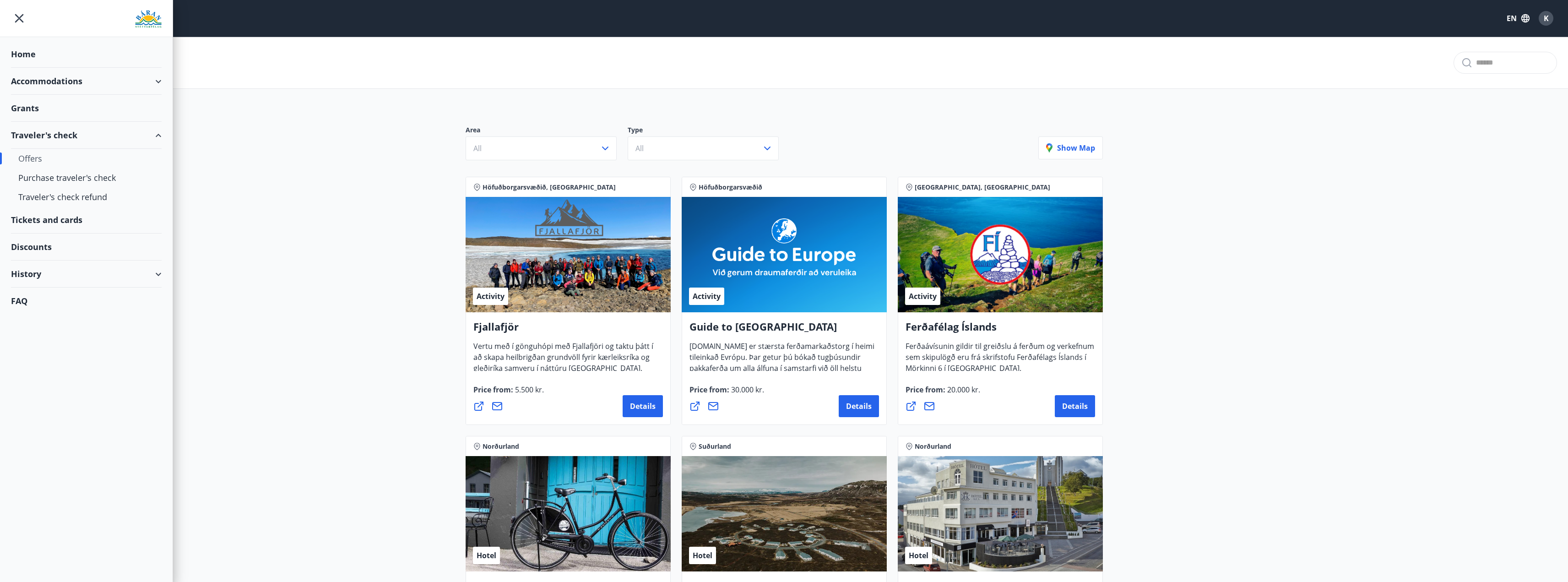
click at [81, 106] on div "Grants" at bounding box center [86, 108] width 150 height 27
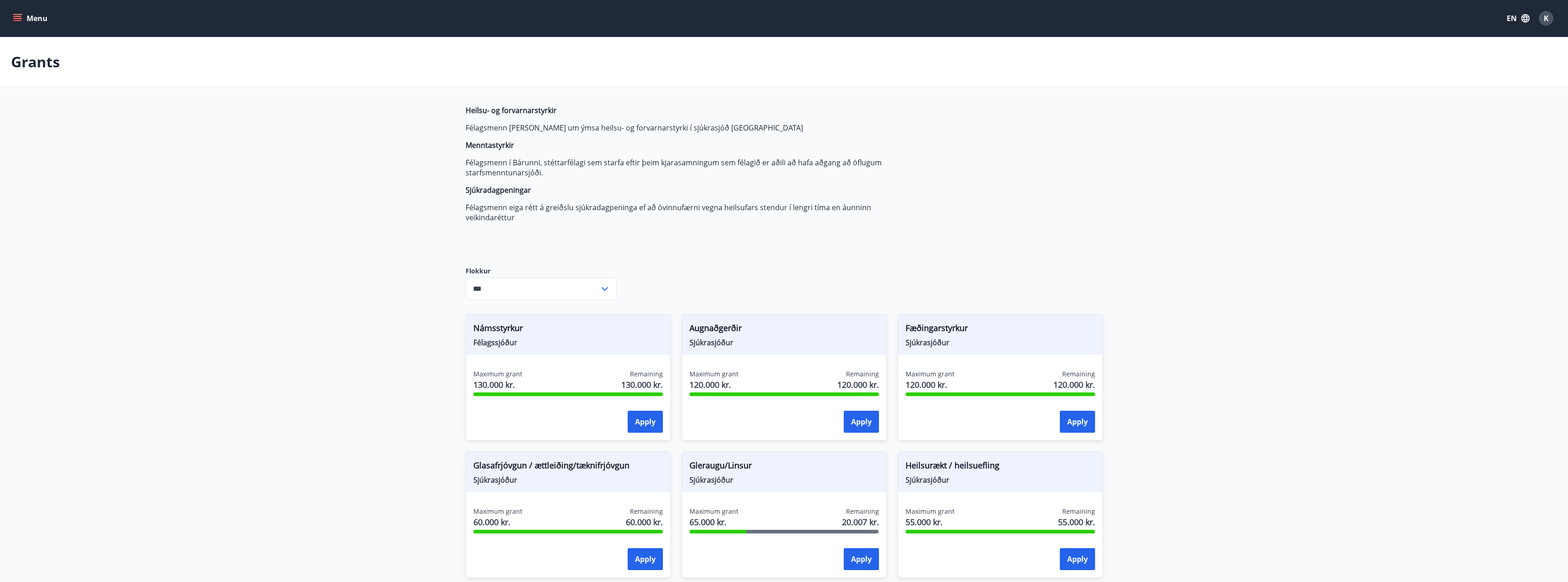
type input "***"
click at [1517, 15] on button "EN" at bounding box center [1517, 18] width 30 height 17
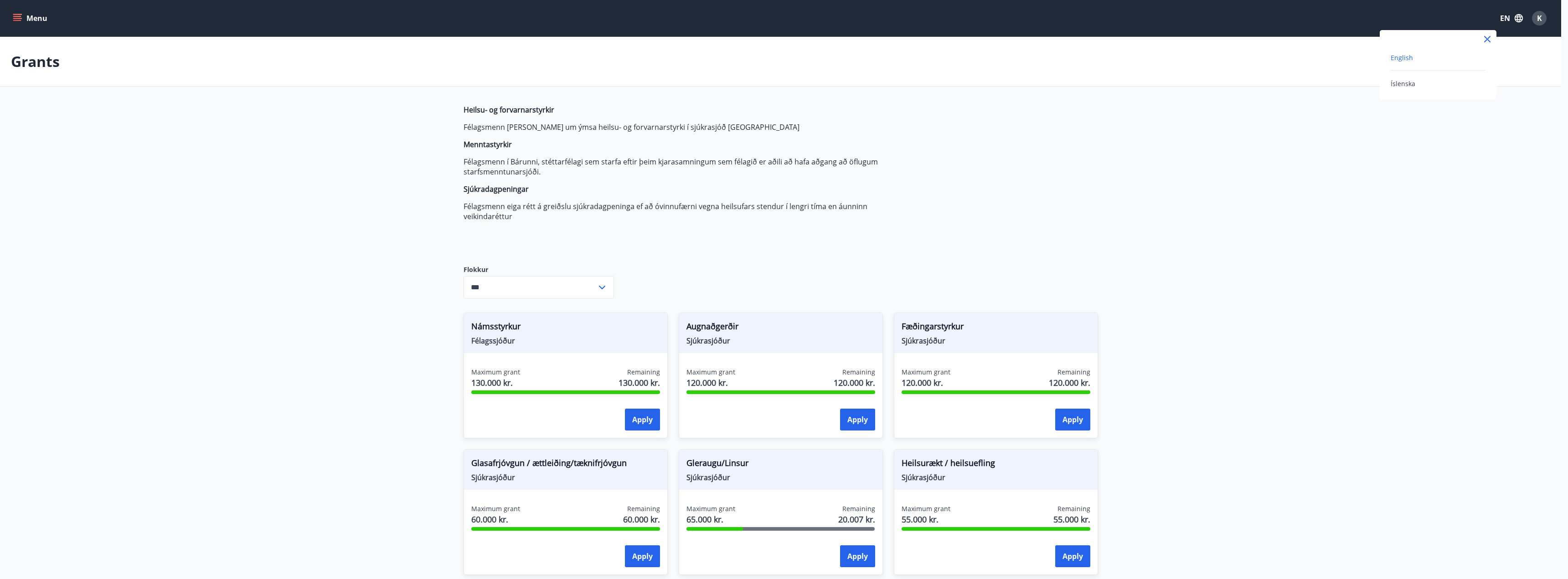
click at [1489, 33] on div at bounding box center [1438, 39] width 117 height 18
click at [1405, 57] on span "English" at bounding box center [1402, 58] width 23 height 9
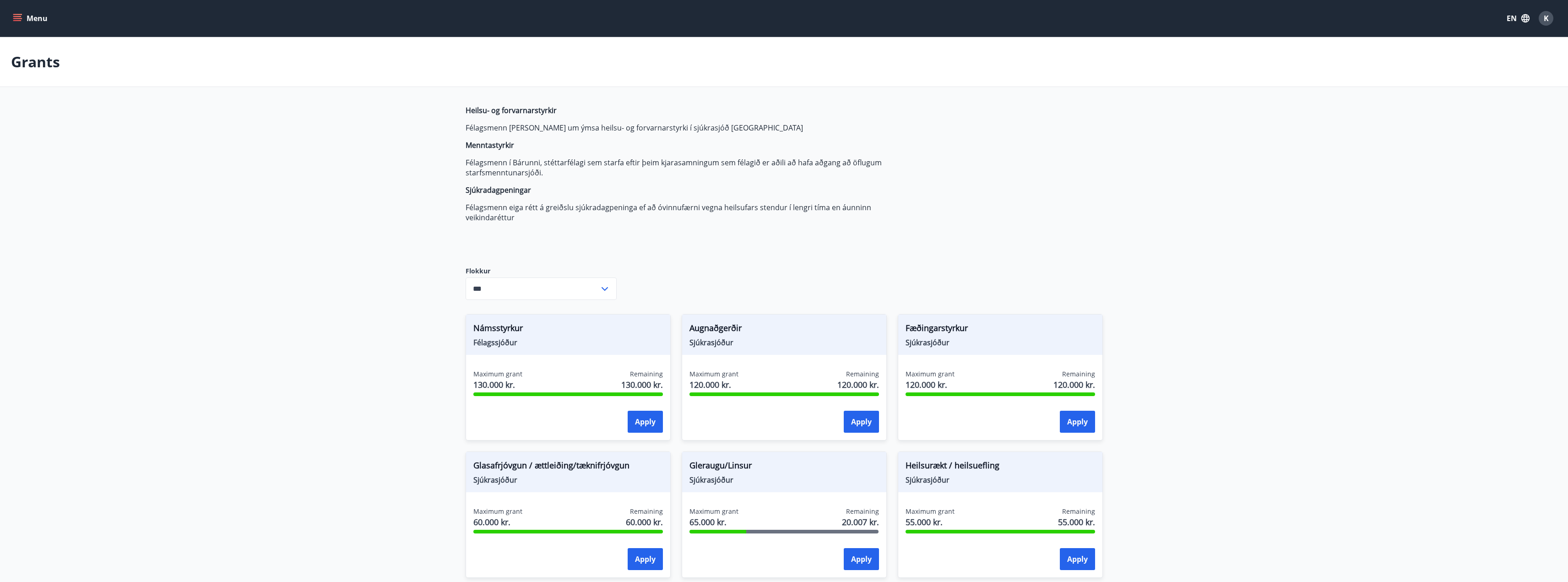
scroll to position [229, 0]
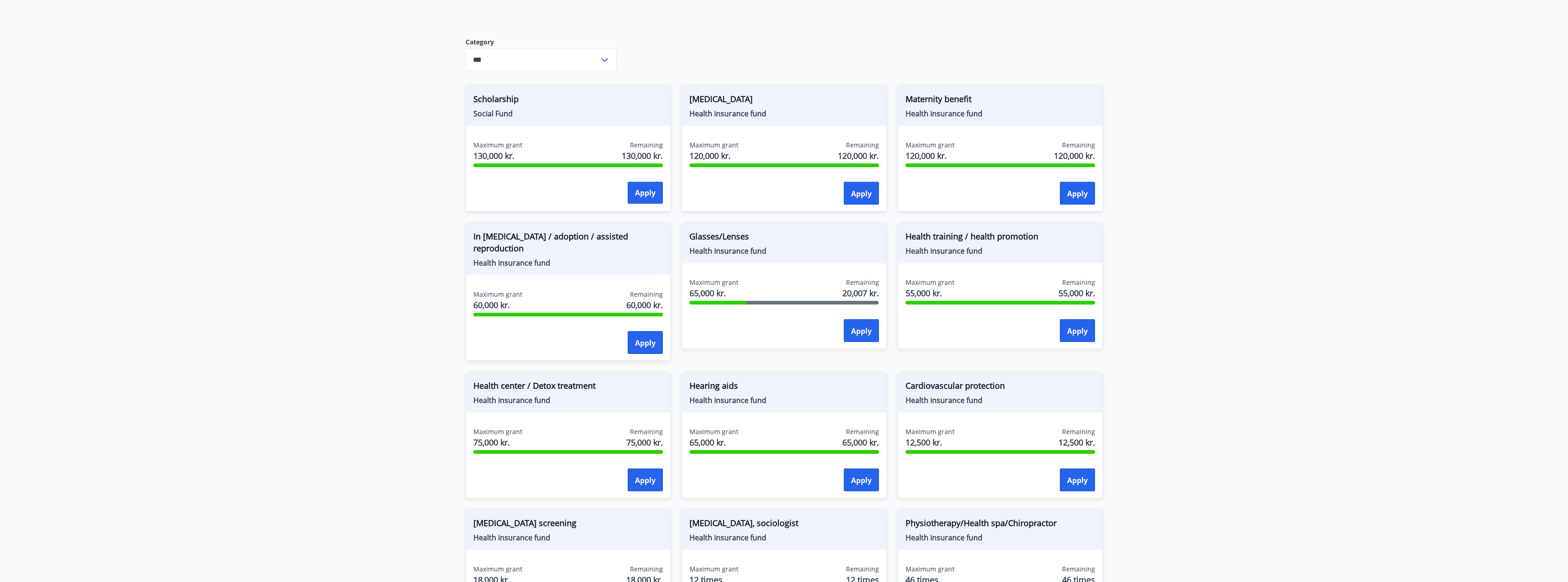
click at [1245, 184] on main "Grants Health and prevention grants Members can apply for various health and pr…" at bounding box center [784, 296] width 1568 height 976
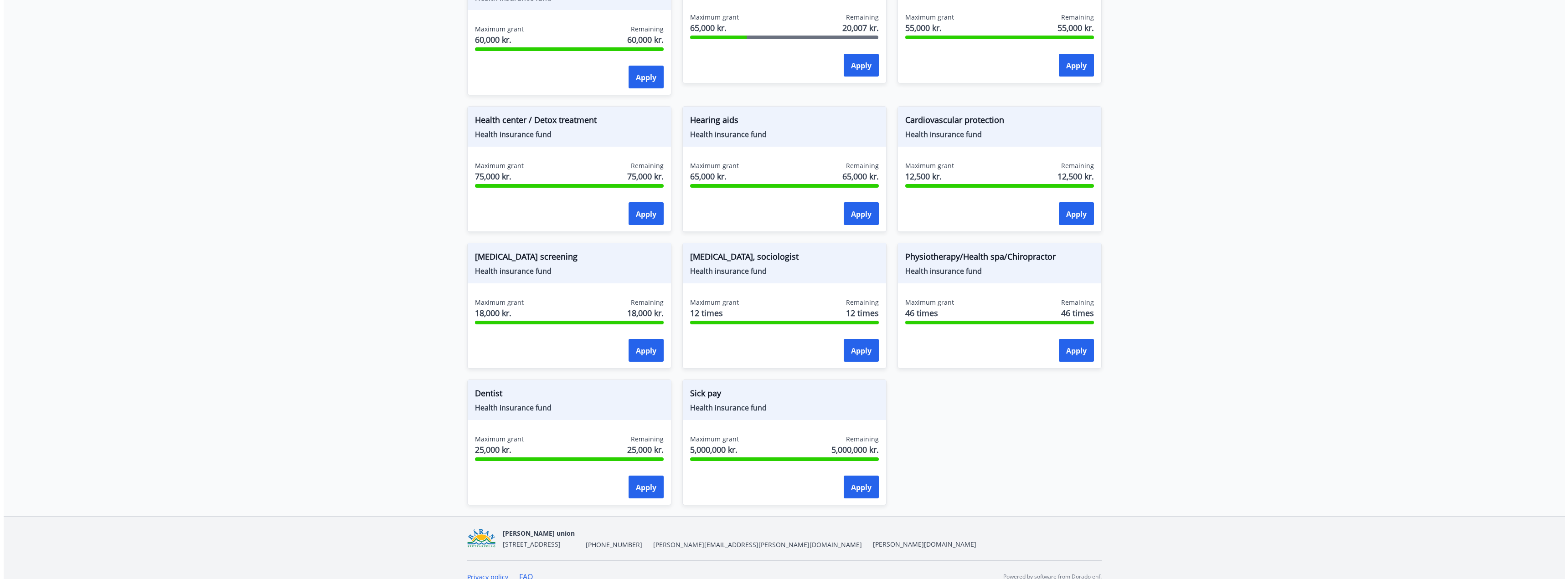
scroll to position [505, 0]
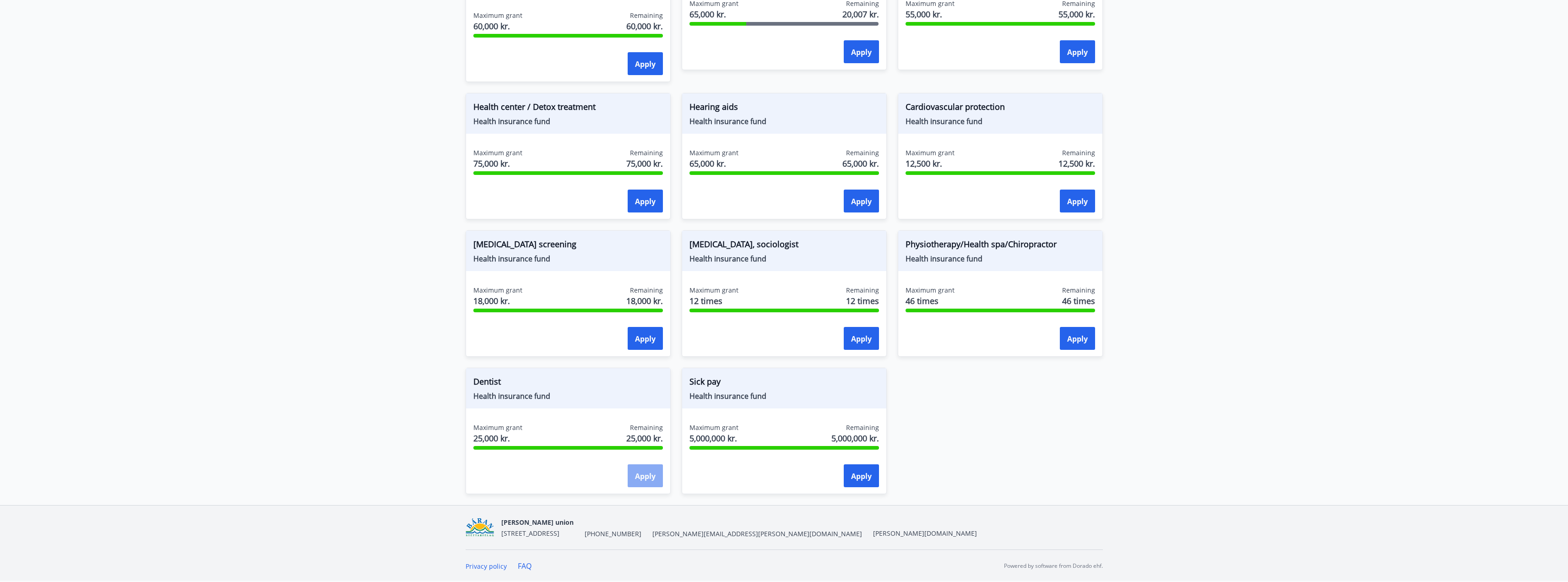
click at [652, 483] on button "Apply" at bounding box center [646, 475] width 35 height 23
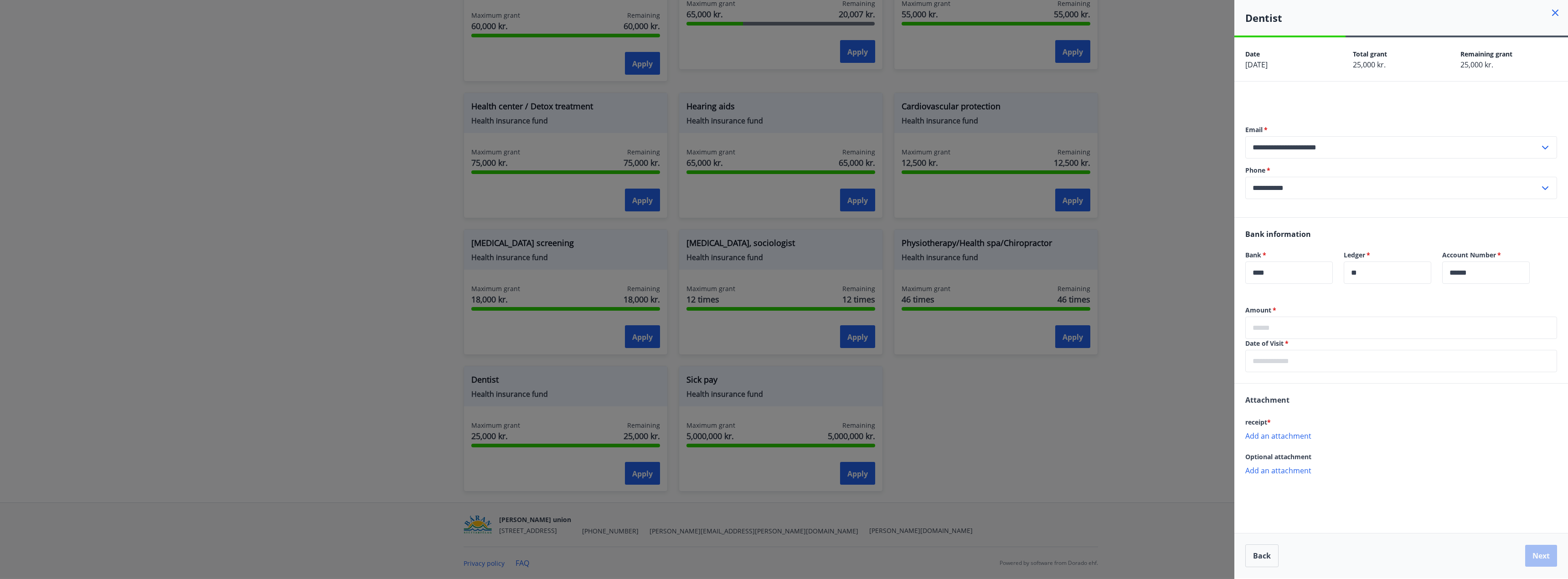
click at [1013, 396] on div at bounding box center [784, 290] width 1568 height 579
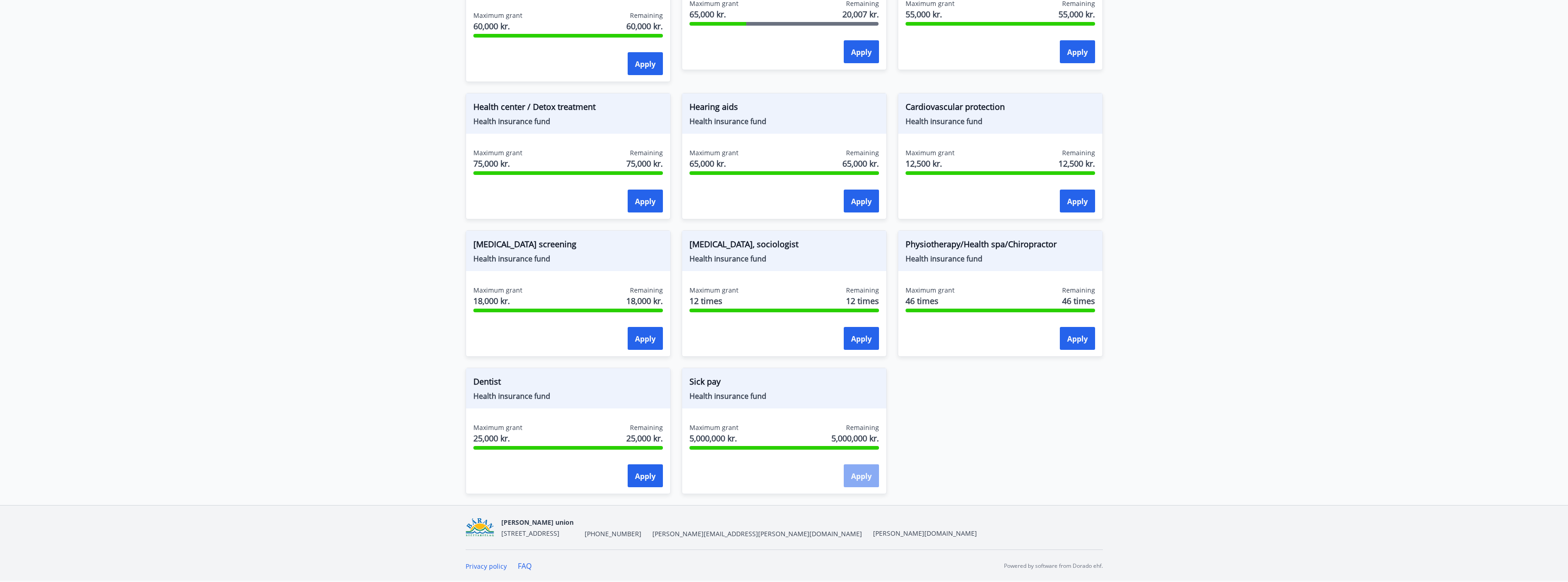
click at [856, 484] on button "Apply" at bounding box center [861, 475] width 35 height 23
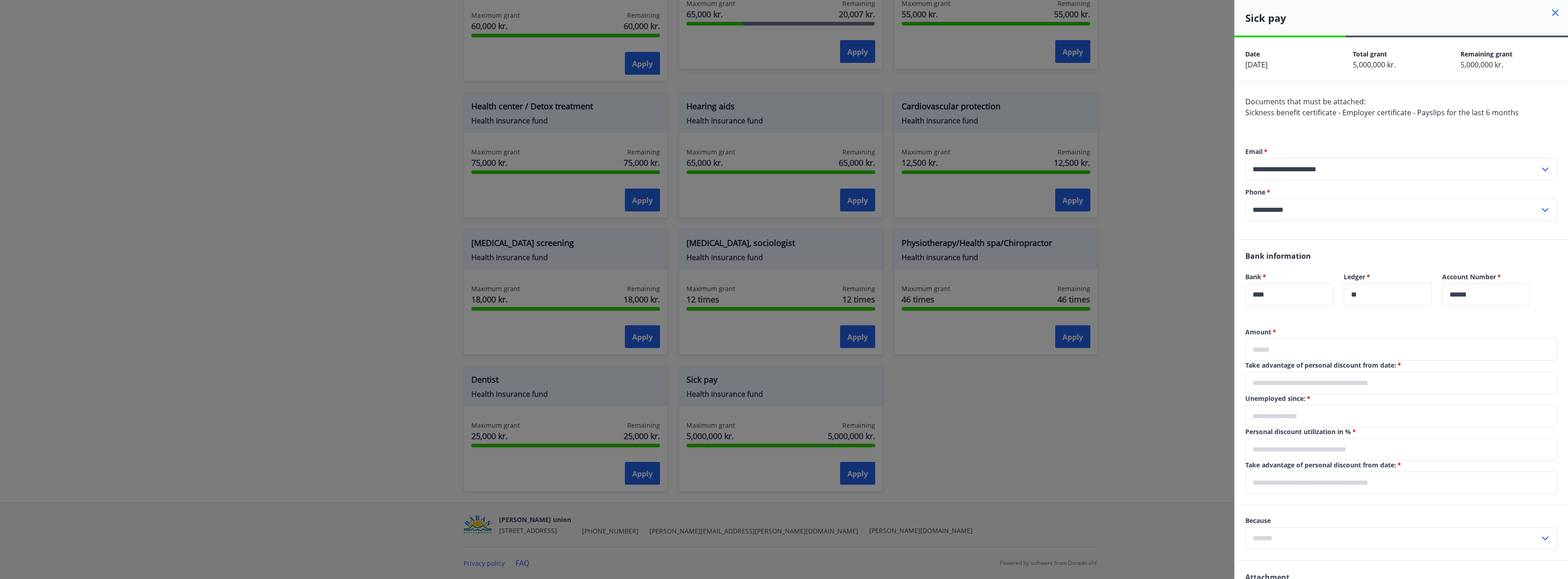
click at [1311, 384] on input "text" at bounding box center [1401, 383] width 312 height 23
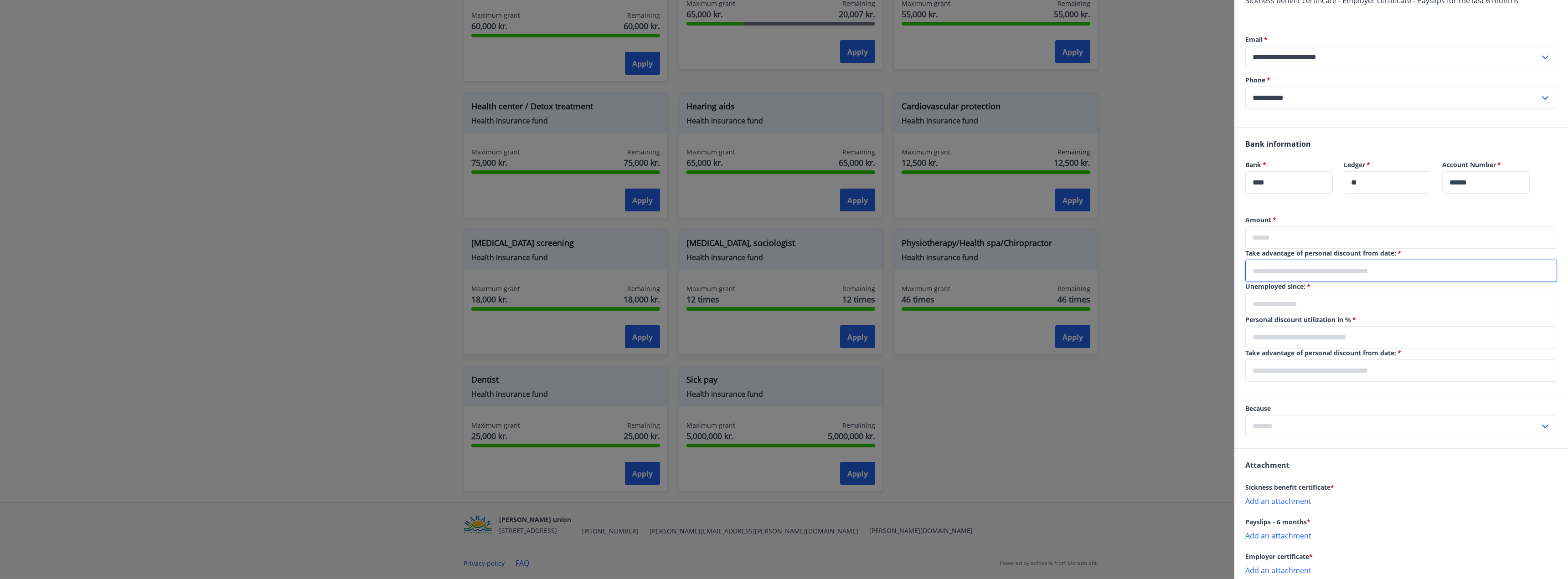
scroll to position [137, 0]
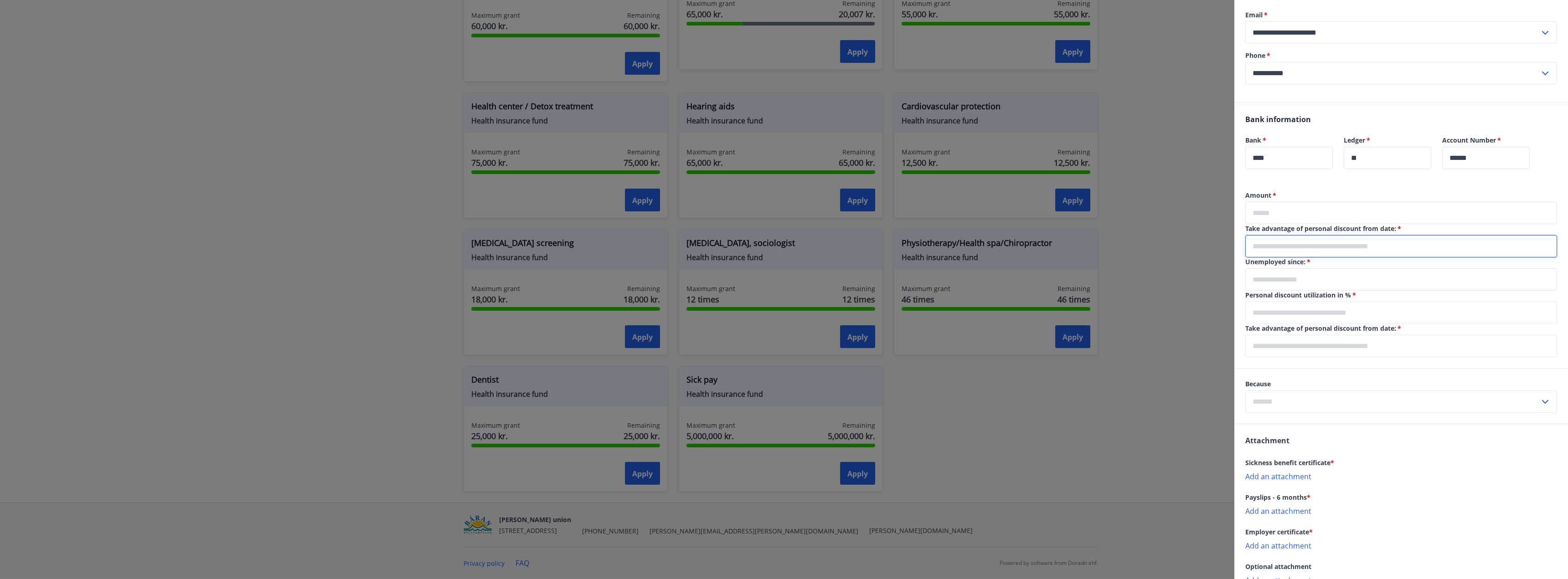
click at [1346, 400] on input "text" at bounding box center [1393, 401] width 295 height 23
click at [1346, 400] on input "text" at bounding box center [1393, 411] width 295 height 23
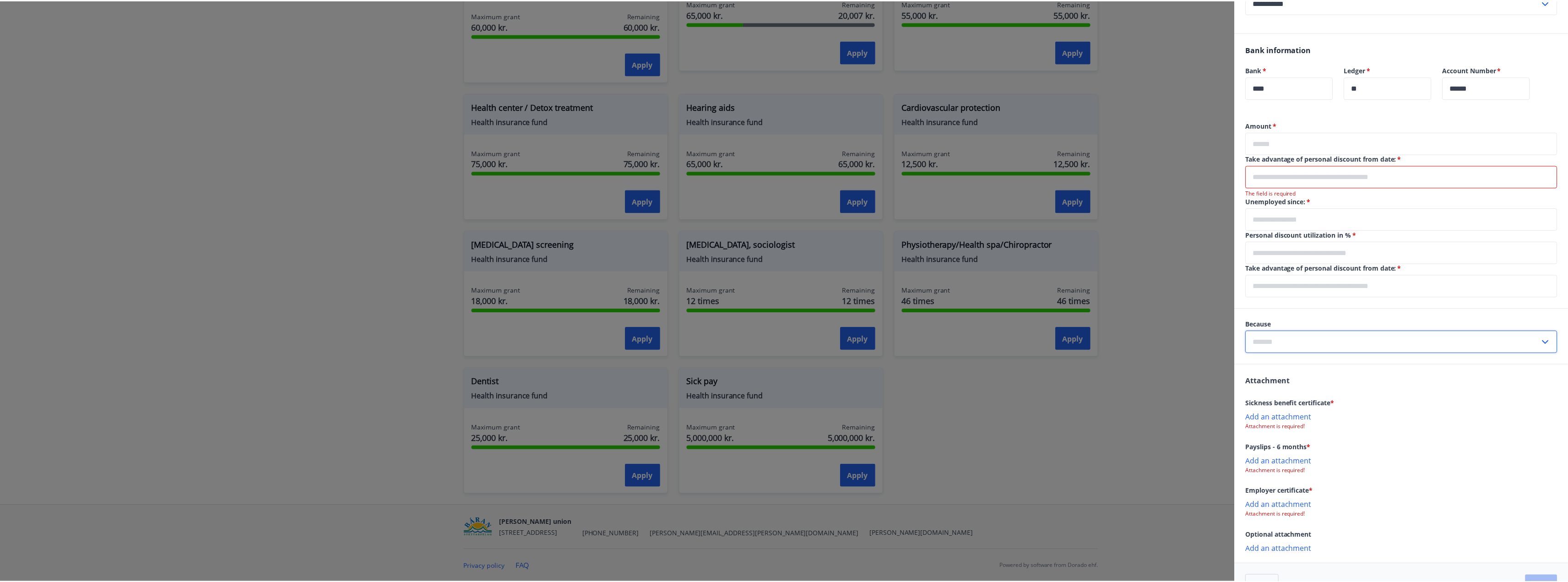
scroll to position [236, 0]
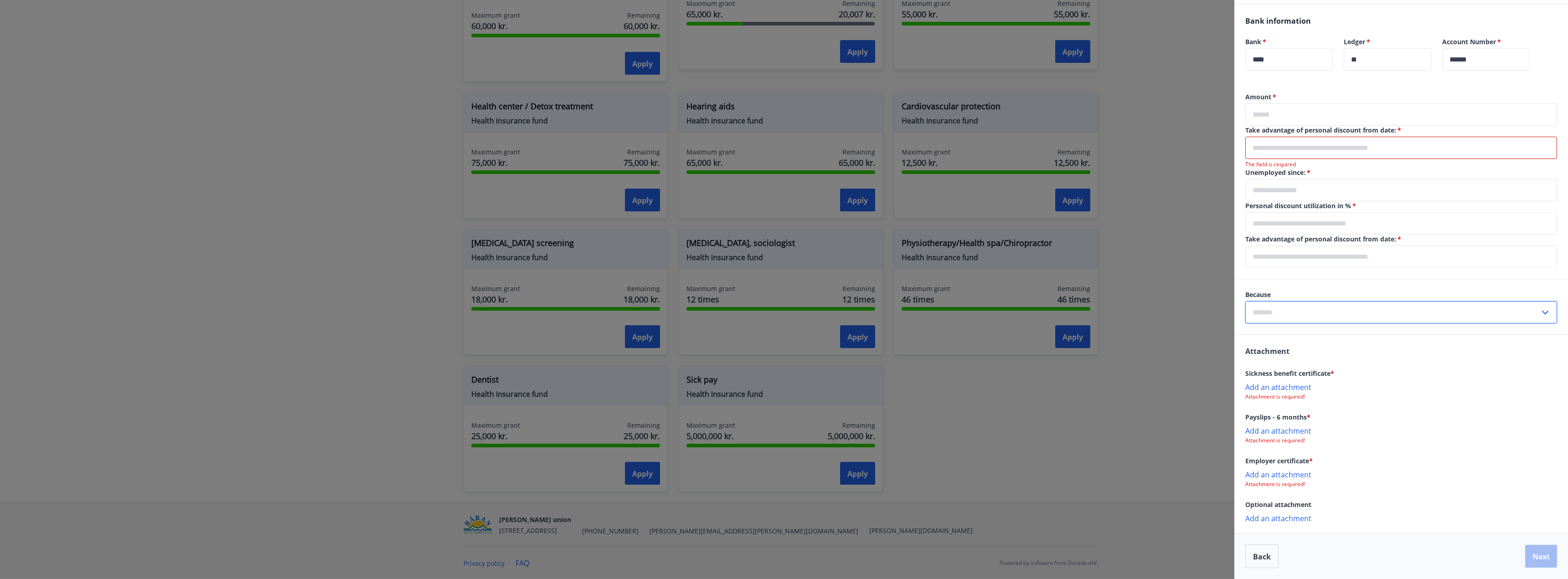
click at [1135, 387] on div at bounding box center [784, 290] width 1568 height 579
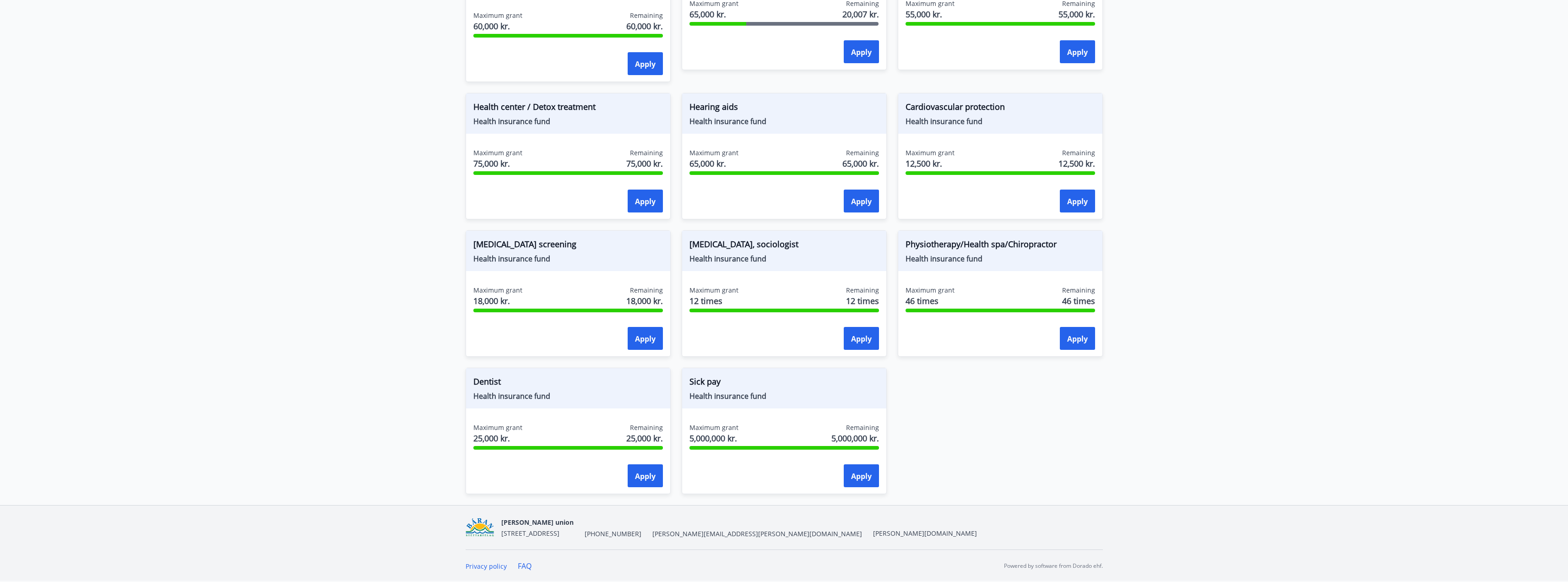
scroll to position [0, 0]
